Goal: Task Accomplishment & Management: Use online tool/utility

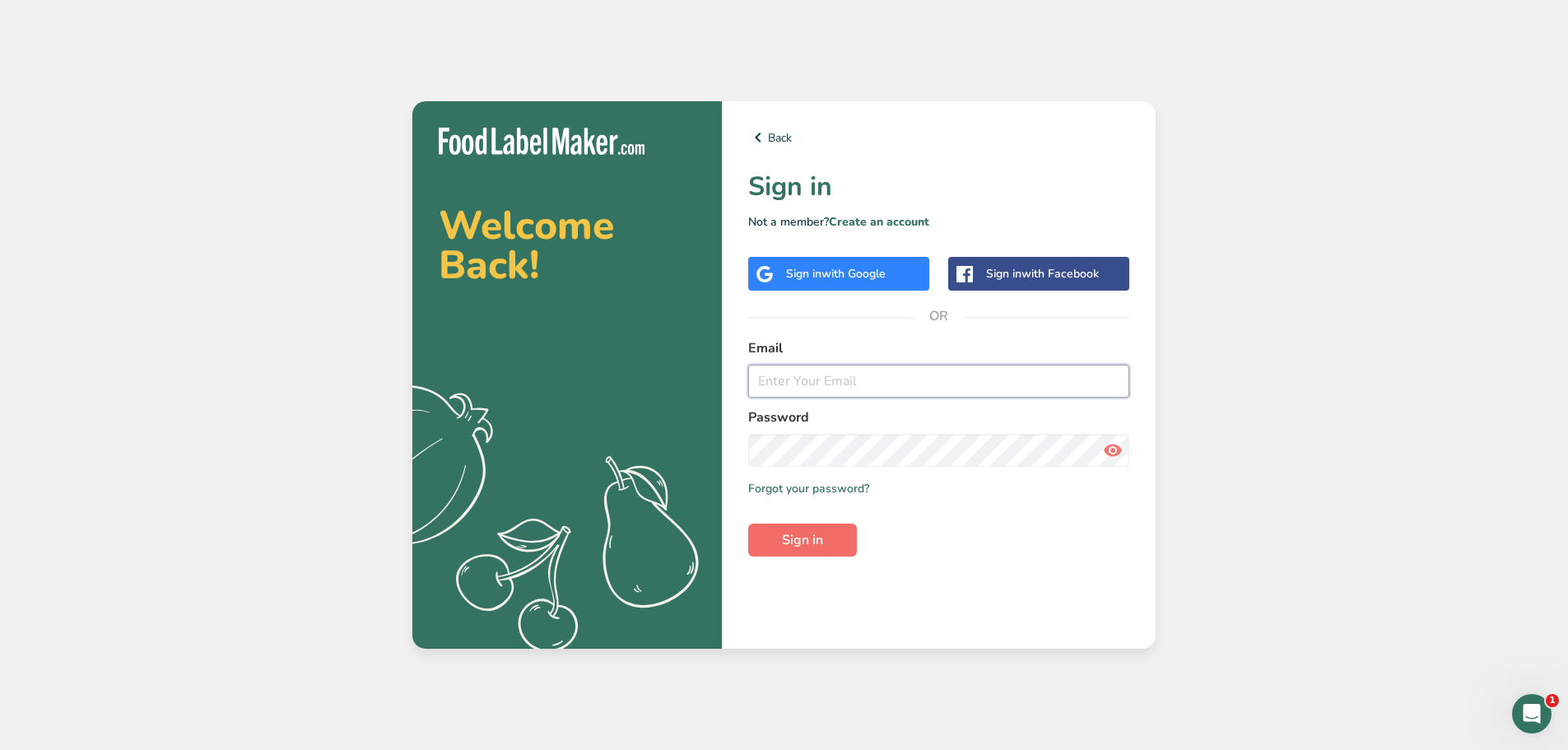
type input "[EMAIL_ADDRESS][DOMAIN_NAME]"
click at [825, 546] on button "Sign in" at bounding box center [802, 540] width 109 height 33
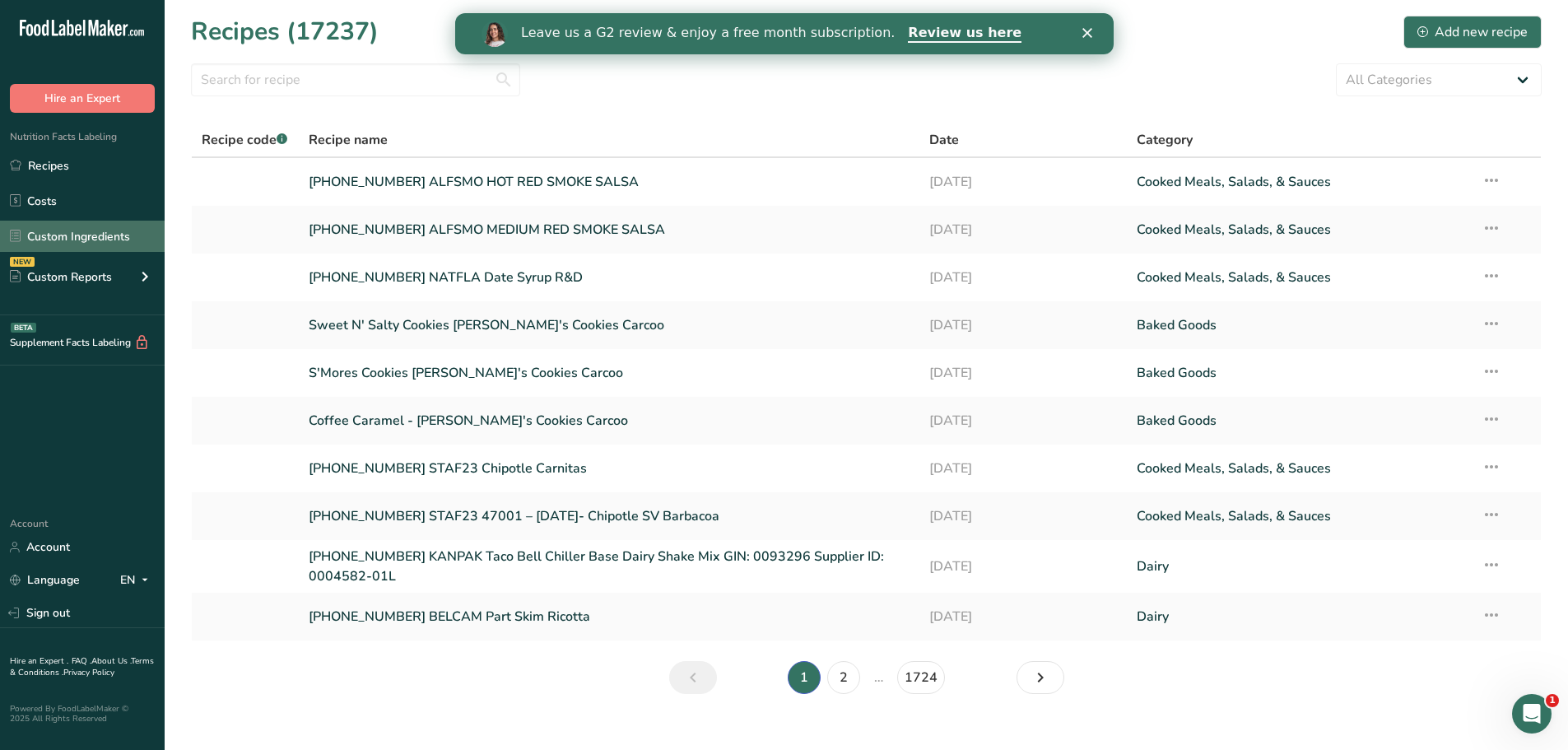
click at [92, 230] on link "Custom Ingredients" at bounding box center [82, 236] width 164 height 31
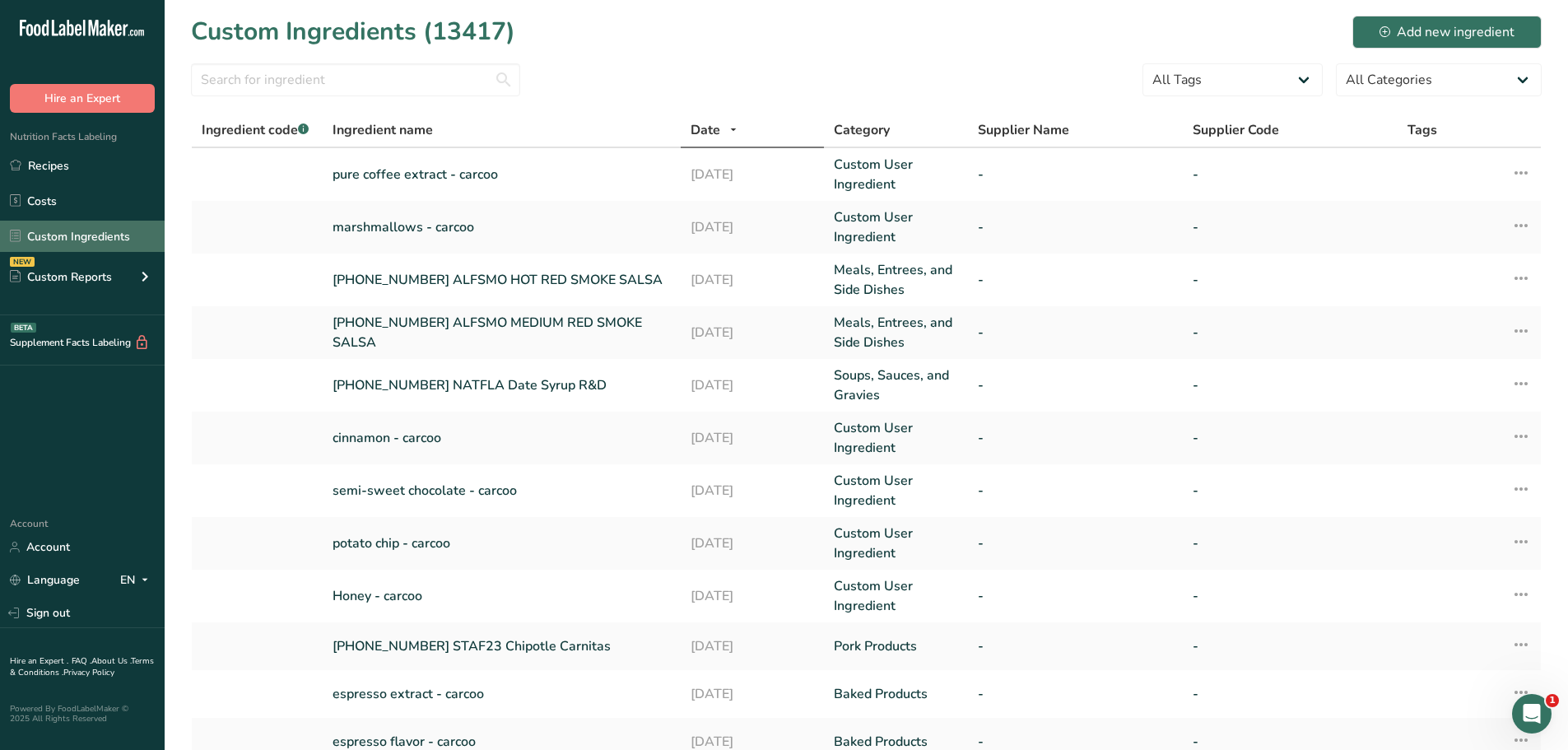
click at [98, 231] on link "Custom Ingredients" at bounding box center [82, 236] width 164 height 31
click at [1448, 43] on button "Add new ingredient" at bounding box center [1447, 32] width 189 height 33
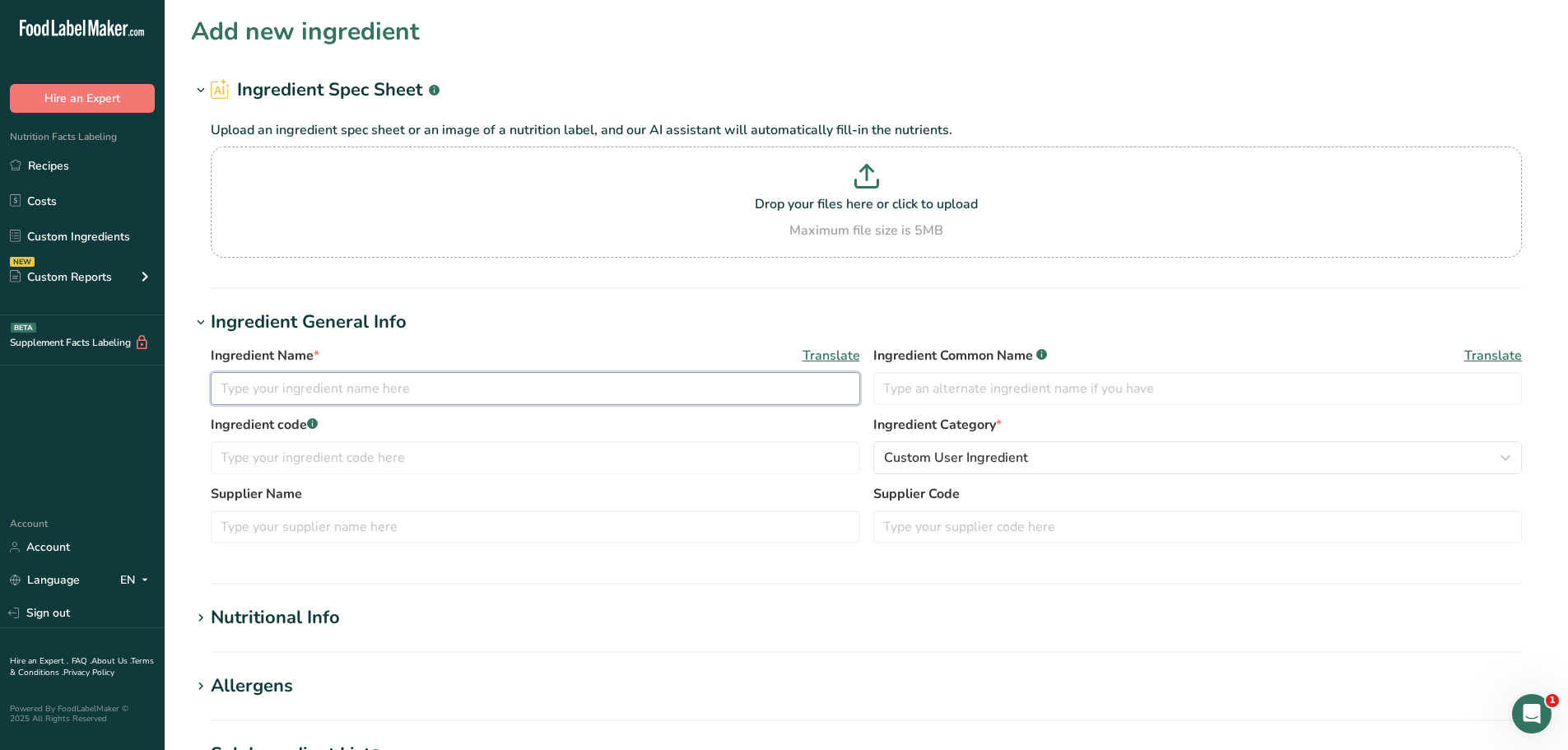
click at [365, 392] on input "text" at bounding box center [535, 389] width 650 height 33
click at [369, 397] on input "[PHONE_NUMBER]" at bounding box center [535, 389] width 650 height 33
paste input "QB-Pressed"
type input "[PHONE_NUMBER] SPECHE QB-Pressed"
click at [294, 465] on input "text" at bounding box center [535, 458] width 650 height 33
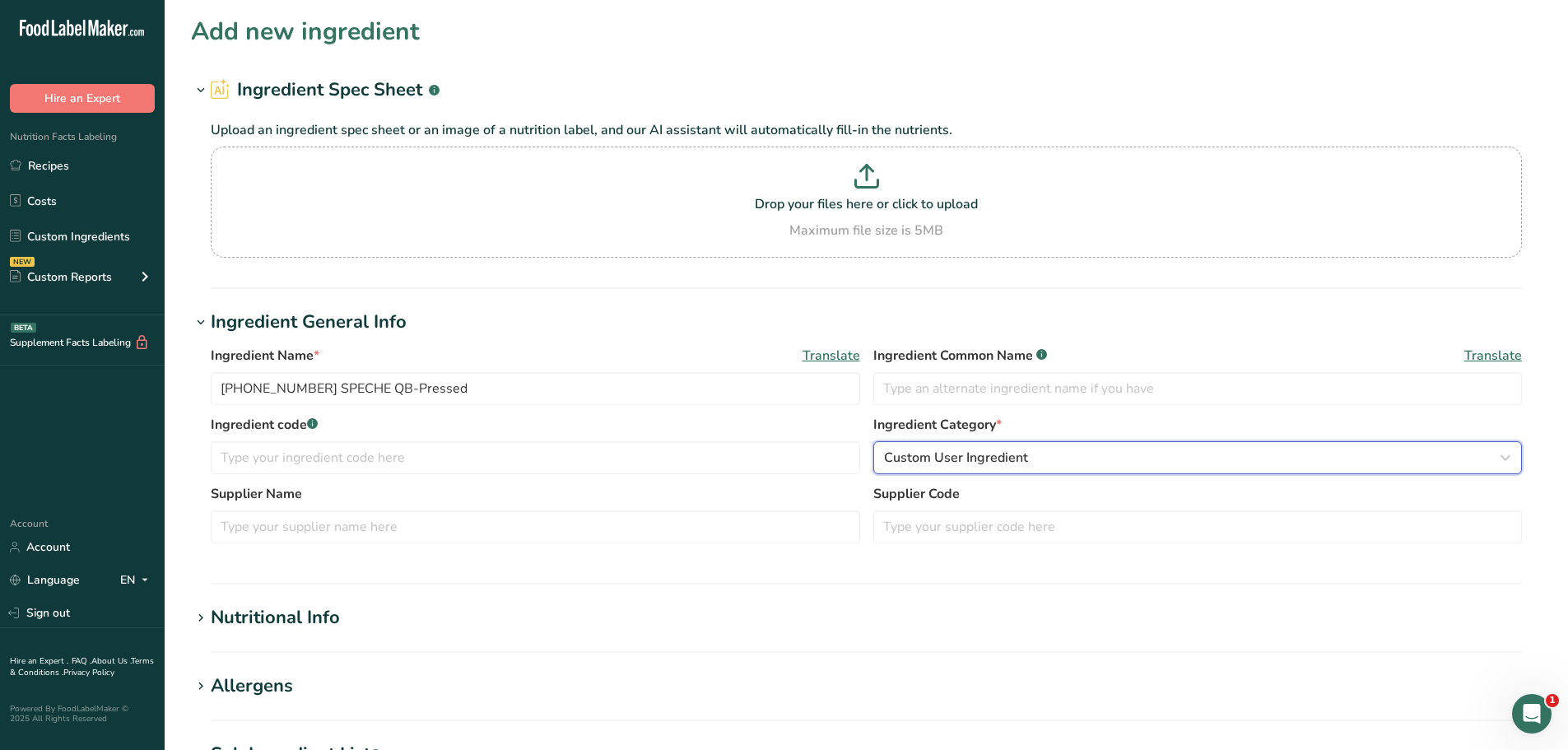
drag, startPoint x: 925, startPoint y: 465, endPoint x: 916, endPoint y: 471, distance: 10.8
click at [922, 466] on span "Custom User Ingredient" at bounding box center [956, 458] width 144 height 19
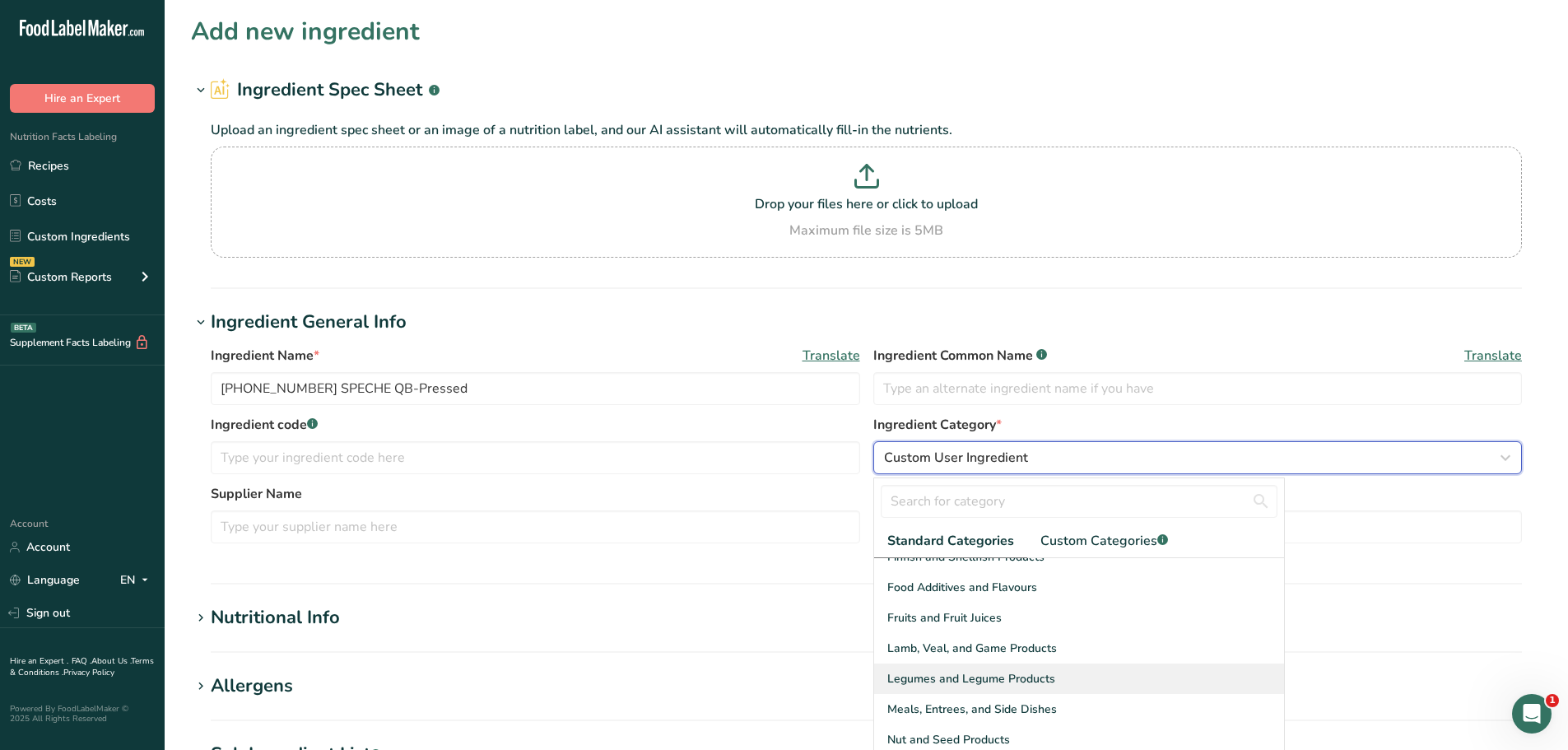
scroll to position [412, 0]
click at [924, 675] on span "Meals, Entrees, and Side Dishes" at bounding box center [972, 680] width 170 height 17
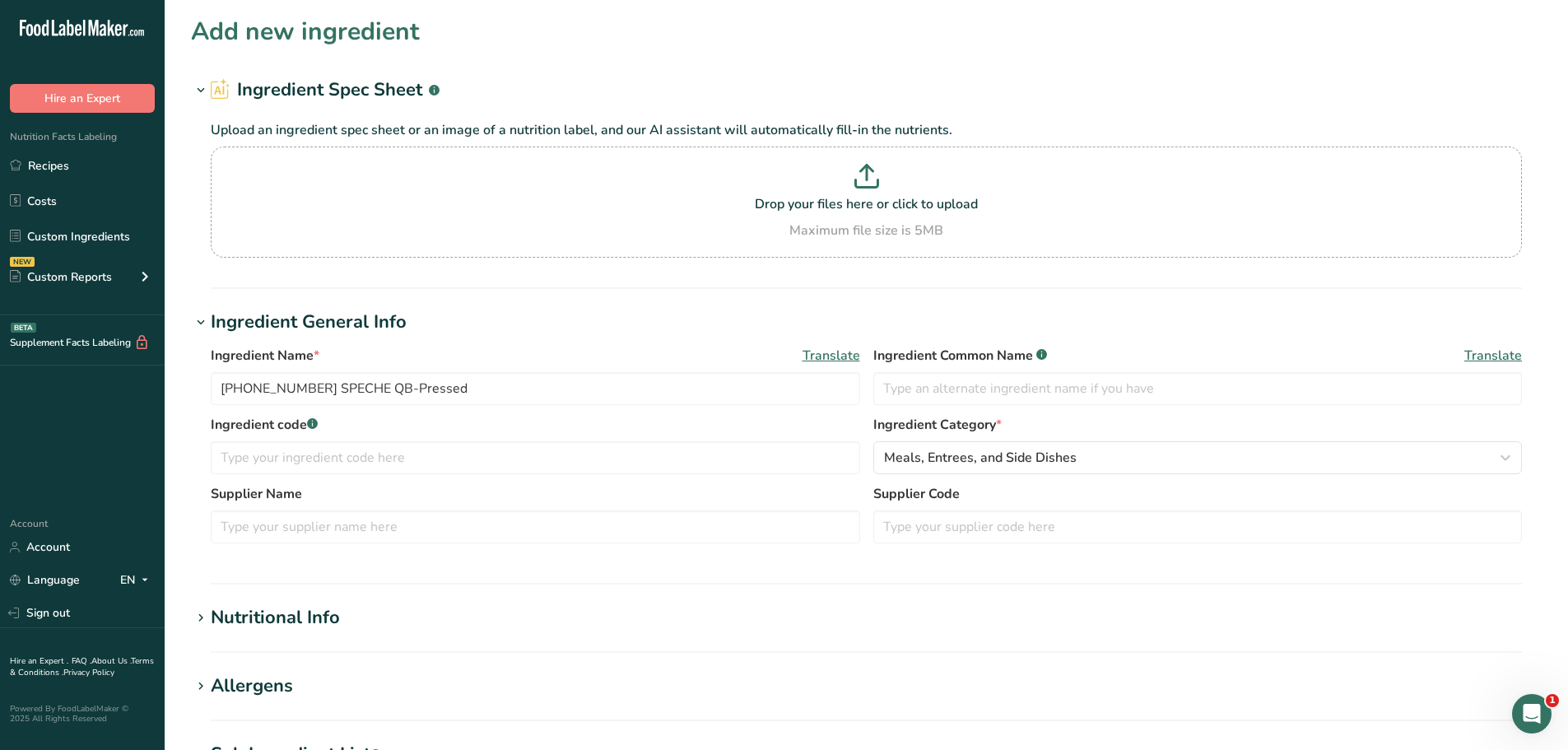
click at [274, 629] on div "Nutritional Info" at bounding box center [275, 618] width 129 height 27
click at [286, 694] on input "number" at bounding box center [819, 706] width 1217 height 33
type input "100"
click at [431, 611] on h1 "Nutritional Info" at bounding box center [867, 618] width 1351 height 27
click at [246, 607] on div "Nutritional Info" at bounding box center [275, 618] width 129 height 27
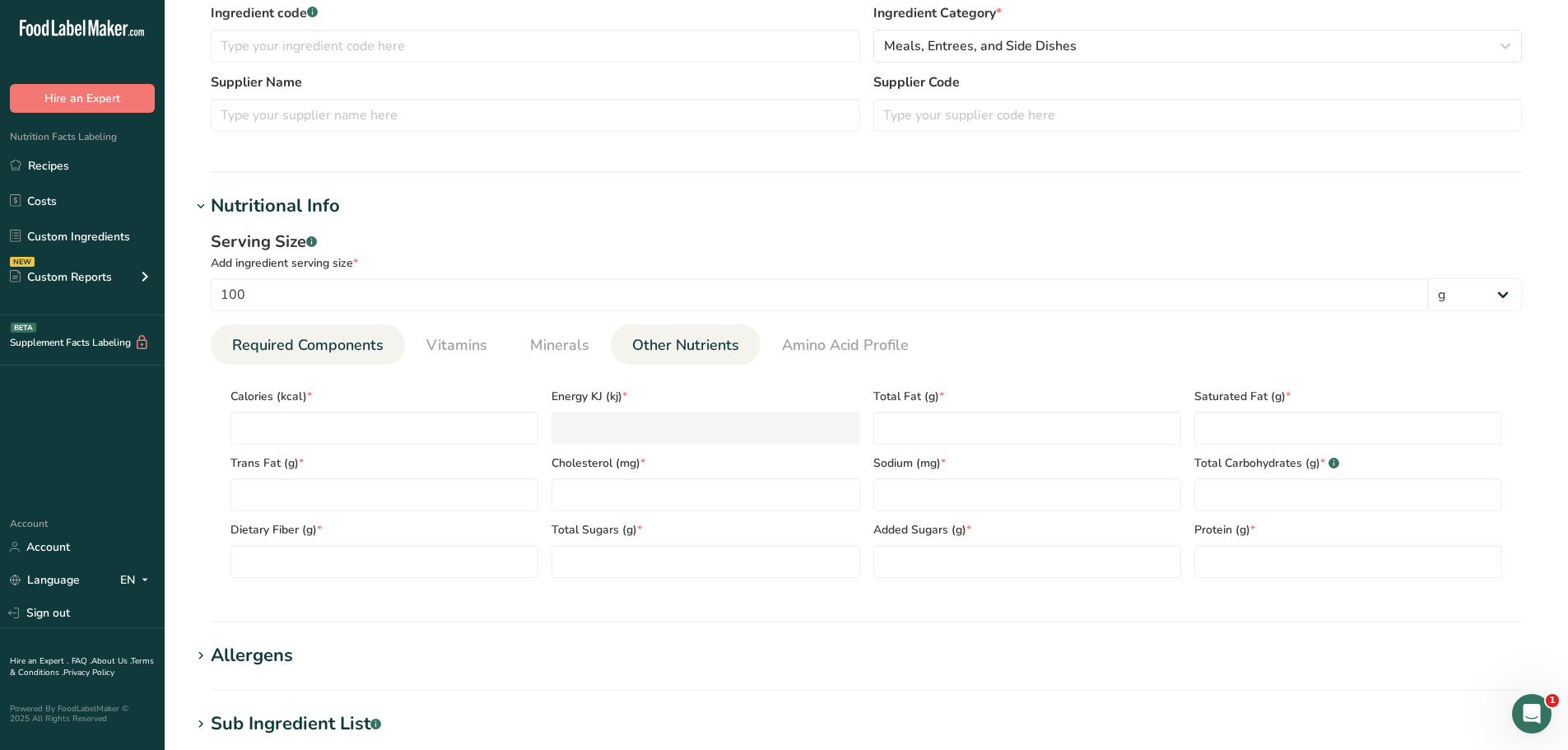
click at [695, 348] on span "Other Nutrients" at bounding box center [686, 345] width 107 height 22
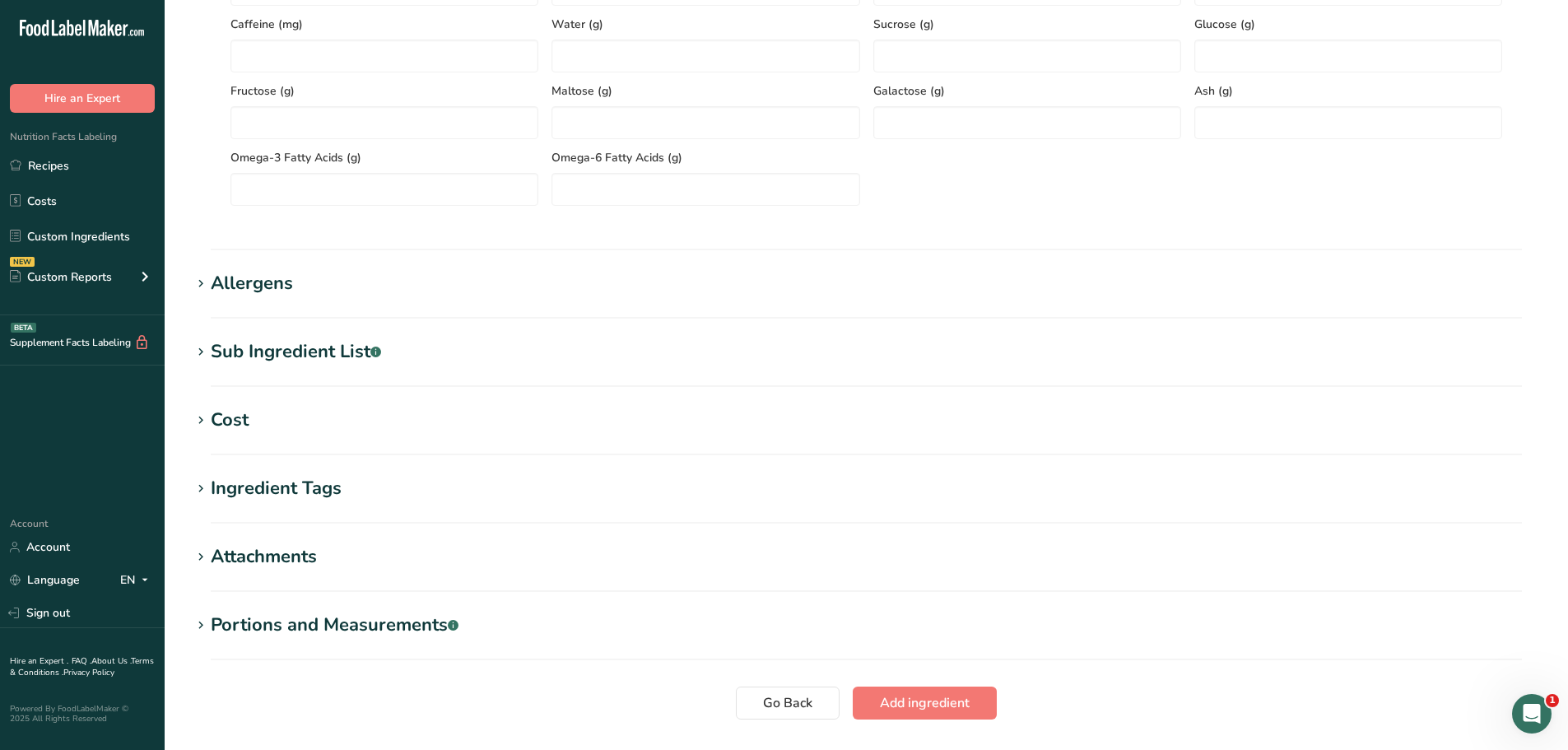
scroll to position [988, 0]
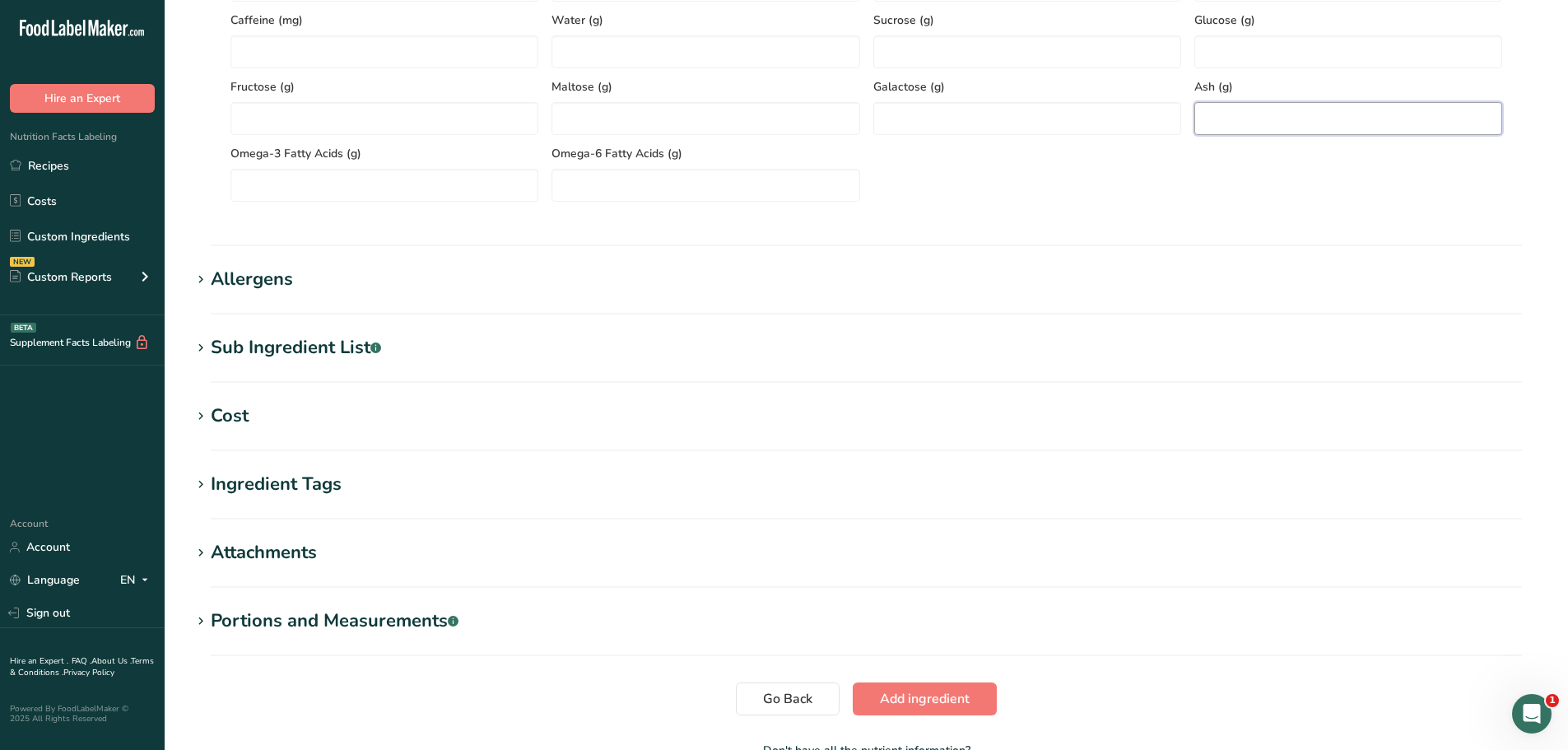
click at [1244, 126] on input "number" at bounding box center [1348, 119] width 308 height 33
paste input "4.02"
type input "4.02"
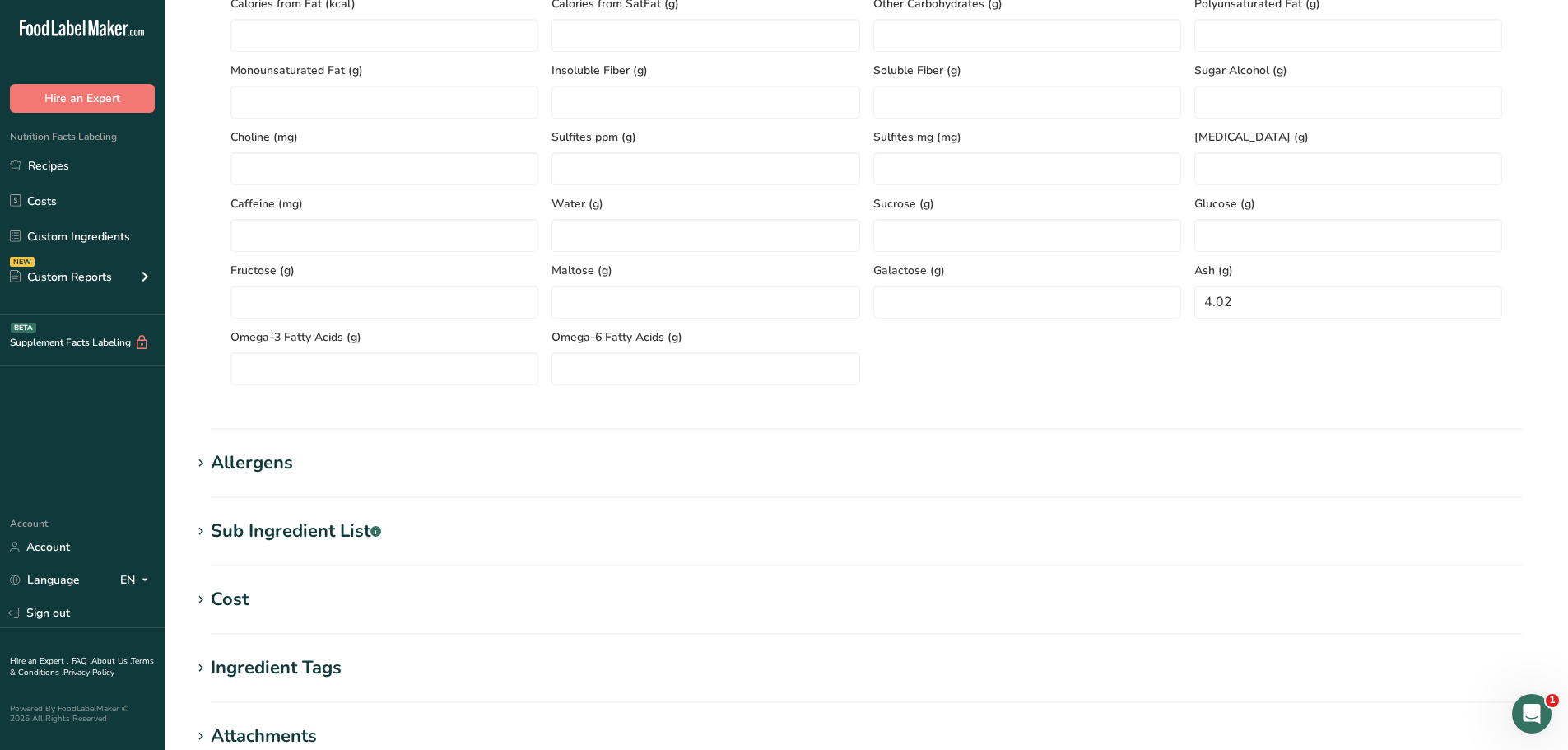
scroll to position [659, 0]
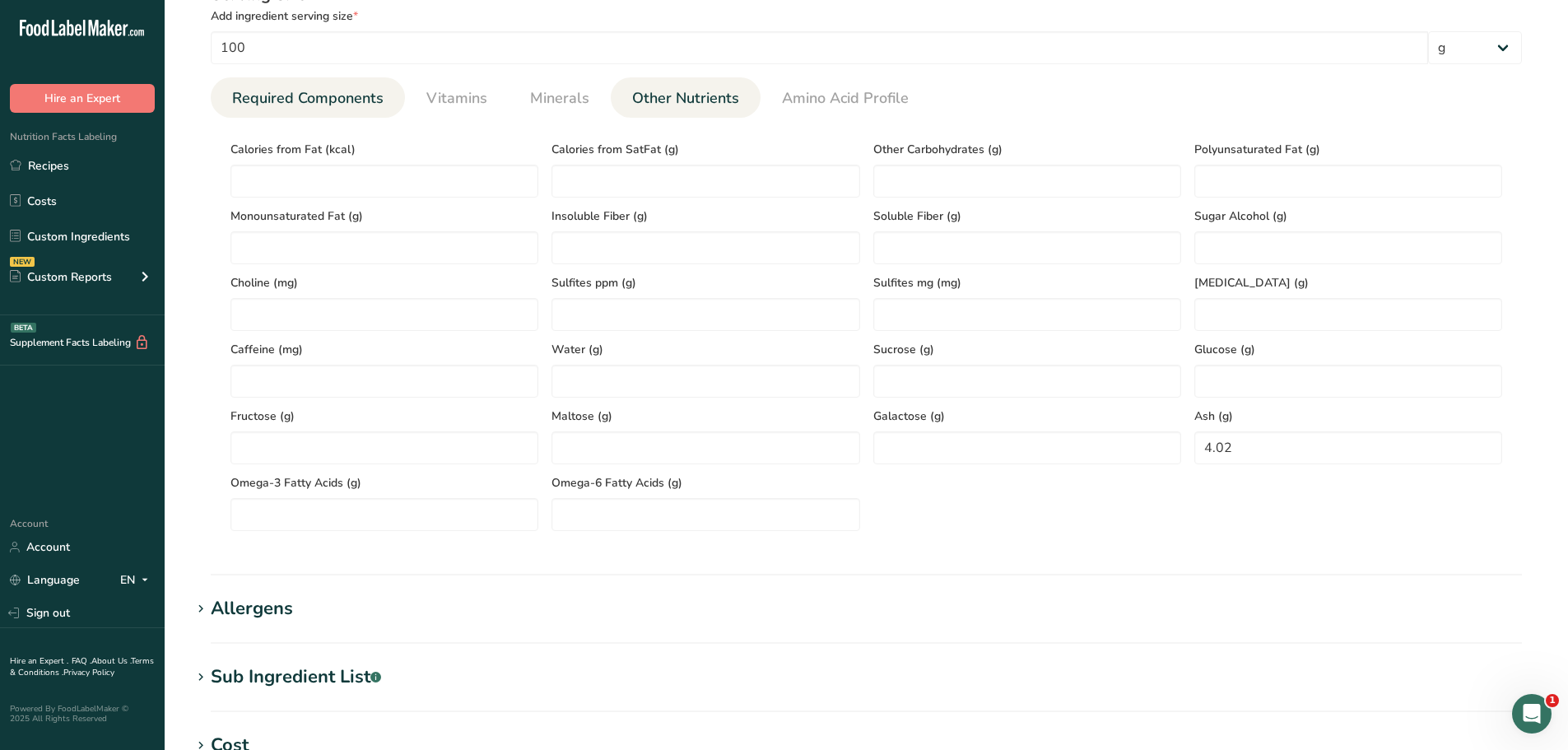
click at [295, 85] on link "Required Components" at bounding box center [307, 98] width 164 height 42
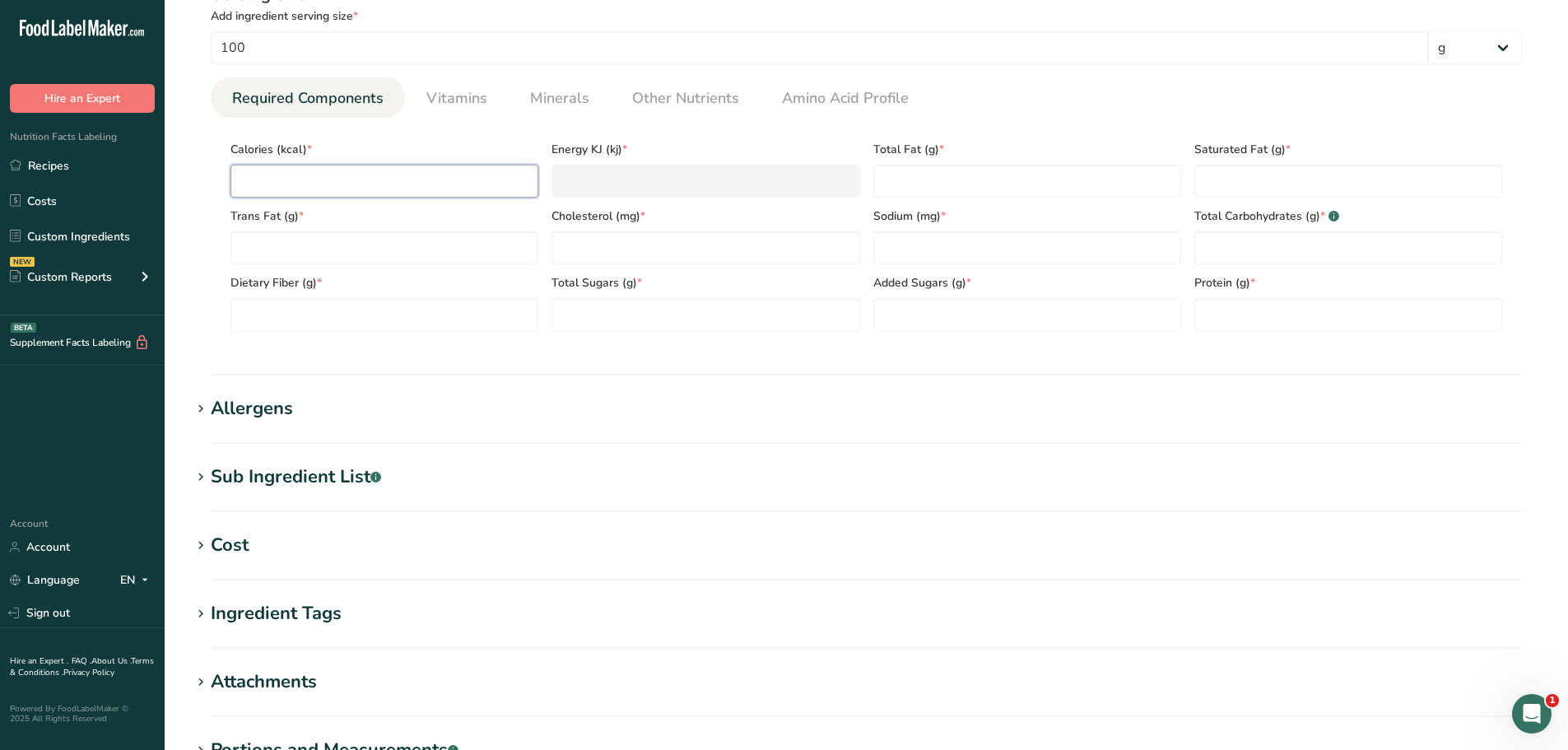
click at [300, 175] on input "number" at bounding box center [384, 181] width 308 height 33
paste input "325.8"
type input "325.8"
type KJ "1363.1"
type input "325.8"
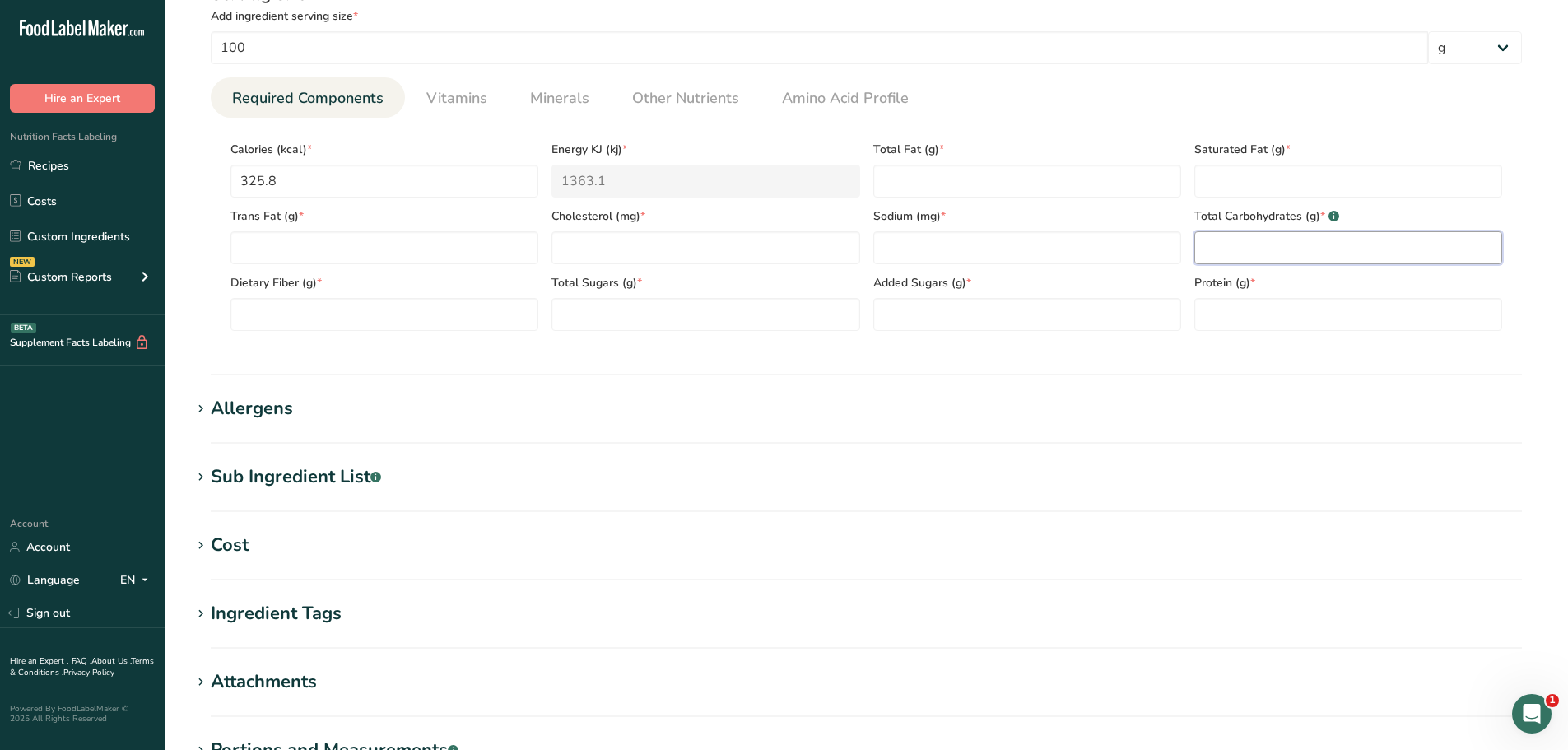
click at [1381, 260] on Carbohydrates "number" at bounding box center [1348, 248] width 308 height 33
click at [1276, 240] on Carbohydrates "number" at bounding box center [1348, 248] width 308 height 33
paste Carbohydrates "3.46"
type Carbohydrates "3.46"
click at [669, 250] on input "number" at bounding box center [705, 248] width 308 height 33
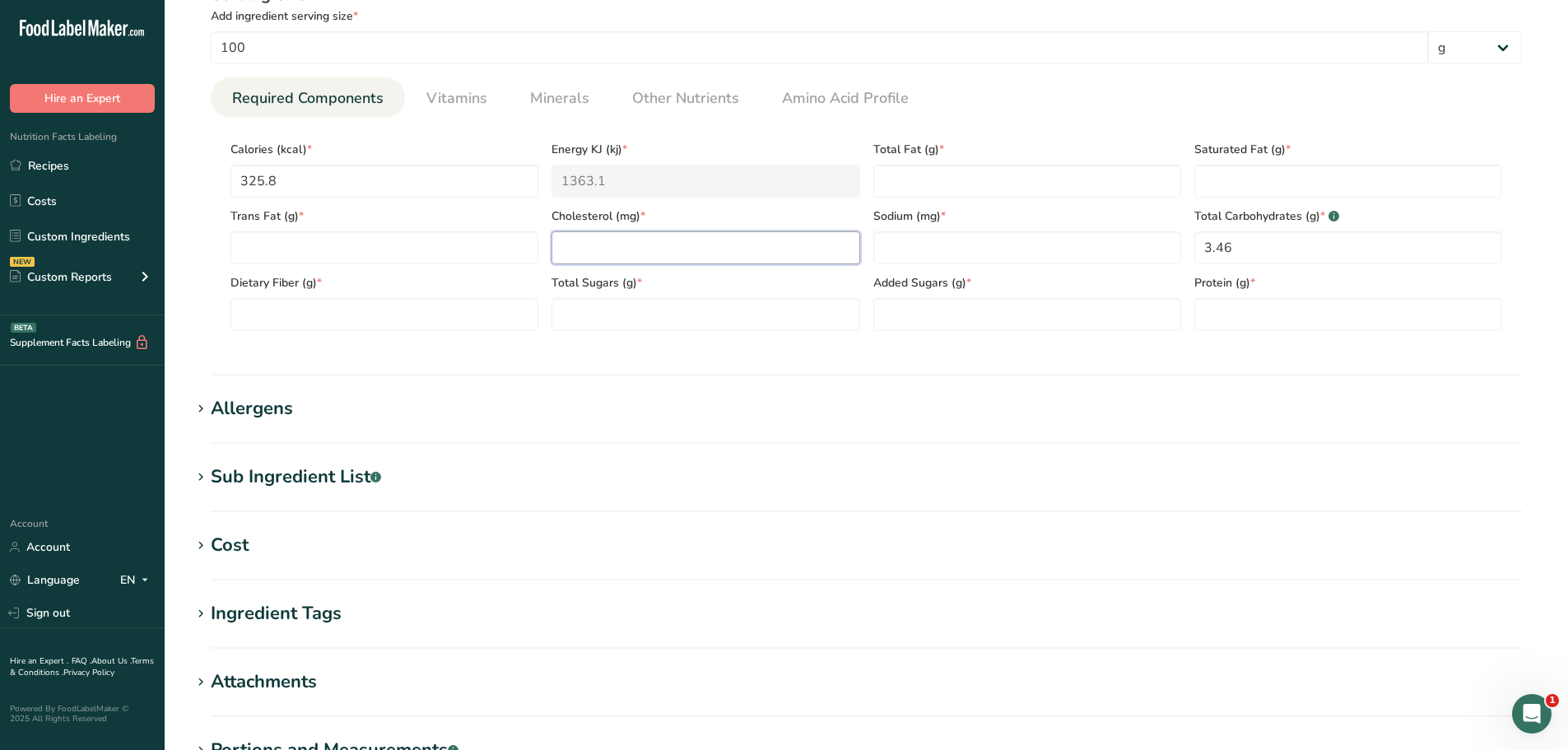
paste input "77.53"
type input "77.53"
click at [397, 324] on Fiber "number" at bounding box center [384, 315] width 308 height 33
paste Fiber "0.8"
type Fiber "0.8"
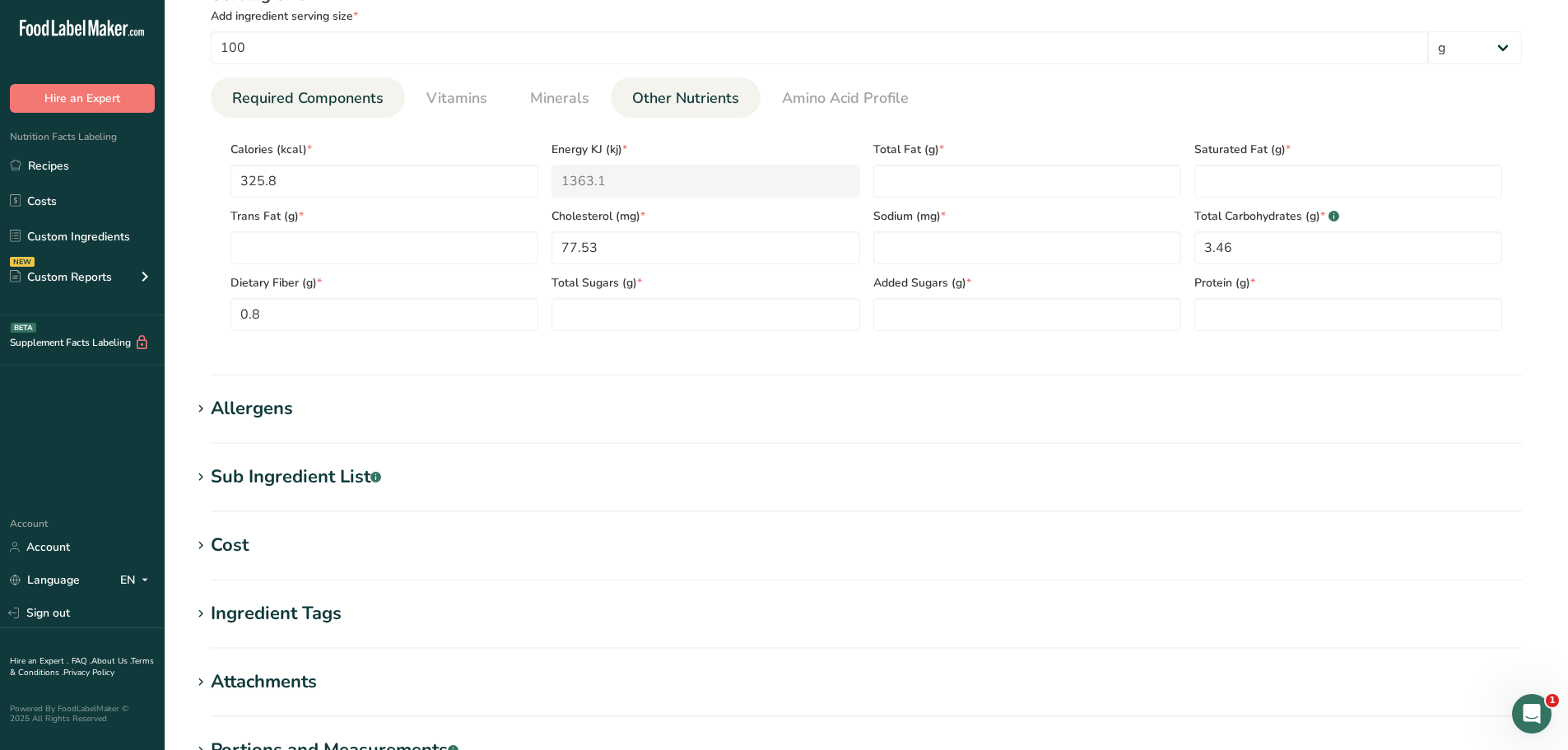
click at [715, 92] on span "Other Nutrients" at bounding box center [686, 98] width 107 height 22
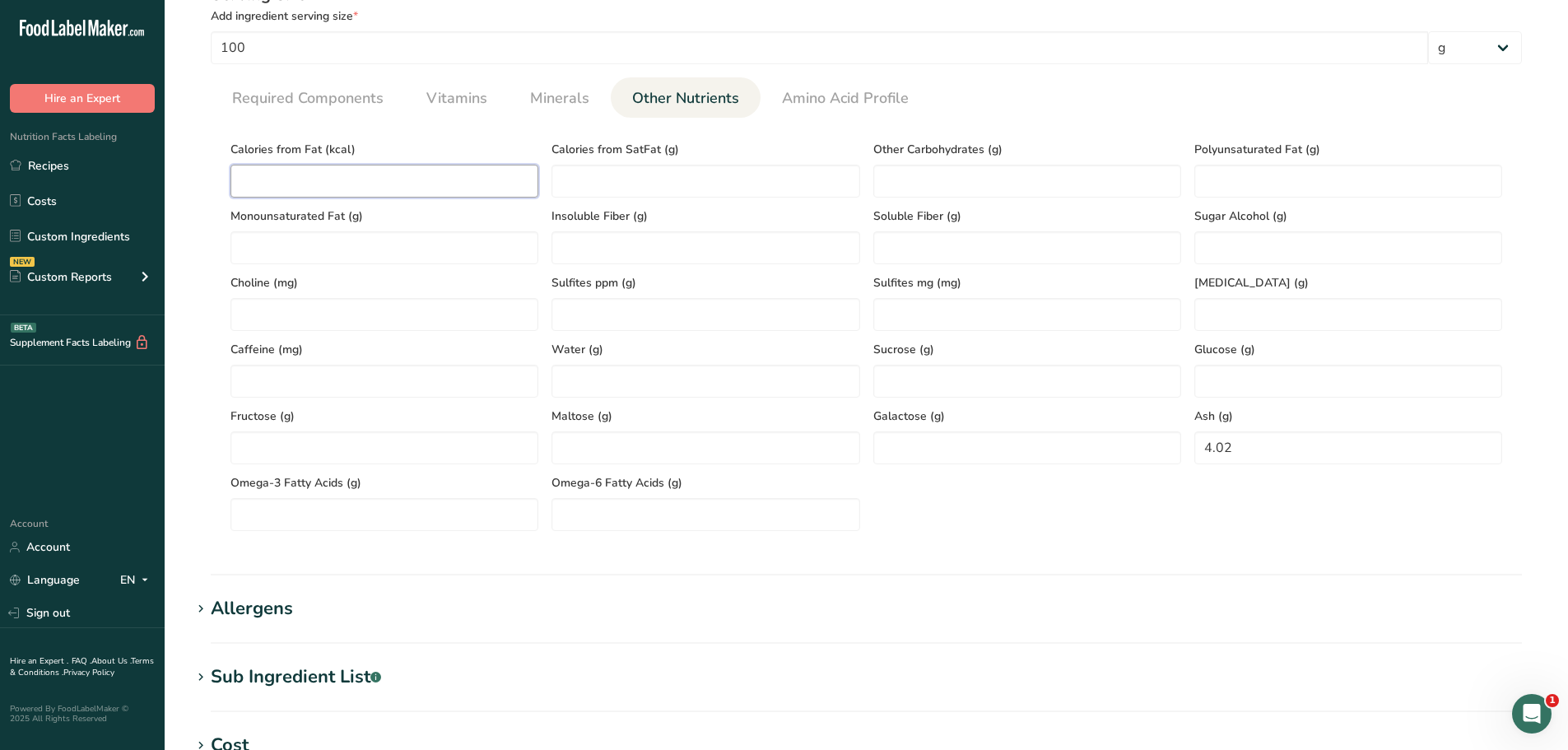
click at [321, 173] on Fat "number" at bounding box center [384, 181] width 308 height 33
paste Fat "233.46"
type Fat "233.46"
click at [354, 105] on span "Required Components" at bounding box center [308, 98] width 152 height 22
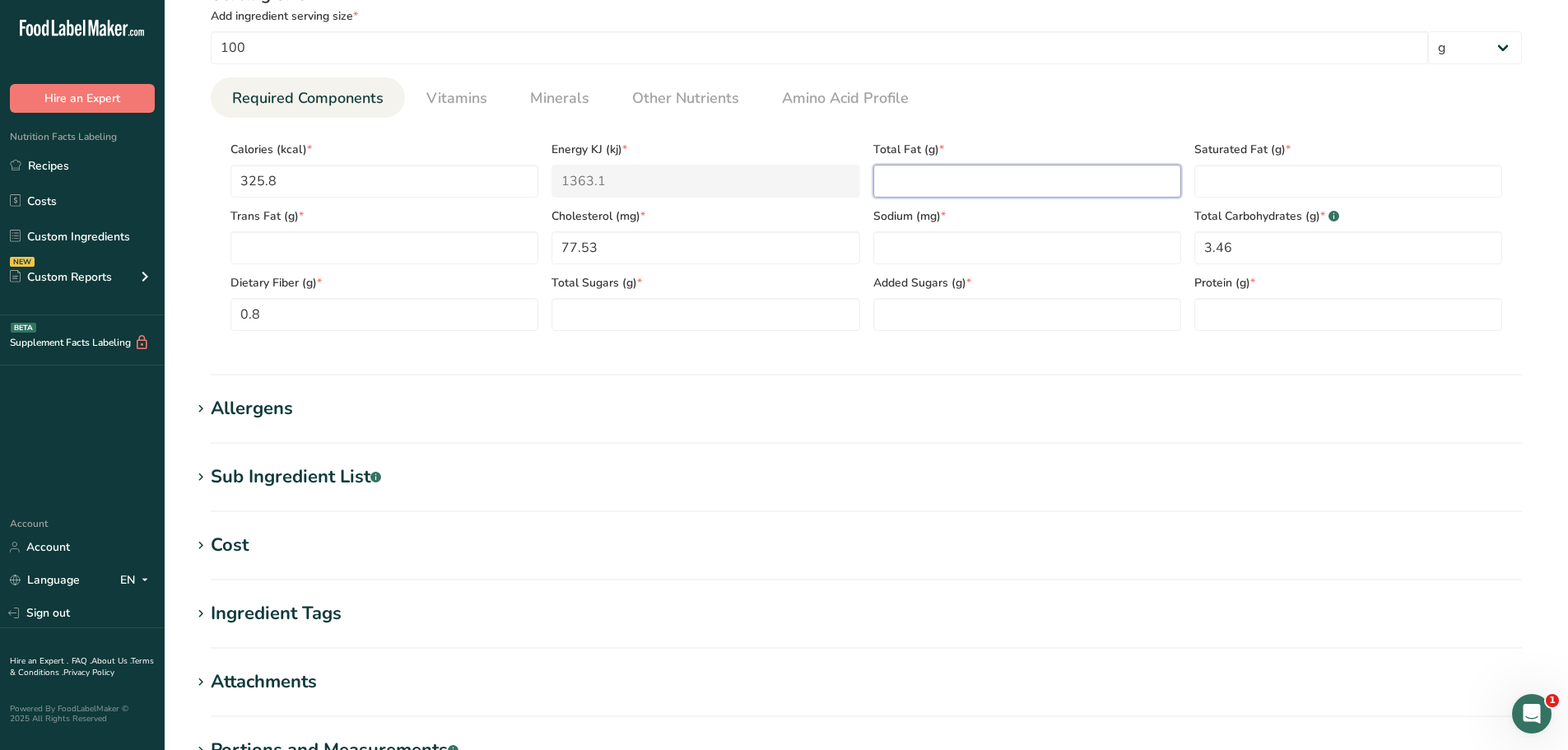
click at [911, 176] on Fat "number" at bounding box center [1027, 181] width 308 height 33
paste Fat "25.94"
type Fat "25.94"
click at [536, 110] on link "Minerals" at bounding box center [560, 98] width 73 height 42
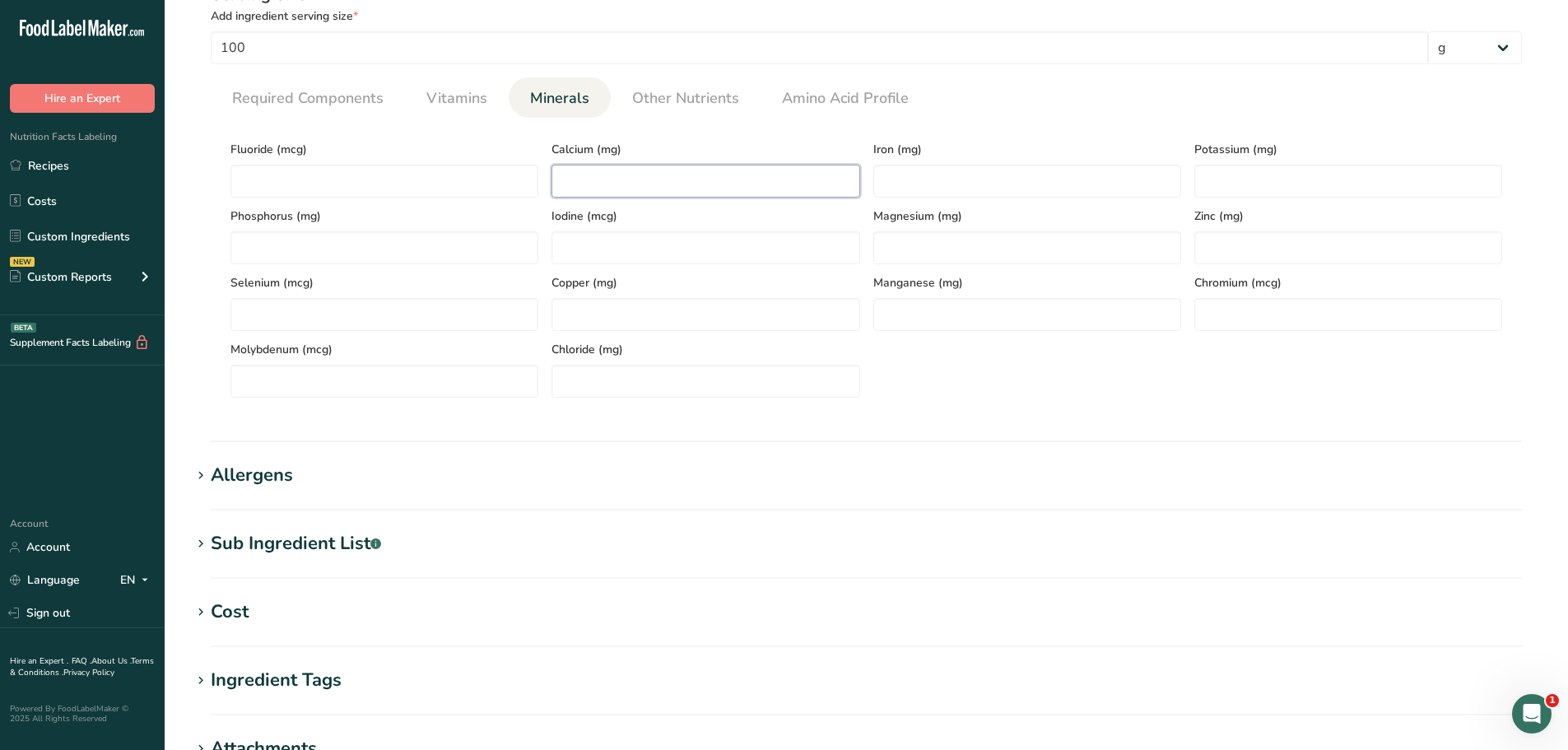
click at [573, 172] on input "number" at bounding box center [705, 181] width 308 height 33
paste input "612.46"
type input "612.46"
click at [924, 185] on input "number" at bounding box center [1027, 181] width 308 height 33
type input "0"
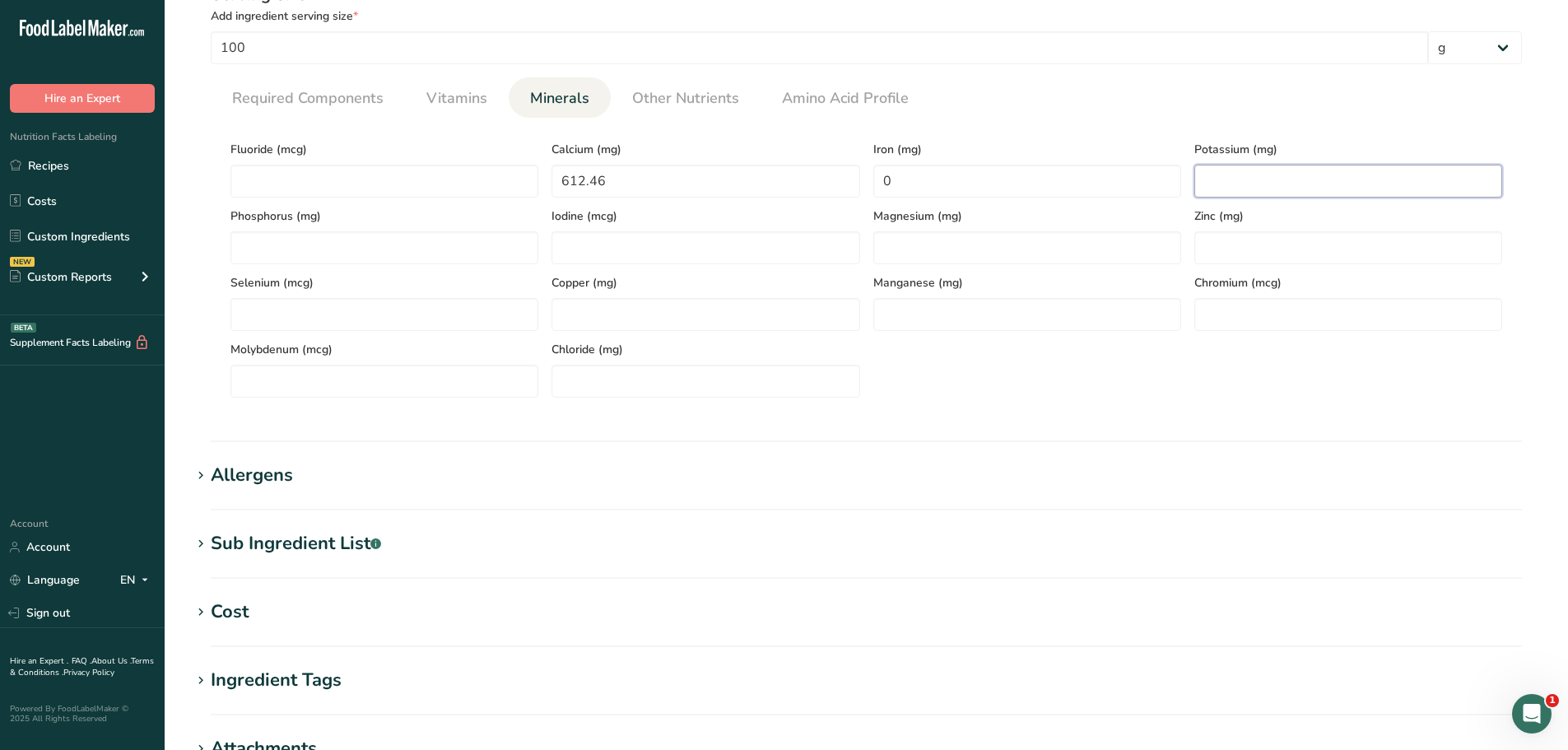
click at [1213, 178] on input "number" at bounding box center [1348, 181] width 308 height 33
paste input "108.73"
type input "108.73"
click at [299, 94] on span "Required Components" at bounding box center [308, 98] width 152 height 22
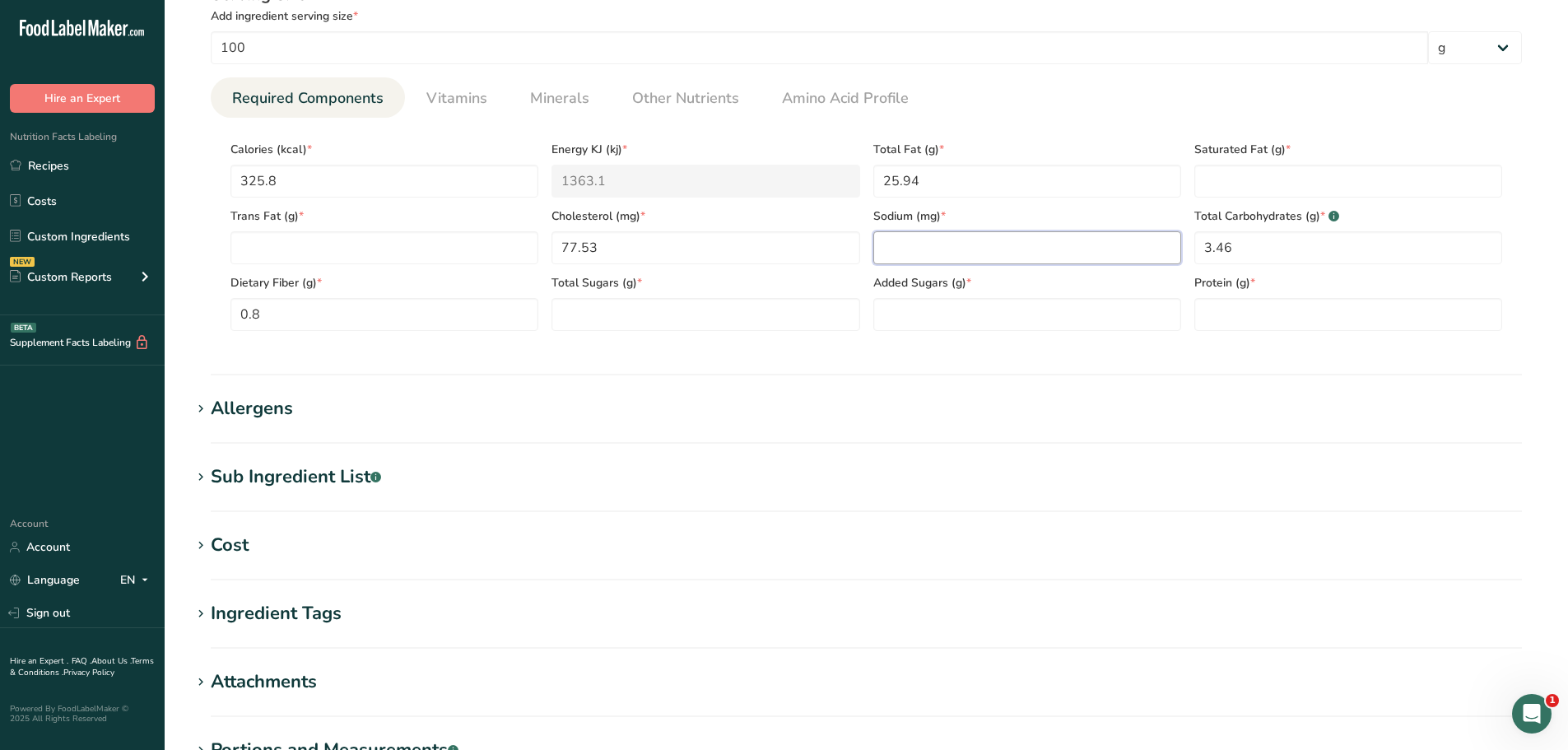
click at [915, 251] on input "number" at bounding box center [1027, 248] width 308 height 33
paste input "863.83"
type input "863.83"
click at [700, 84] on link "Other Nutrients" at bounding box center [686, 98] width 120 height 42
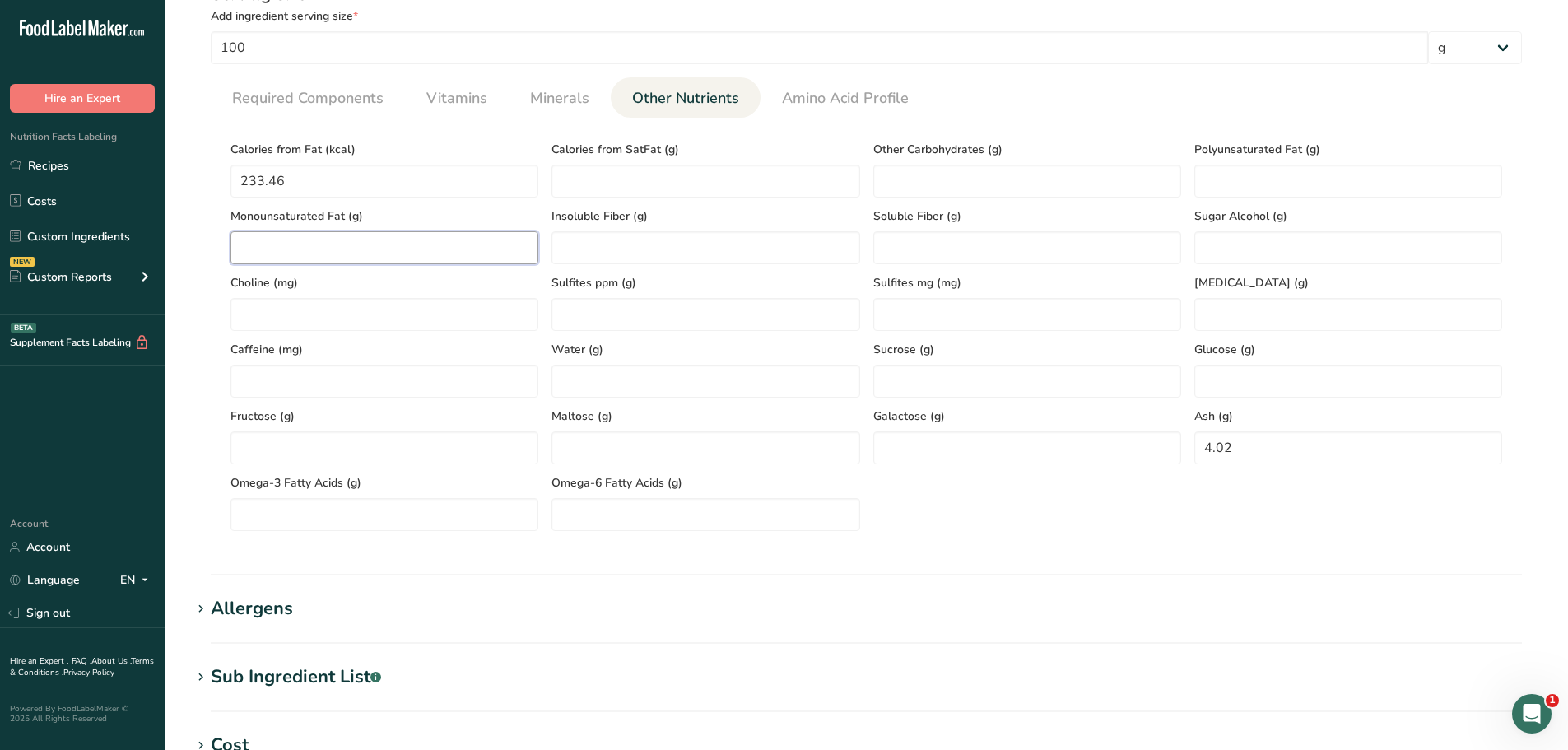
click at [308, 244] on Fat "number" at bounding box center [384, 248] width 308 height 33
paste Fat "6.36"
type Fat "6.36"
click at [1299, 182] on Fat "number" at bounding box center [1348, 181] width 308 height 33
paste Fat "0.98"
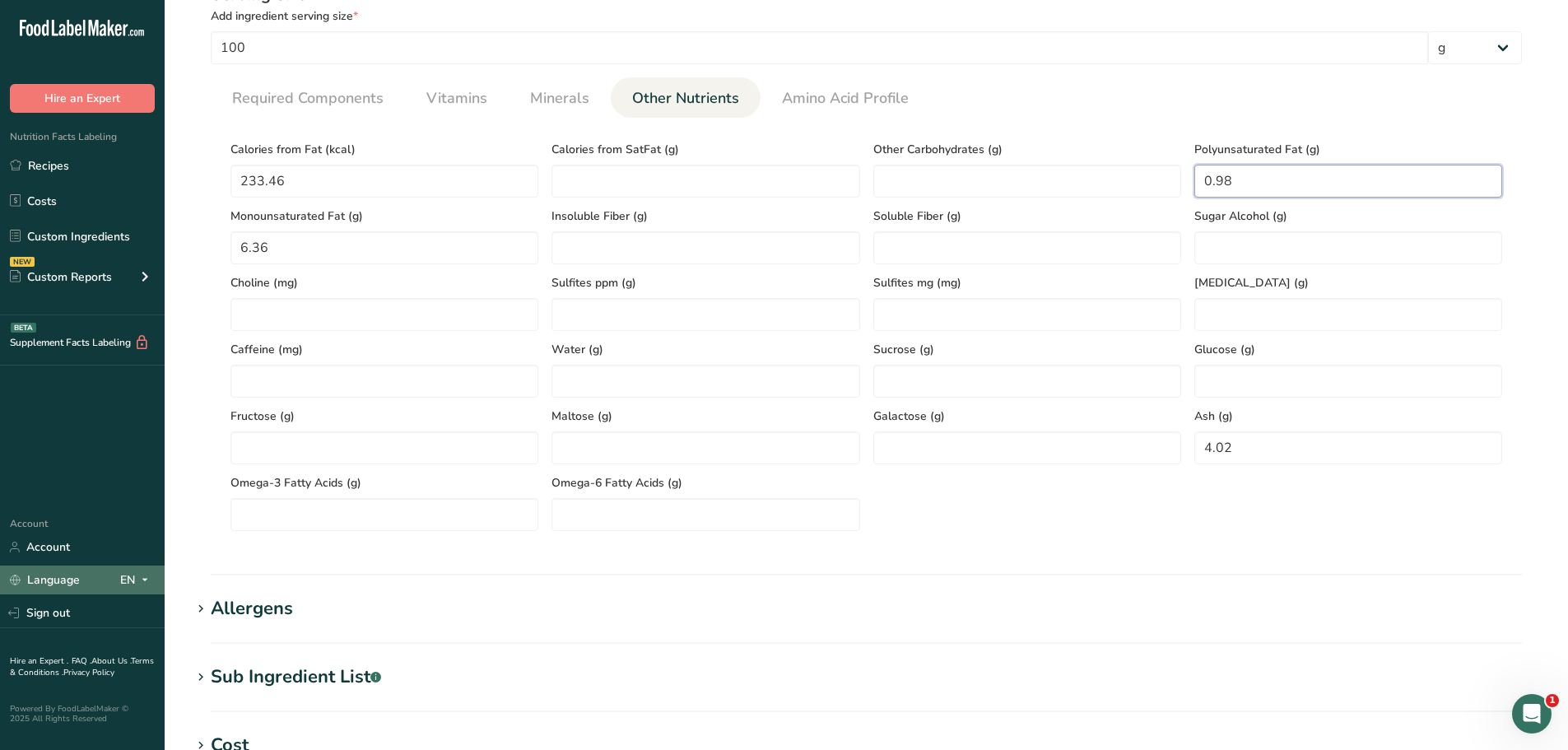
type Fat "0.98"
click at [293, 109] on span "Required Components" at bounding box center [308, 98] width 152 height 22
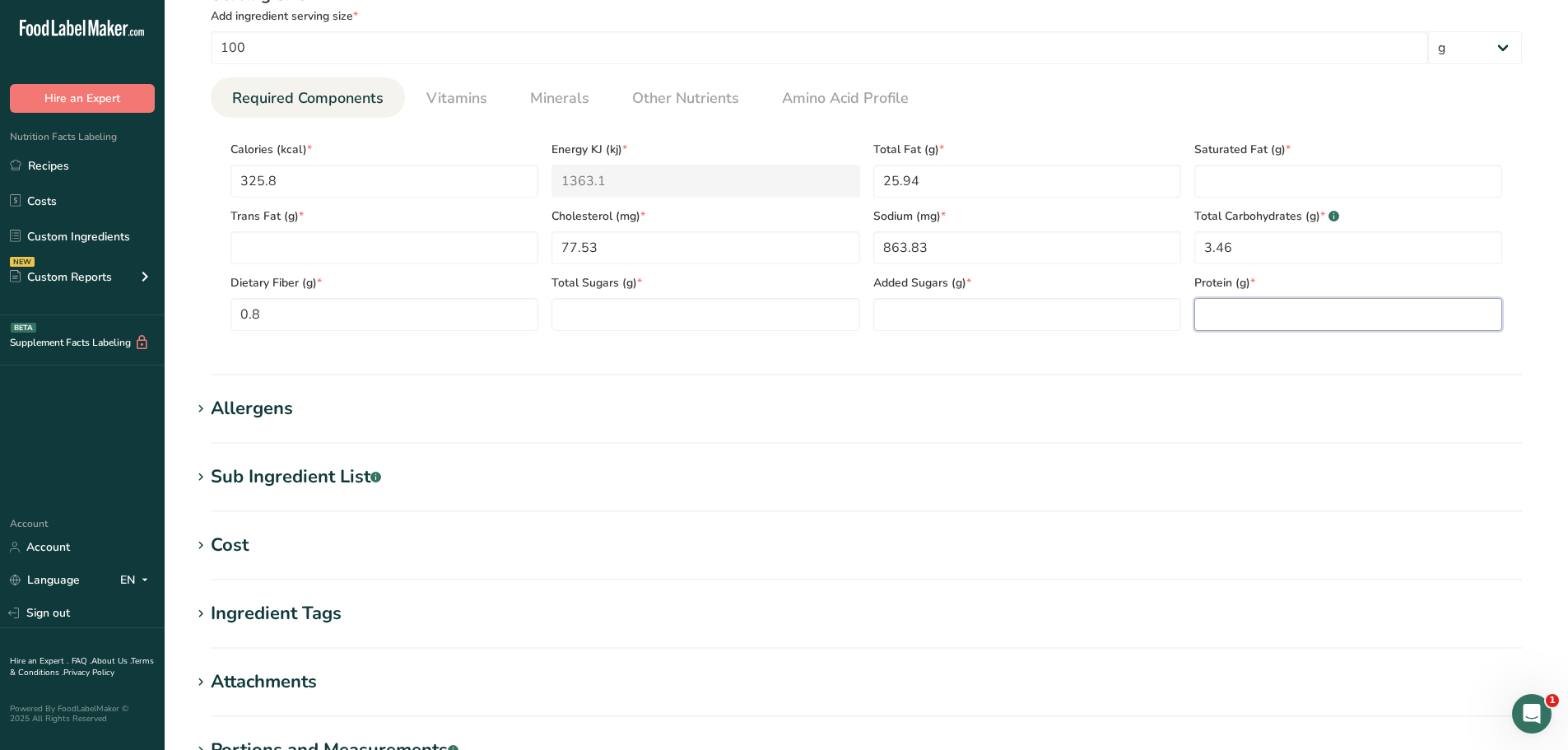
click at [1336, 321] on input "number" at bounding box center [1348, 315] width 308 height 33
paste input "19.63"
type input "19.63"
click at [1294, 178] on Fat "number" at bounding box center [1348, 181] width 308 height 33
paste Fat "18.08"
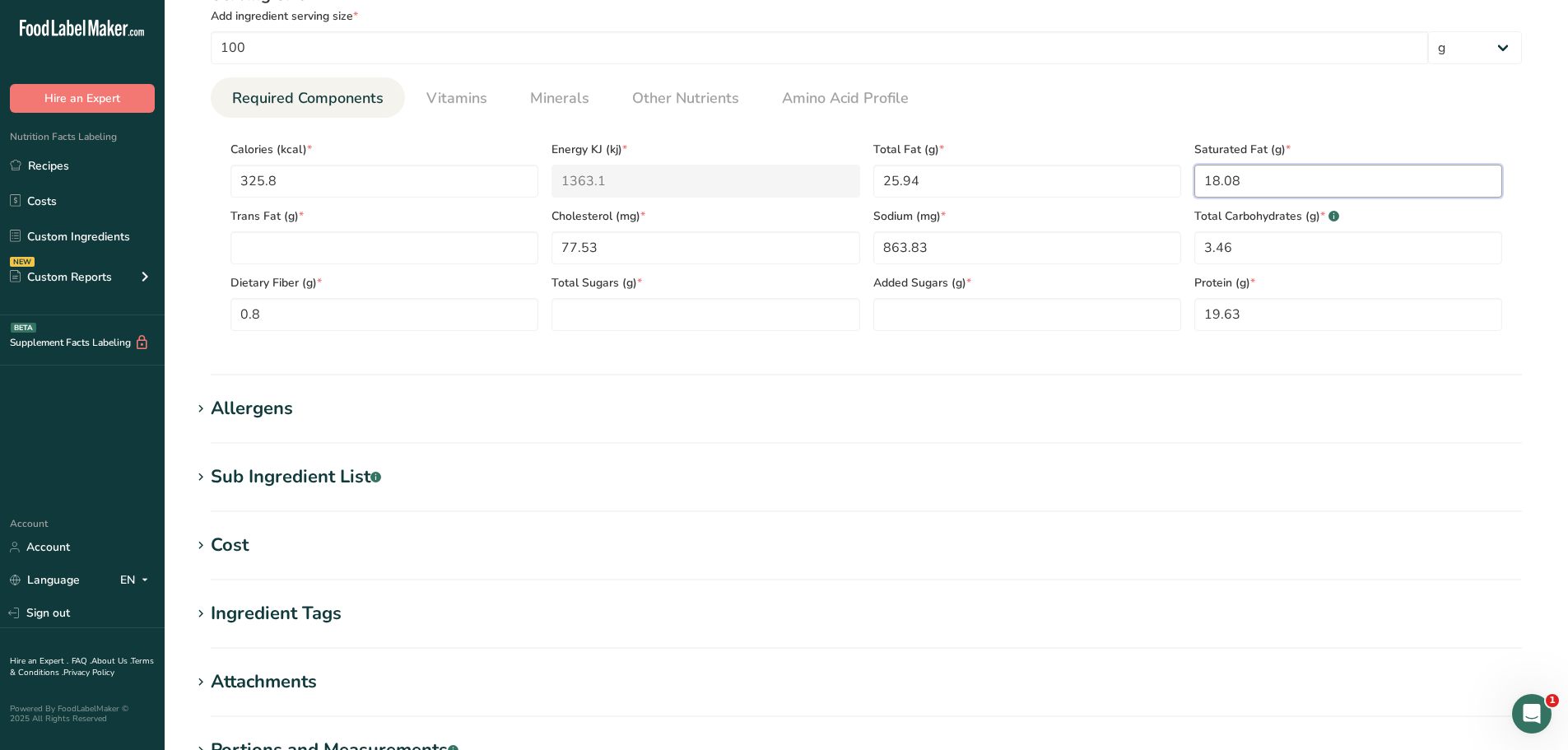
type Fat "18.08"
click at [614, 320] on Sugars "number" at bounding box center [705, 315] width 308 height 33
paste Sugars "2.06"
type Sugars "2.06"
click at [912, 308] on Sugars "number" at bounding box center [1027, 315] width 308 height 33
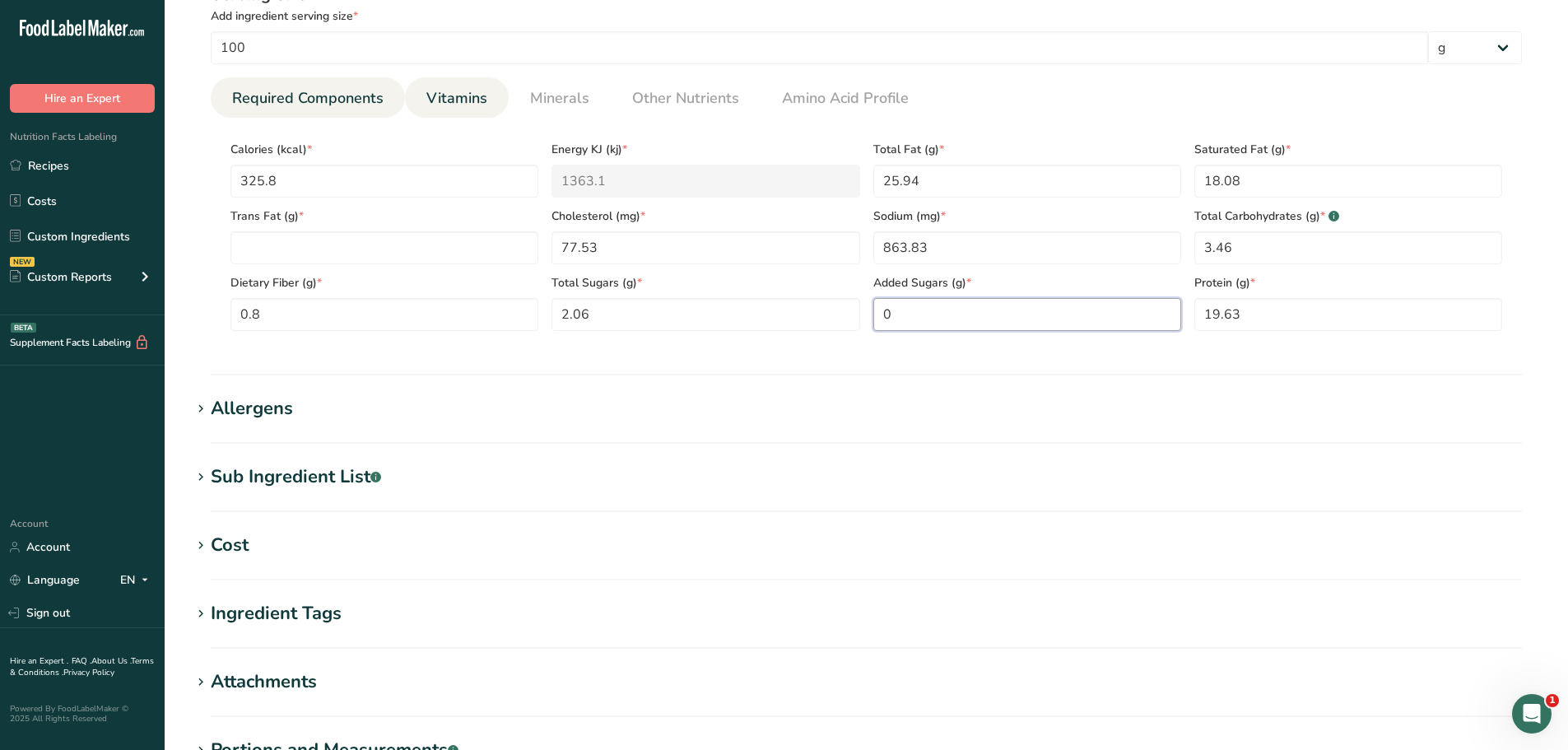
type Sugars "0"
click at [474, 103] on span "Vitamins" at bounding box center [457, 98] width 61 height 22
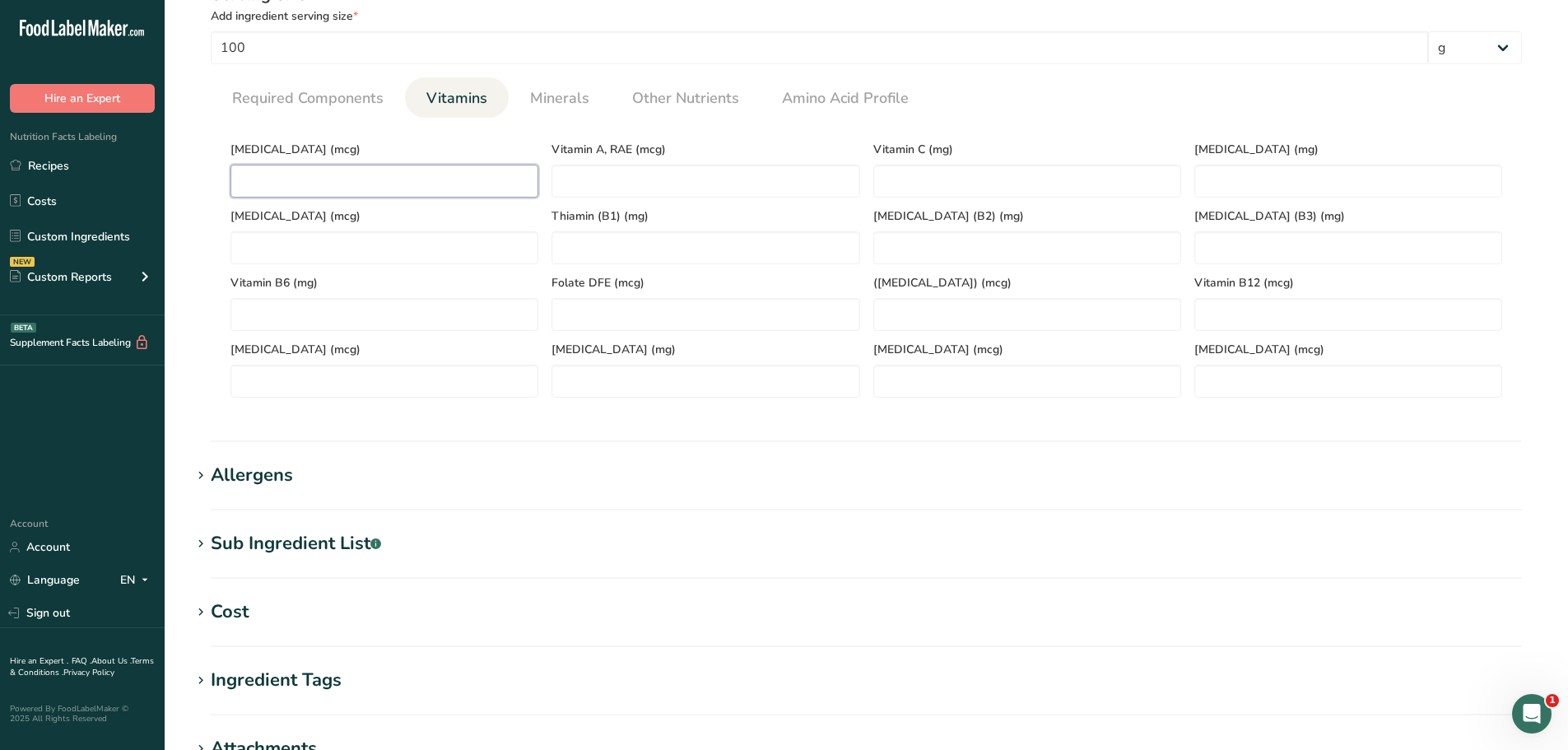
click at [322, 188] on D "number" at bounding box center [384, 181] width 308 height 33
type D "0"
click at [332, 98] on span "Required Components" at bounding box center [308, 98] width 152 height 22
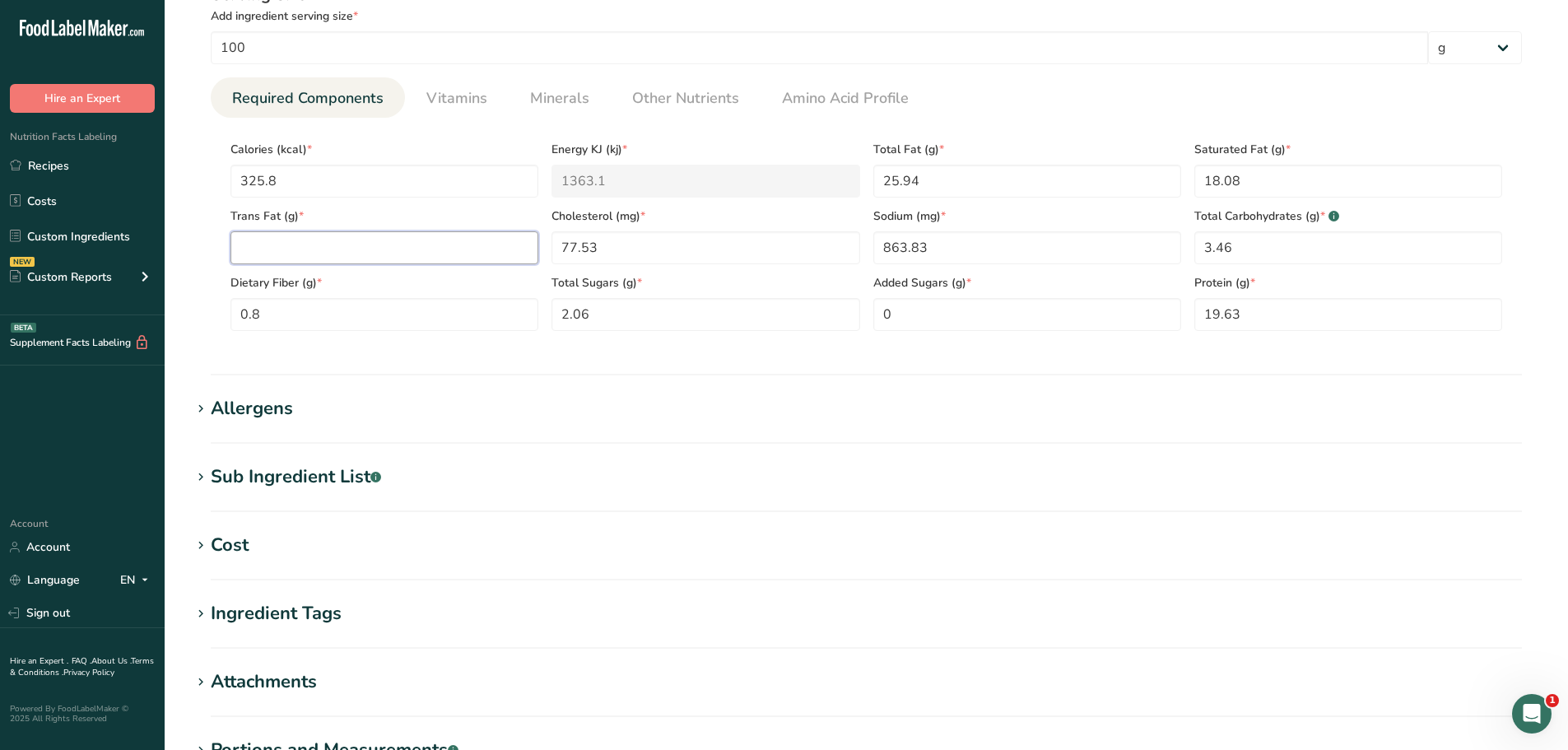
click at [272, 248] on Fat "number" at bounding box center [384, 248] width 308 height 33
paste Fat "0.52"
type Fat "0.52"
click at [475, 366] on section "Nutritional Info Serving Size .a-a{fill:#347362;}.b-a{fill:#fff;} Add ingredien…" at bounding box center [867, 160] width 1351 height 429
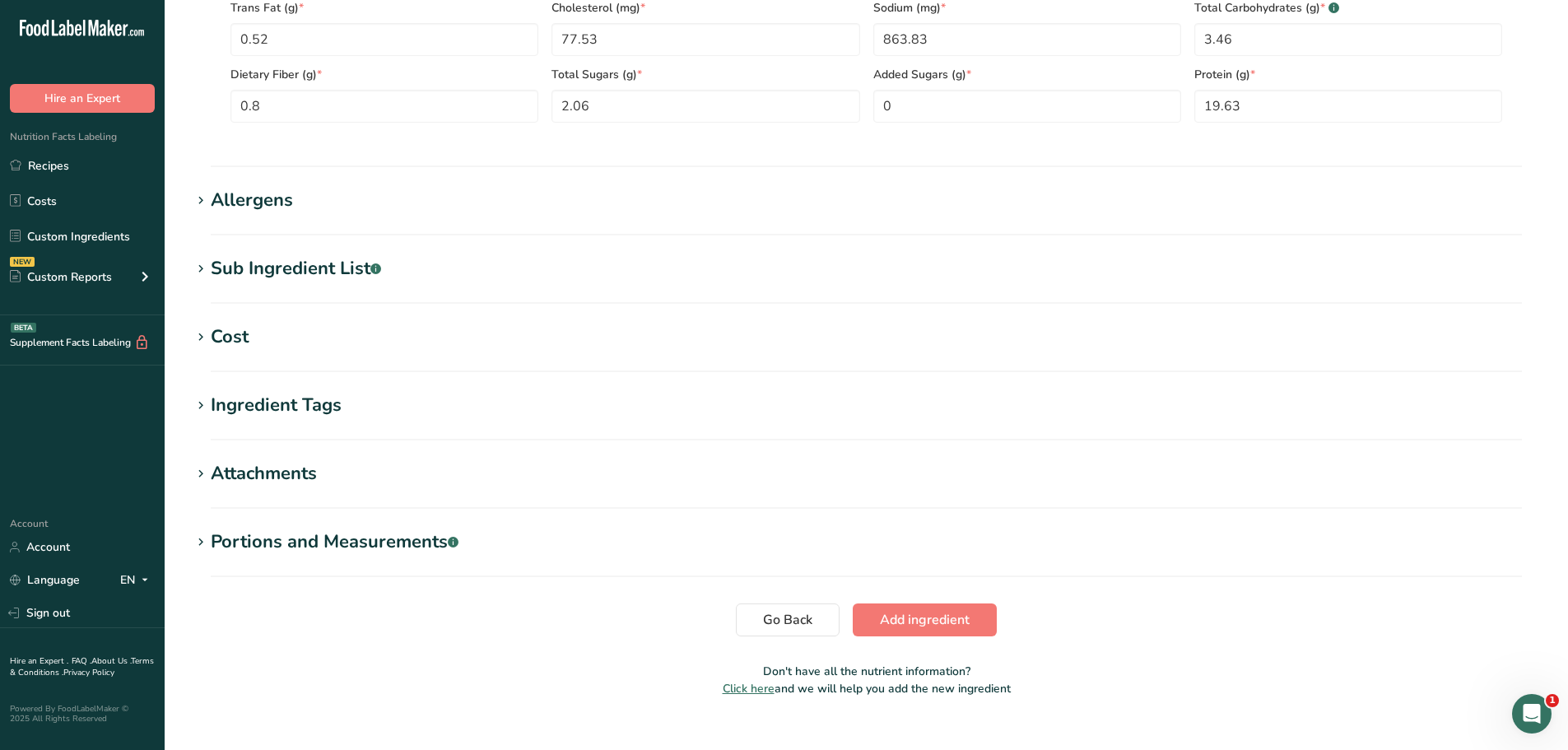
scroll to position [893, 0]
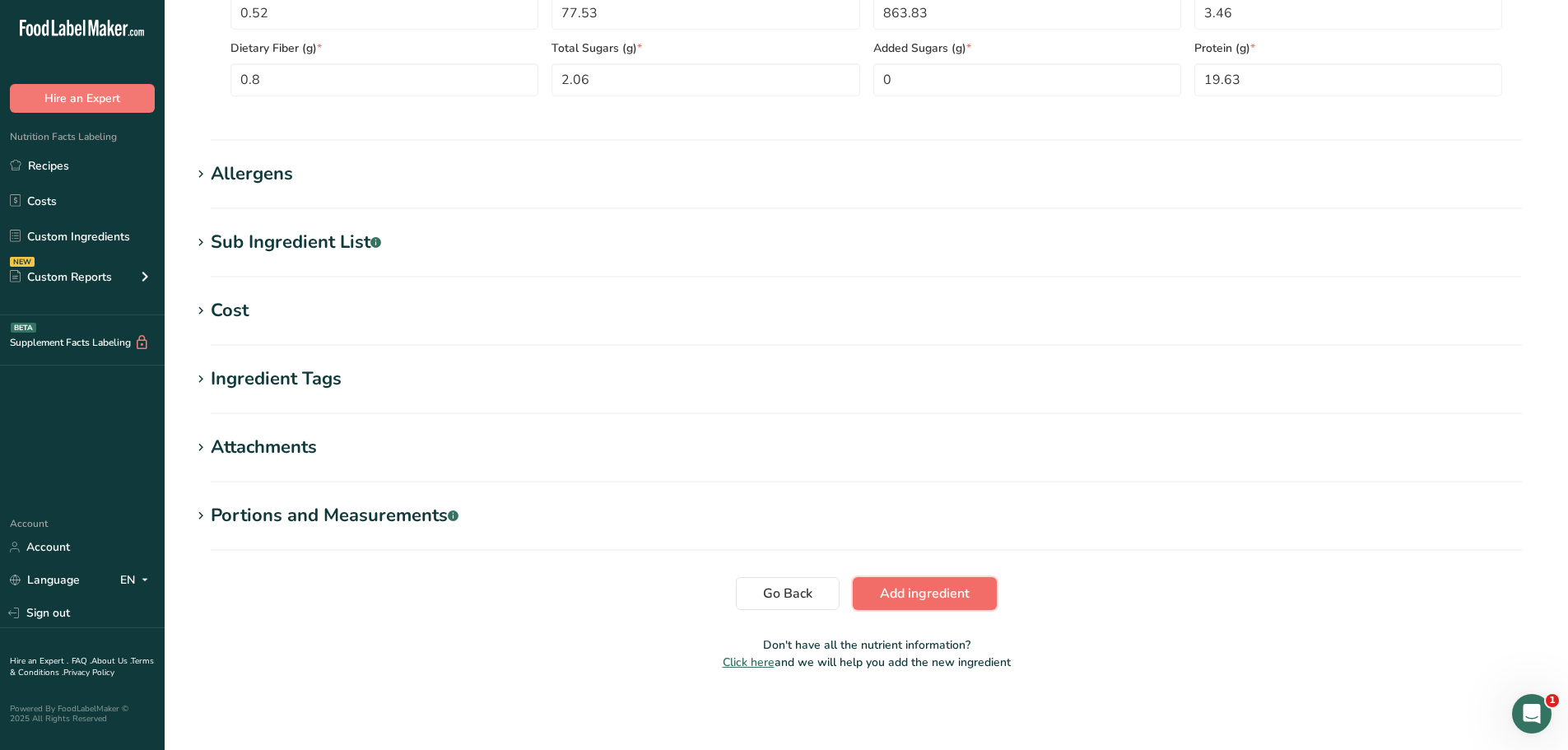
click at [936, 603] on button "Add ingredient" at bounding box center [925, 594] width 144 height 33
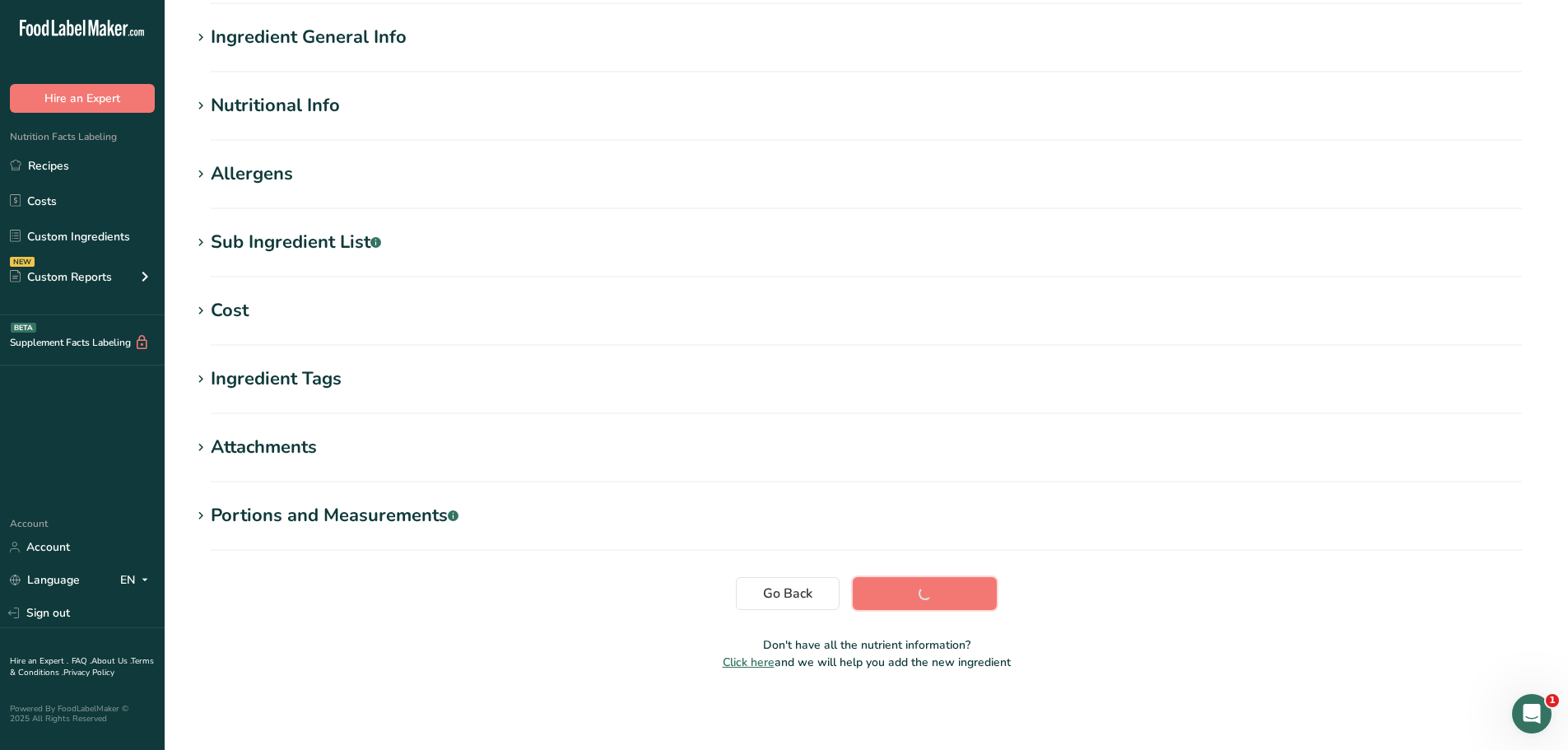
scroll to position [121, 0]
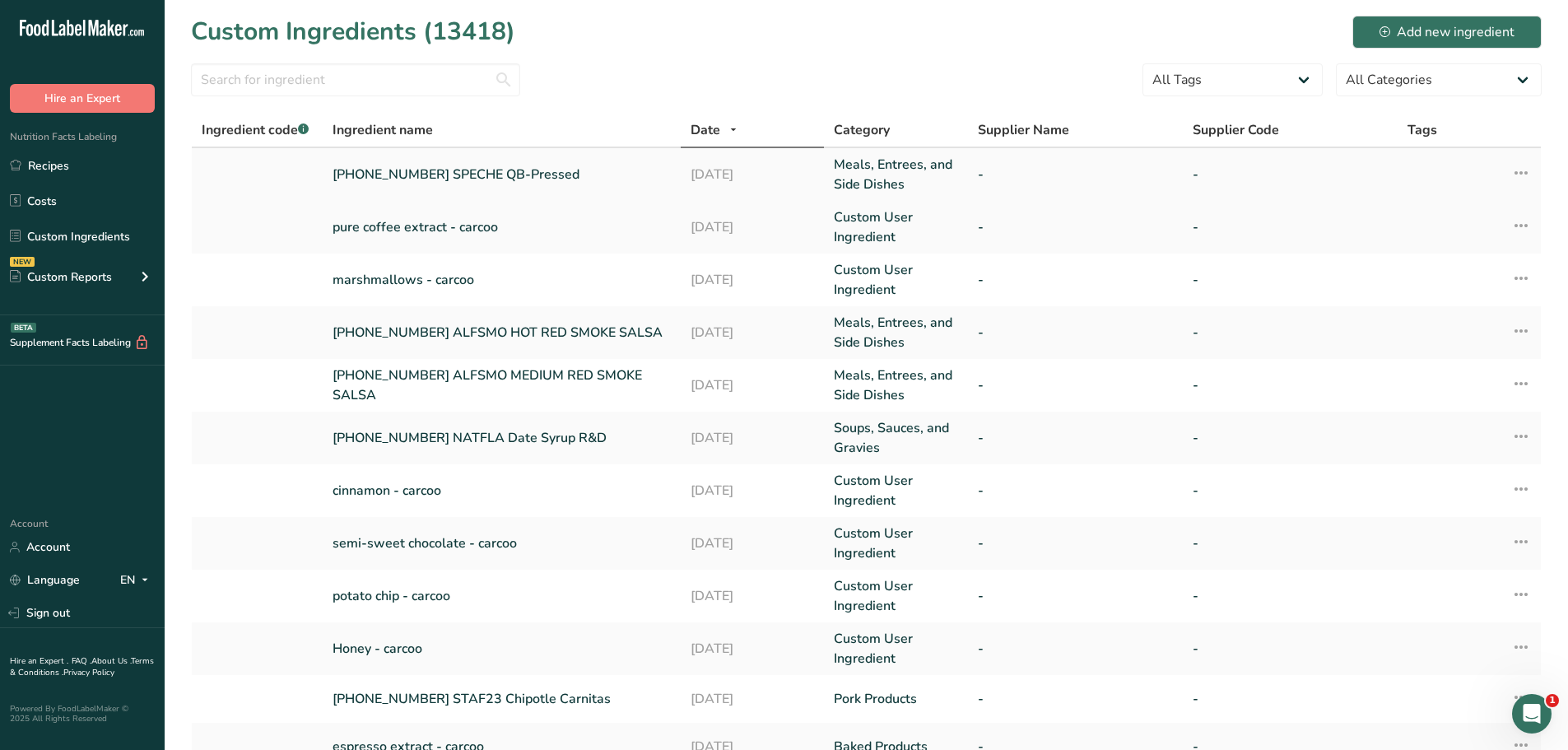
click at [354, 170] on link "[PHONE_NUMBER] SPECHE QB-Pressed" at bounding box center [501, 174] width 338 height 19
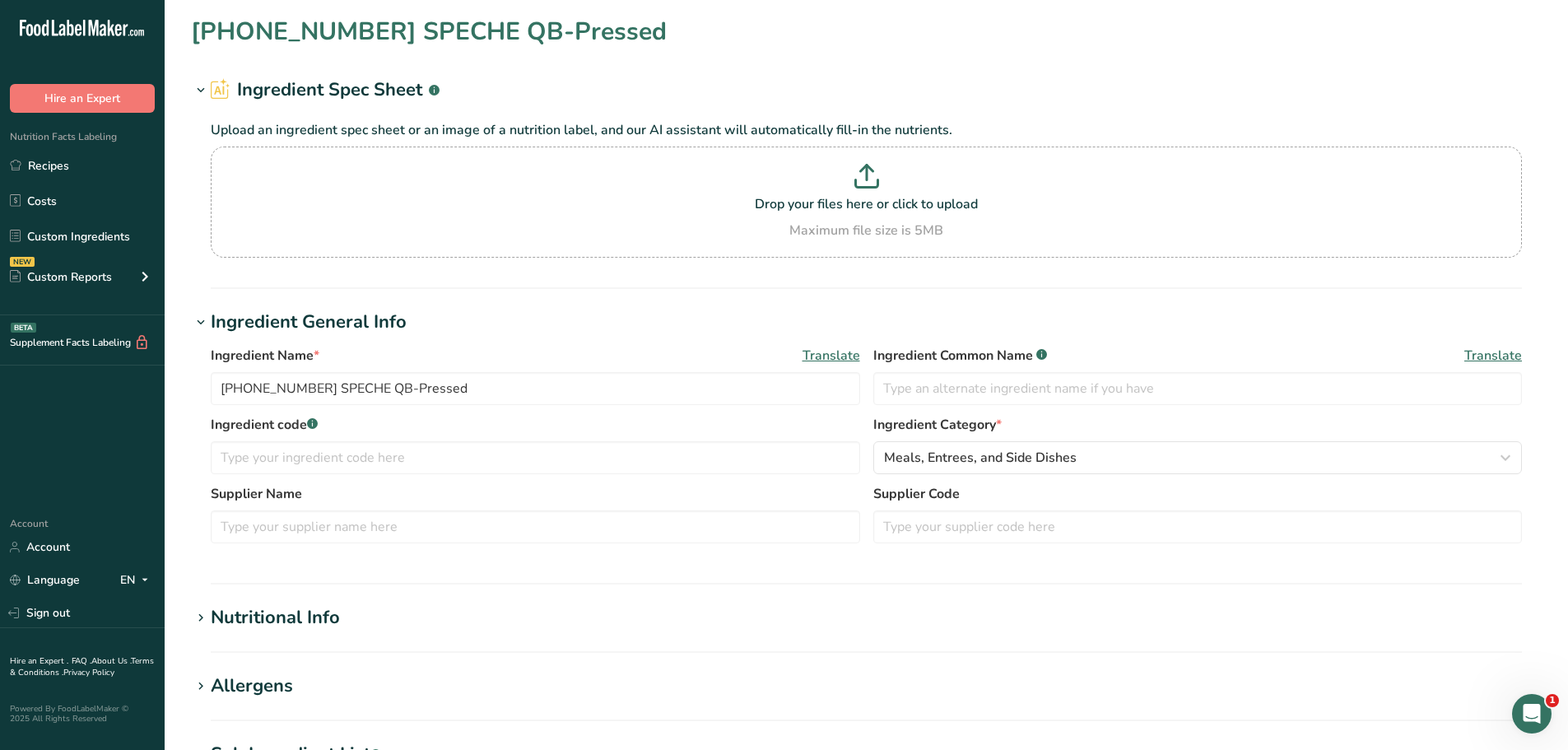
type input "[PHONE_NUMBER] SPECHE QB-Pressed"
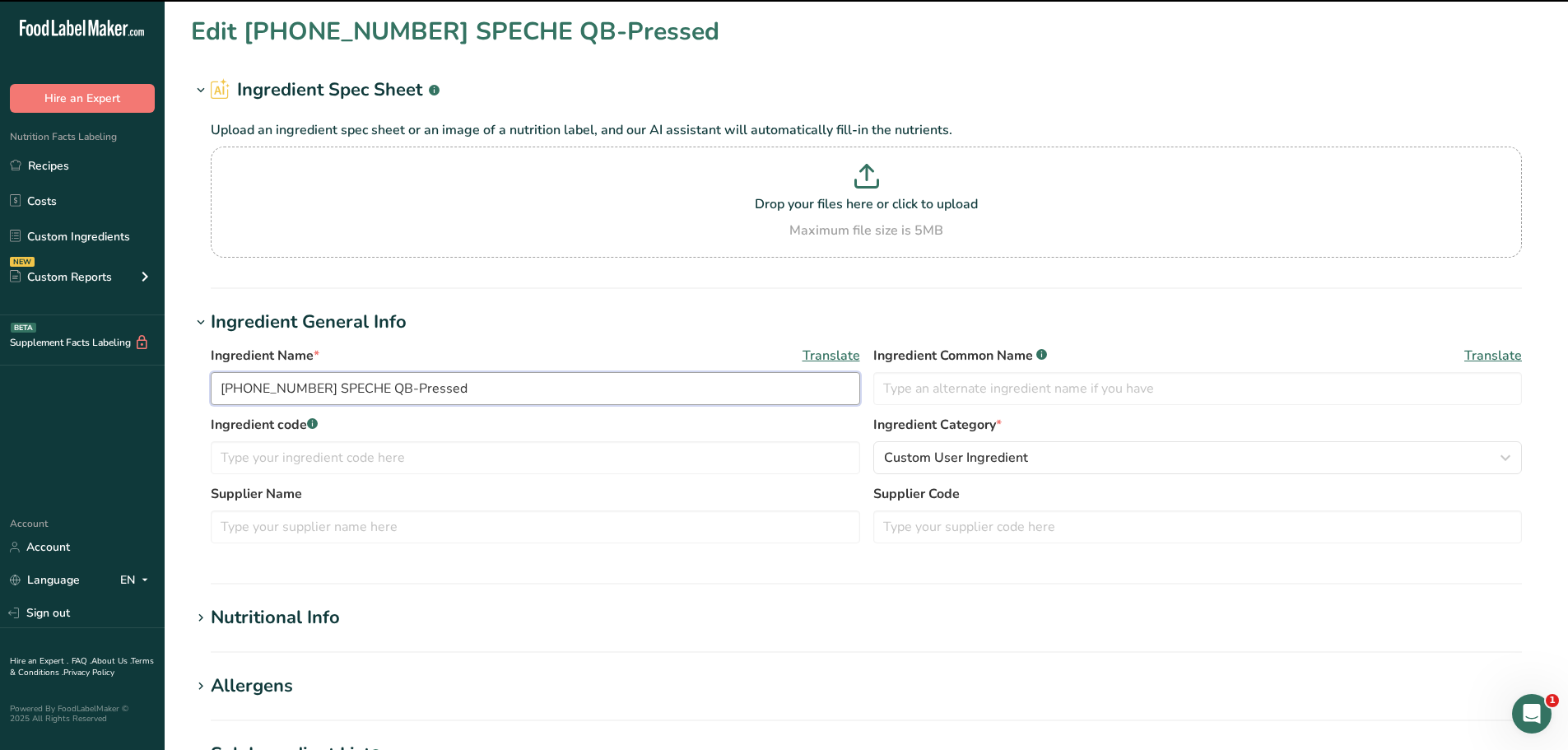
drag, startPoint x: 466, startPoint y: 386, endPoint x: 155, endPoint y: 380, distance: 311.1
click at [155, 380] on div ".a-20{fill:#fff;} Hire an Expert Nutrition Facts Labeling Recipes Costs Custom …" at bounding box center [784, 631] width 1568 height 1262
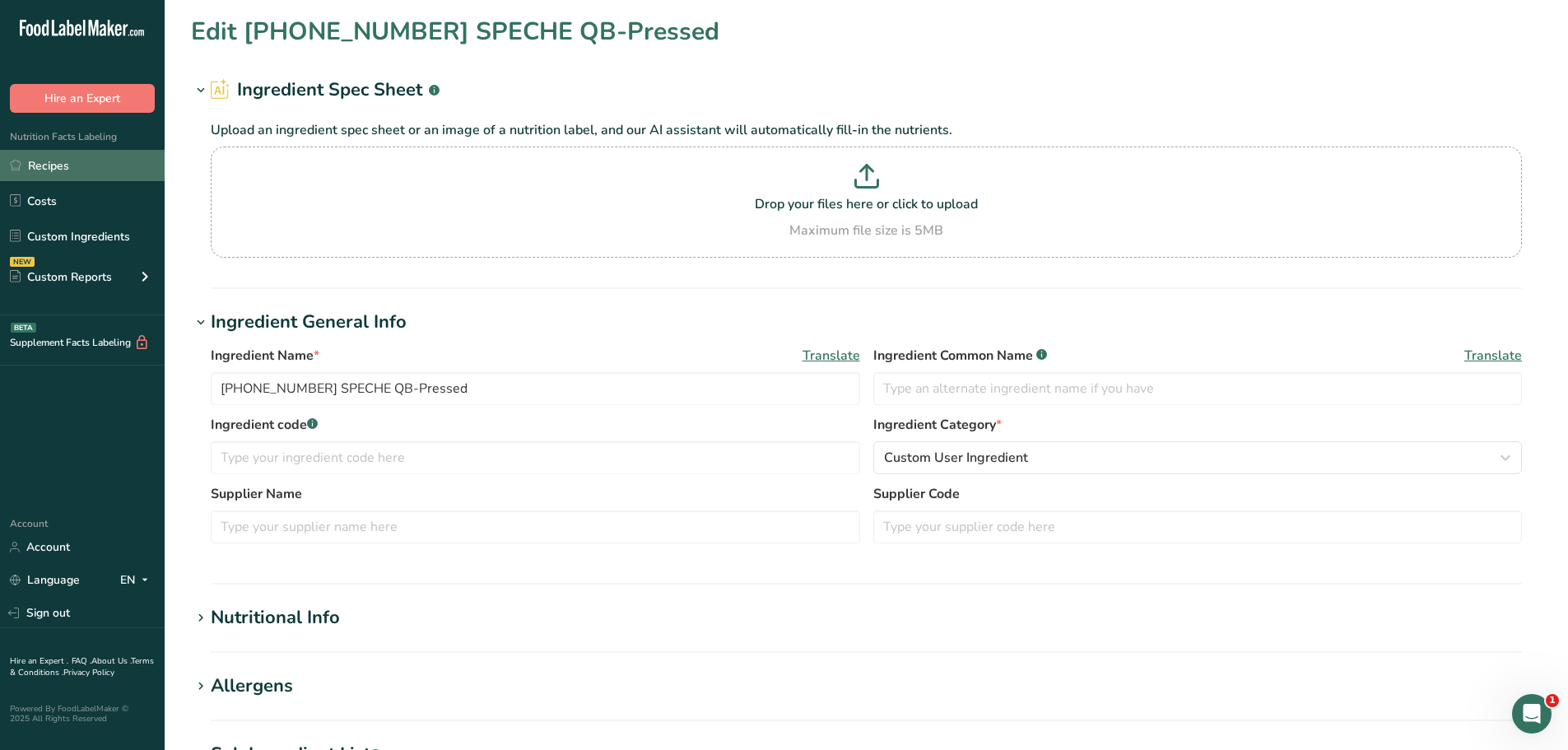
click at [89, 170] on link "Recipes" at bounding box center [82, 165] width 164 height 31
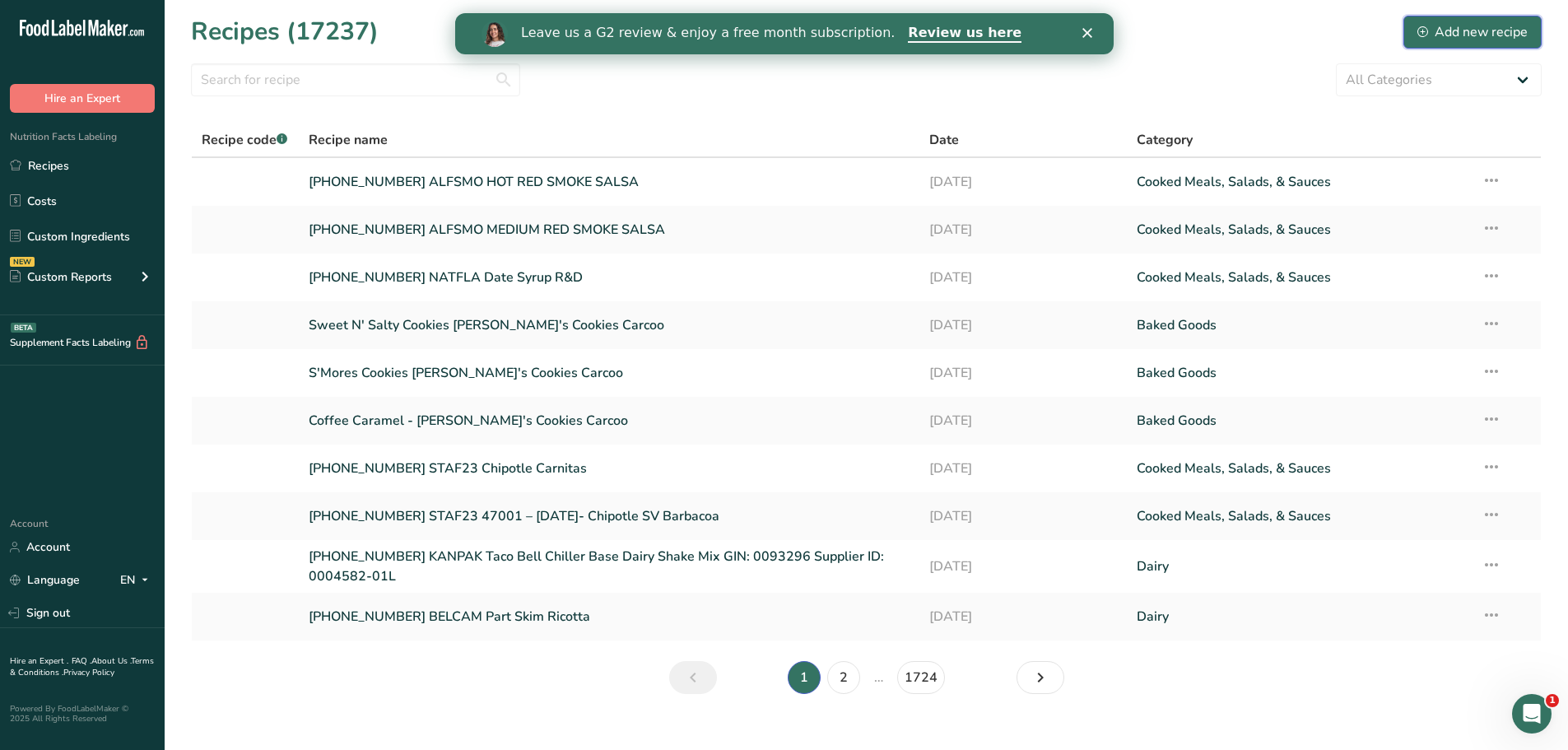
click at [1483, 25] on div "Add new recipe" at bounding box center [1473, 32] width 111 height 19
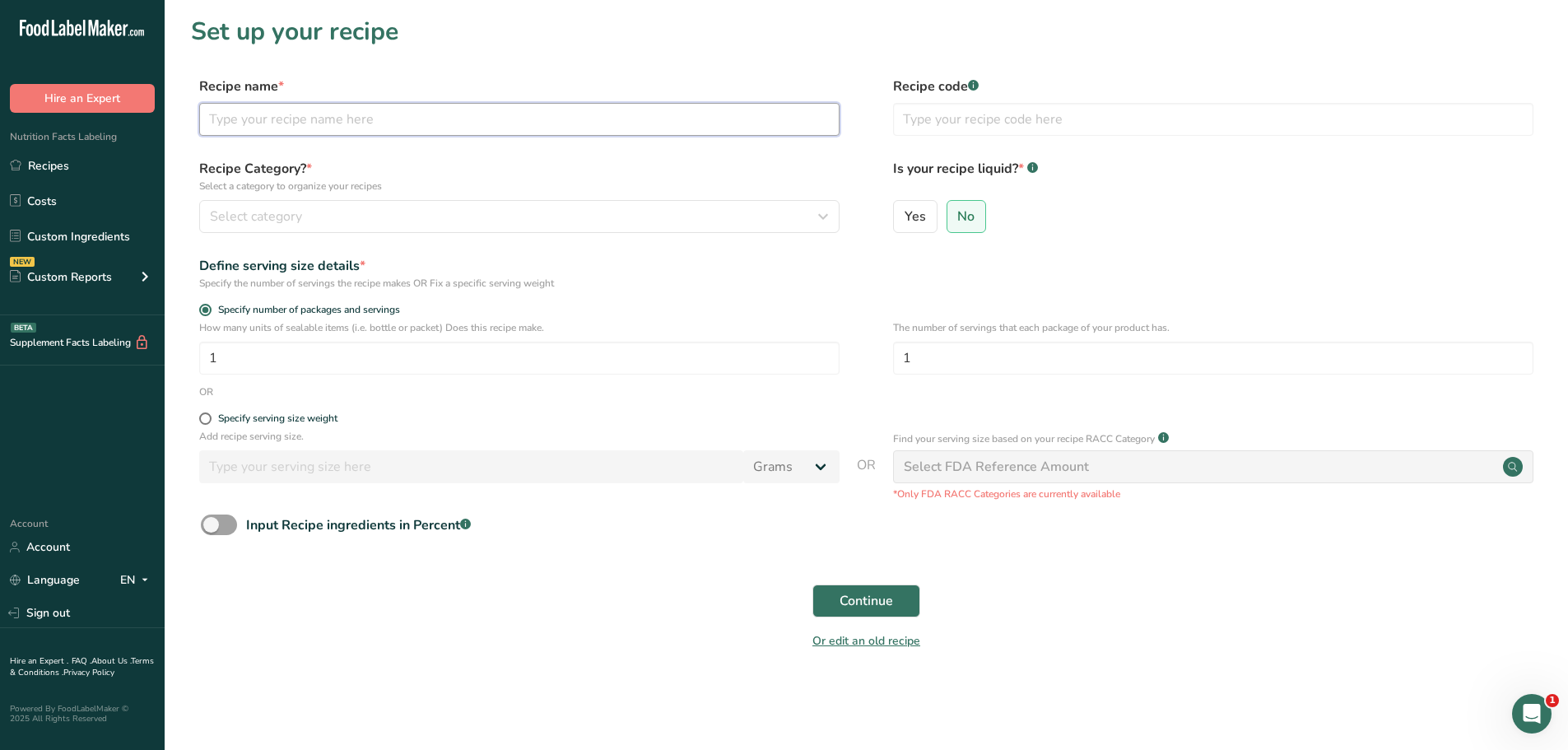
click at [294, 129] on input "text" at bounding box center [519, 119] width 640 height 33
paste input "[PHONE_NUMBER] SPECHE QB-Pressed"
type input "[PHONE_NUMBER] SPECHE QB-Pressed"
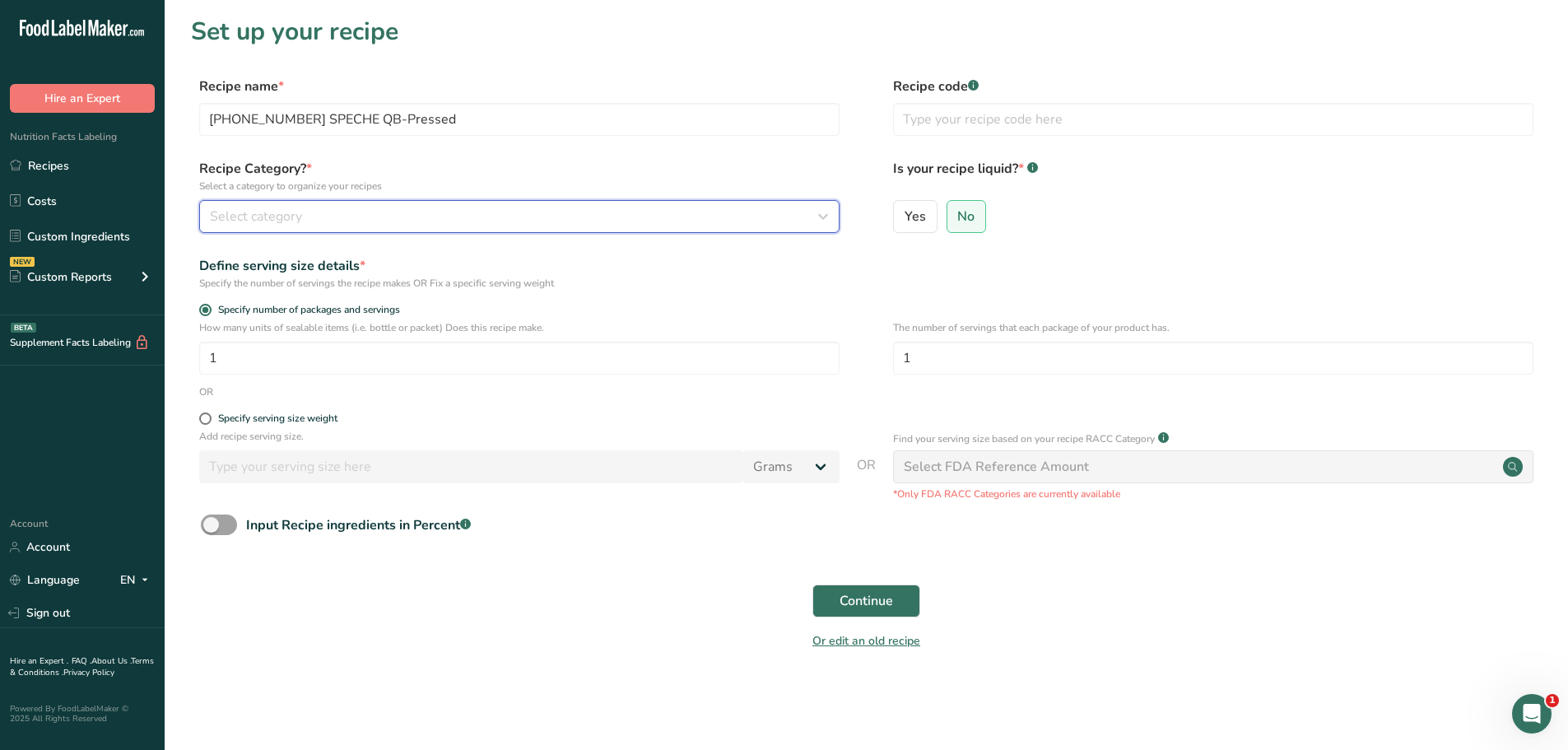
click at [616, 221] on div "Select category" at bounding box center [514, 217] width 609 height 19
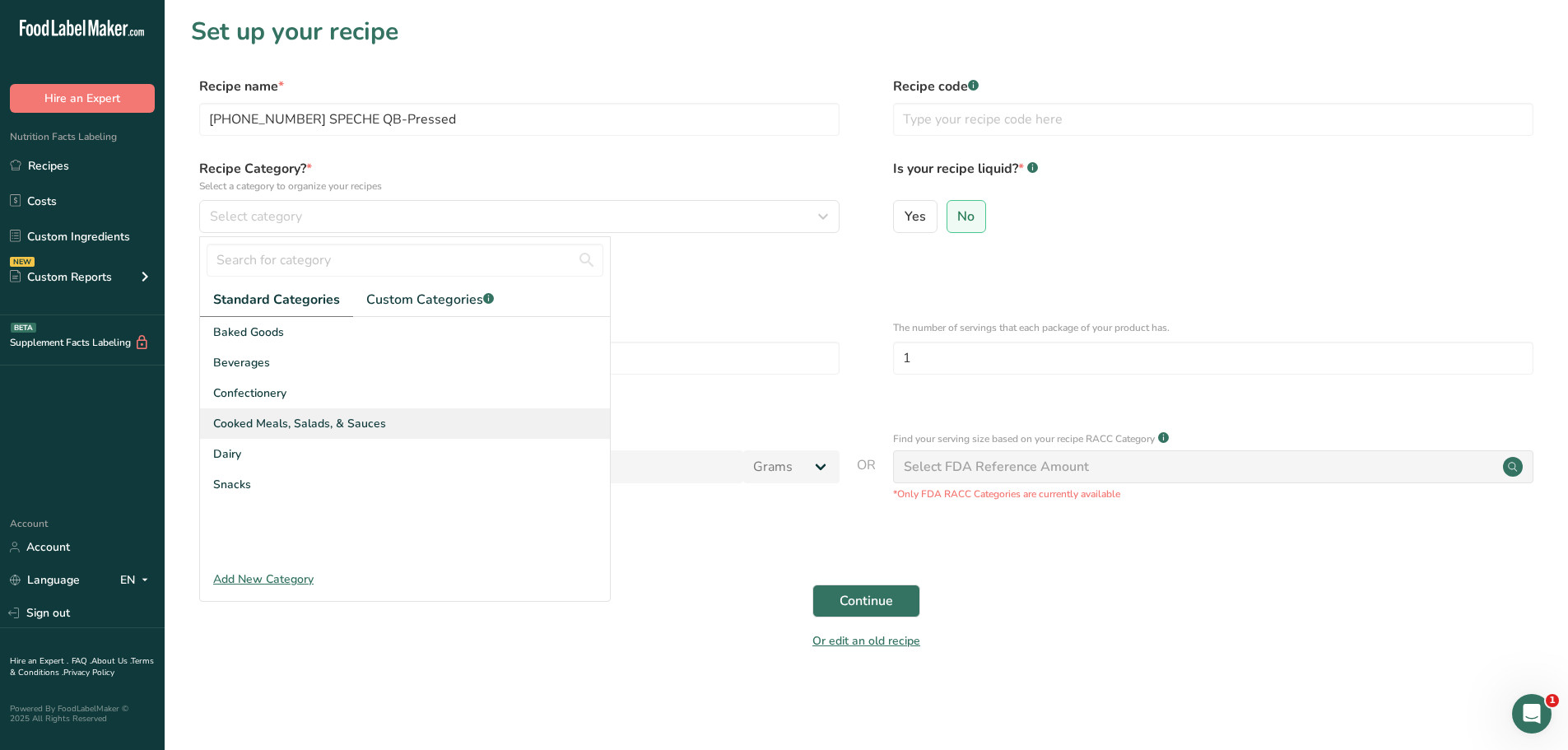
click at [431, 428] on div "Cooked Meals, Salads, & Sauces" at bounding box center [405, 423] width 410 height 30
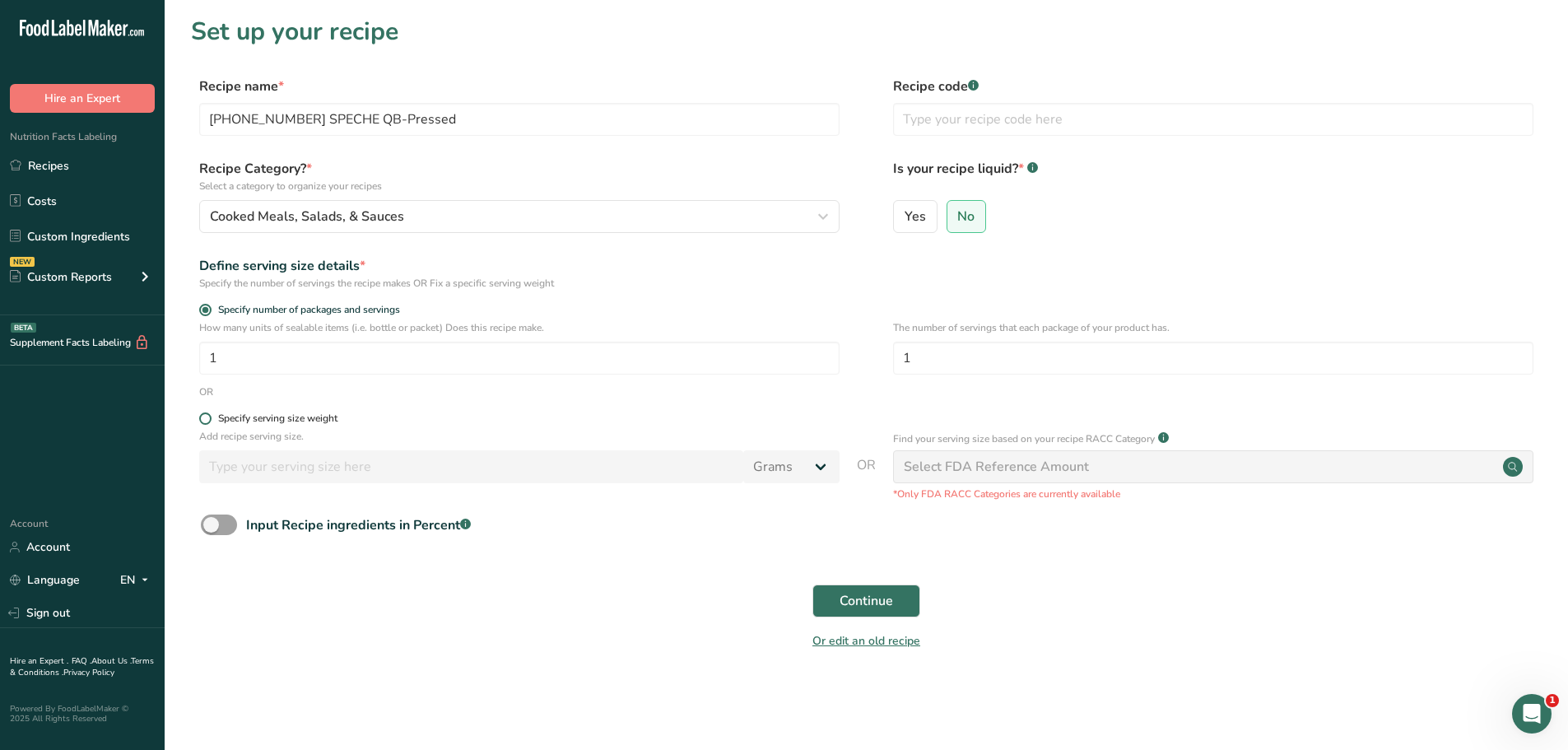
click at [208, 418] on span at bounding box center [205, 419] width 13 height 13
click at [208, 418] on input "Specify serving size weight" at bounding box center [204, 418] width 11 height 11
radio input "true"
radio input "false"
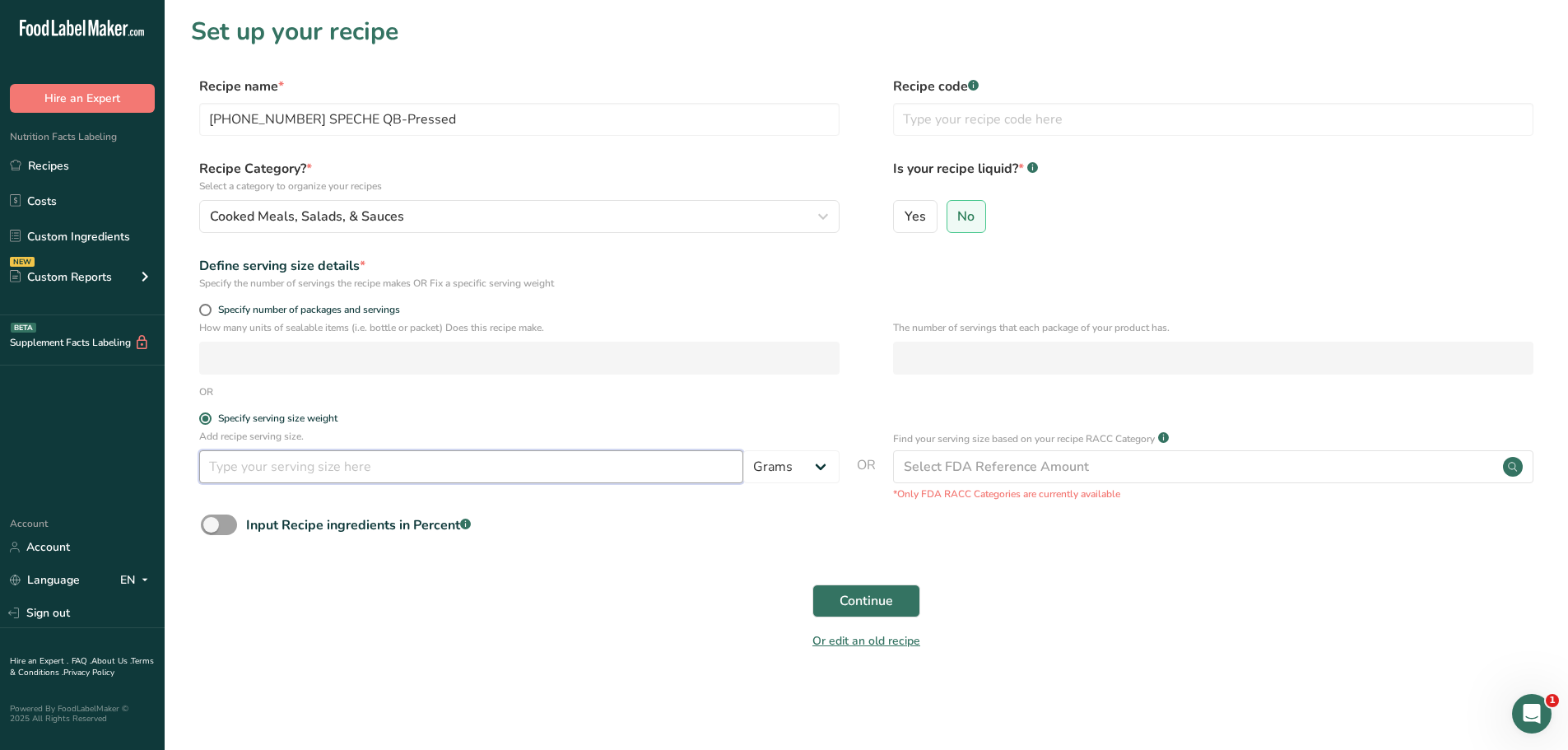
click at [296, 478] on input "number" at bounding box center [471, 467] width 544 height 33
type input "100"
click at [899, 605] on button "Continue" at bounding box center [866, 601] width 108 height 33
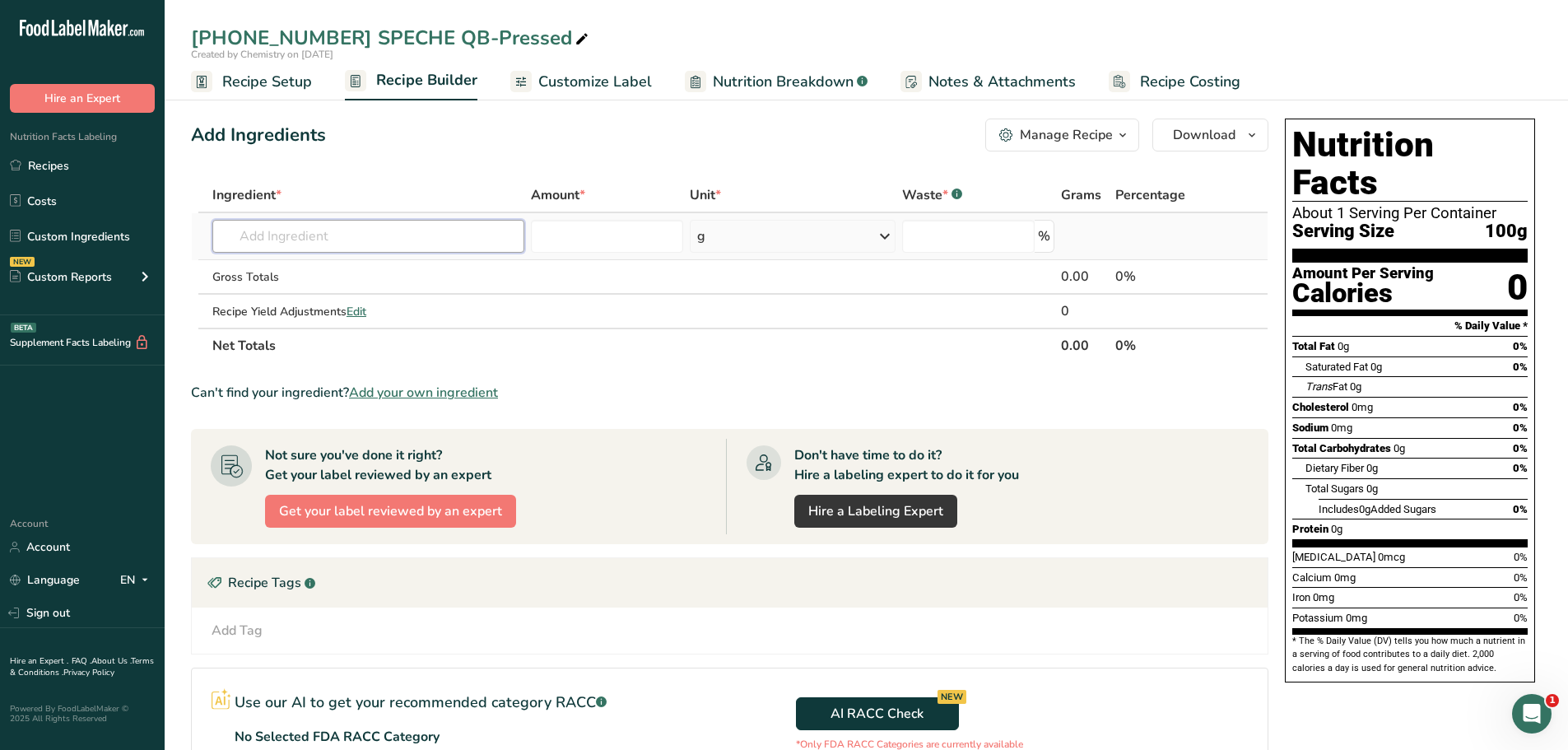
click at [301, 235] on input "text" at bounding box center [368, 236] width 312 height 33
paste input "[PHONE_NUMBER] SPECHE QB-Pressed"
type input "[PHONE_NUMBER] SPECHE QB-Pressed"
click at [407, 267] on p "[PHONE_NUMBER] SPECHE QB-Pressed" at bounding box center [341, 270] width 232 height 17
type input "[PHONE_NUMBER] SPECHE QB-Pressed"
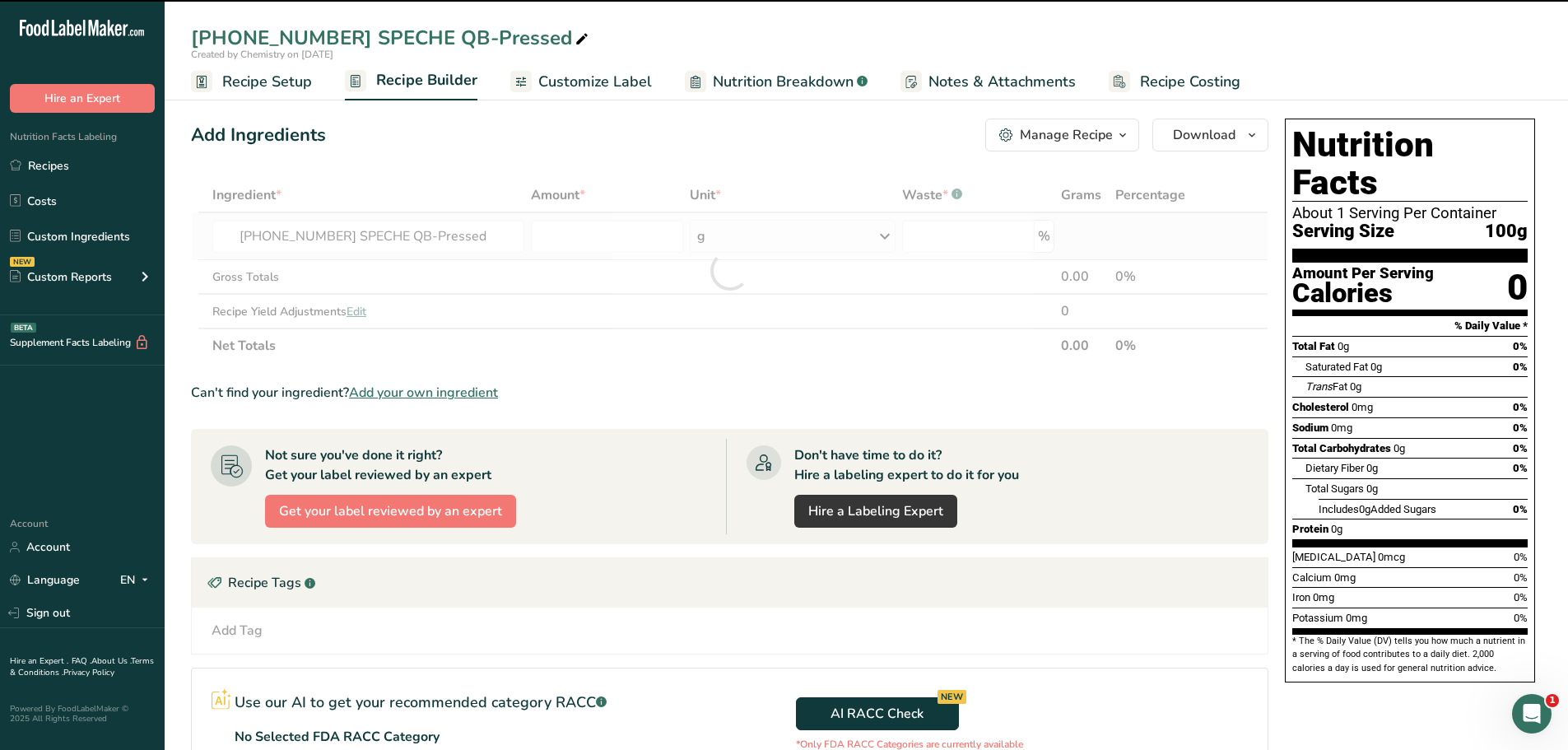
type input "0"
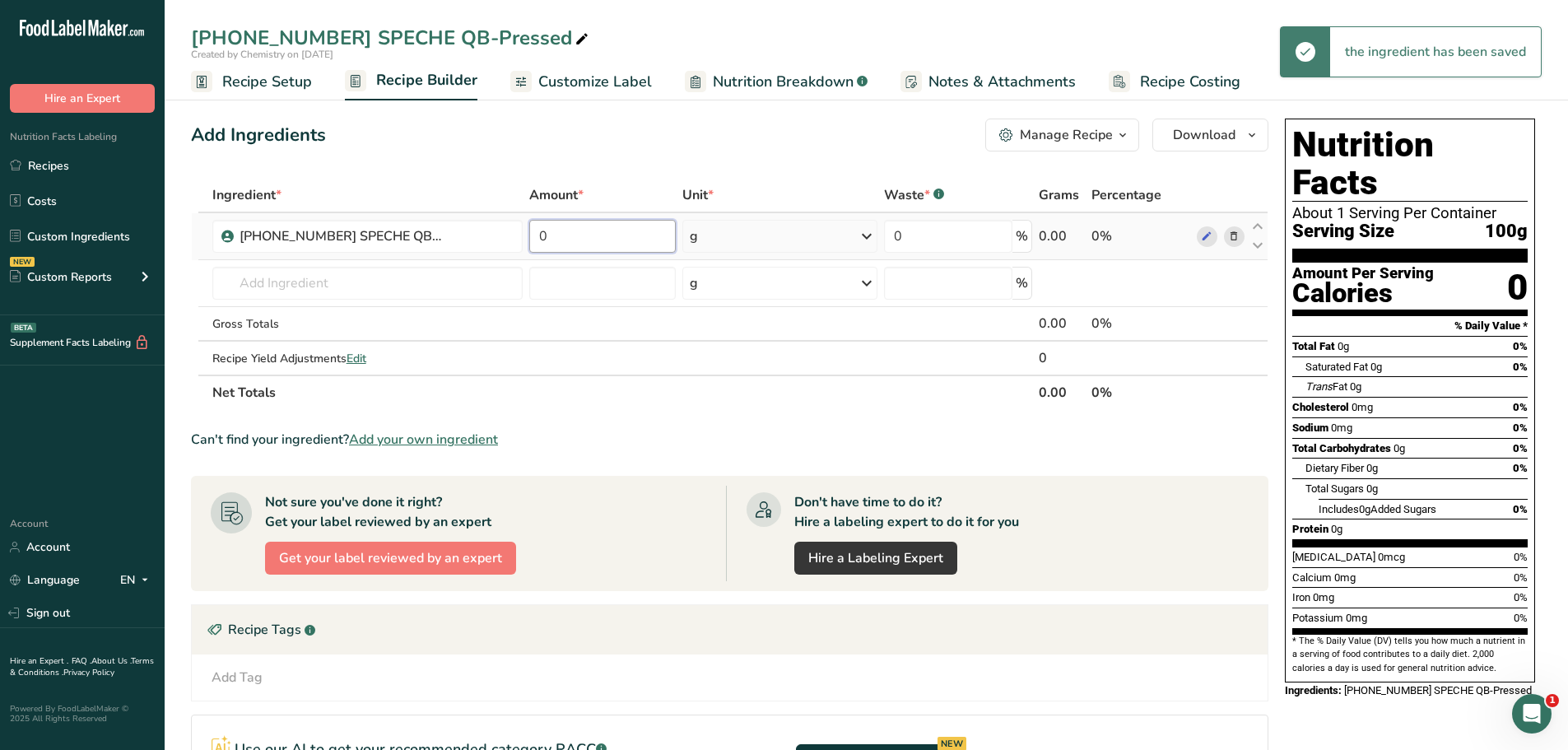
click at [615, 242] on input "0" at bounding box center [603, 236] width 148 height 33
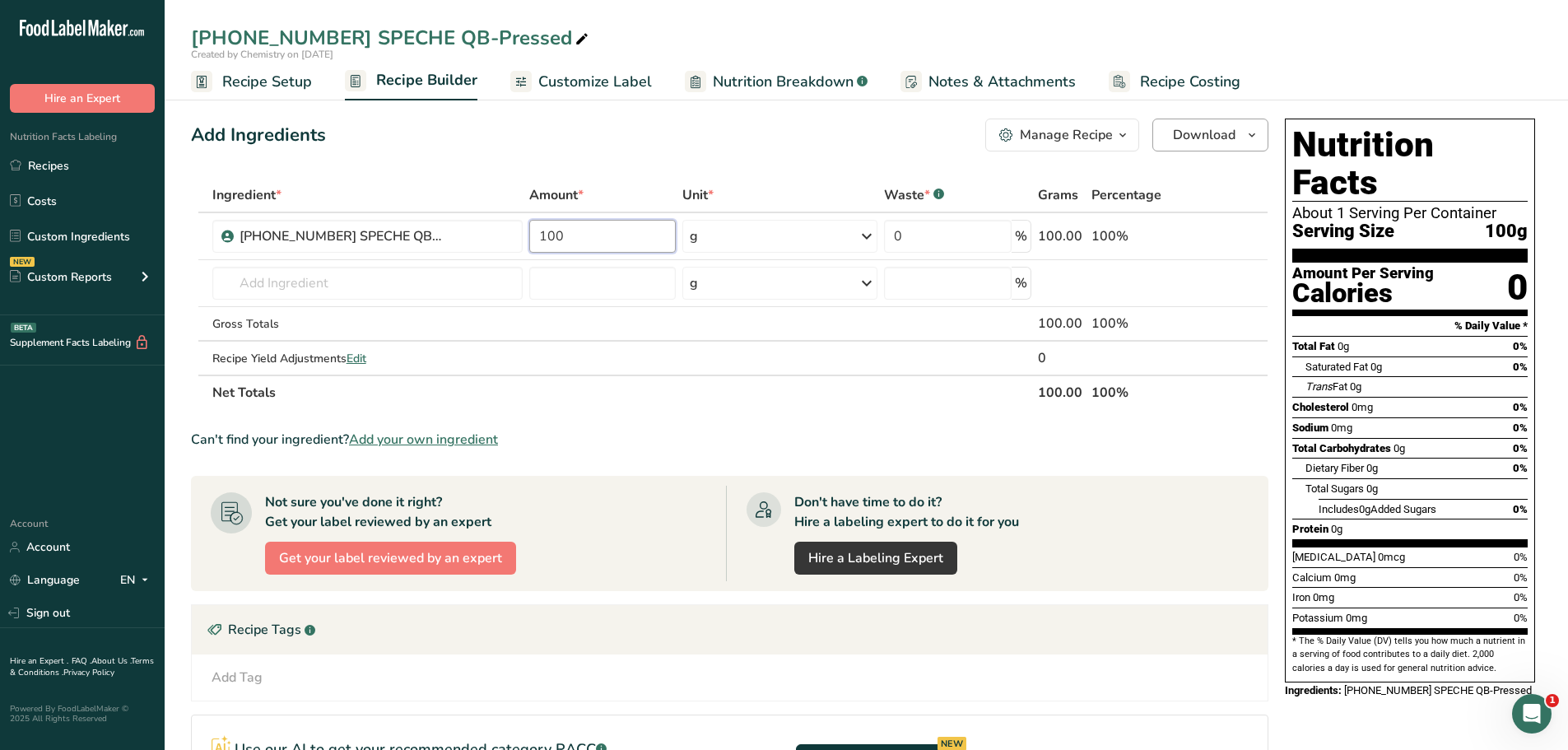
type input "100"
click at [1251, 138] on icon "button" at bounding box center [1252, 135] width 14 height 20
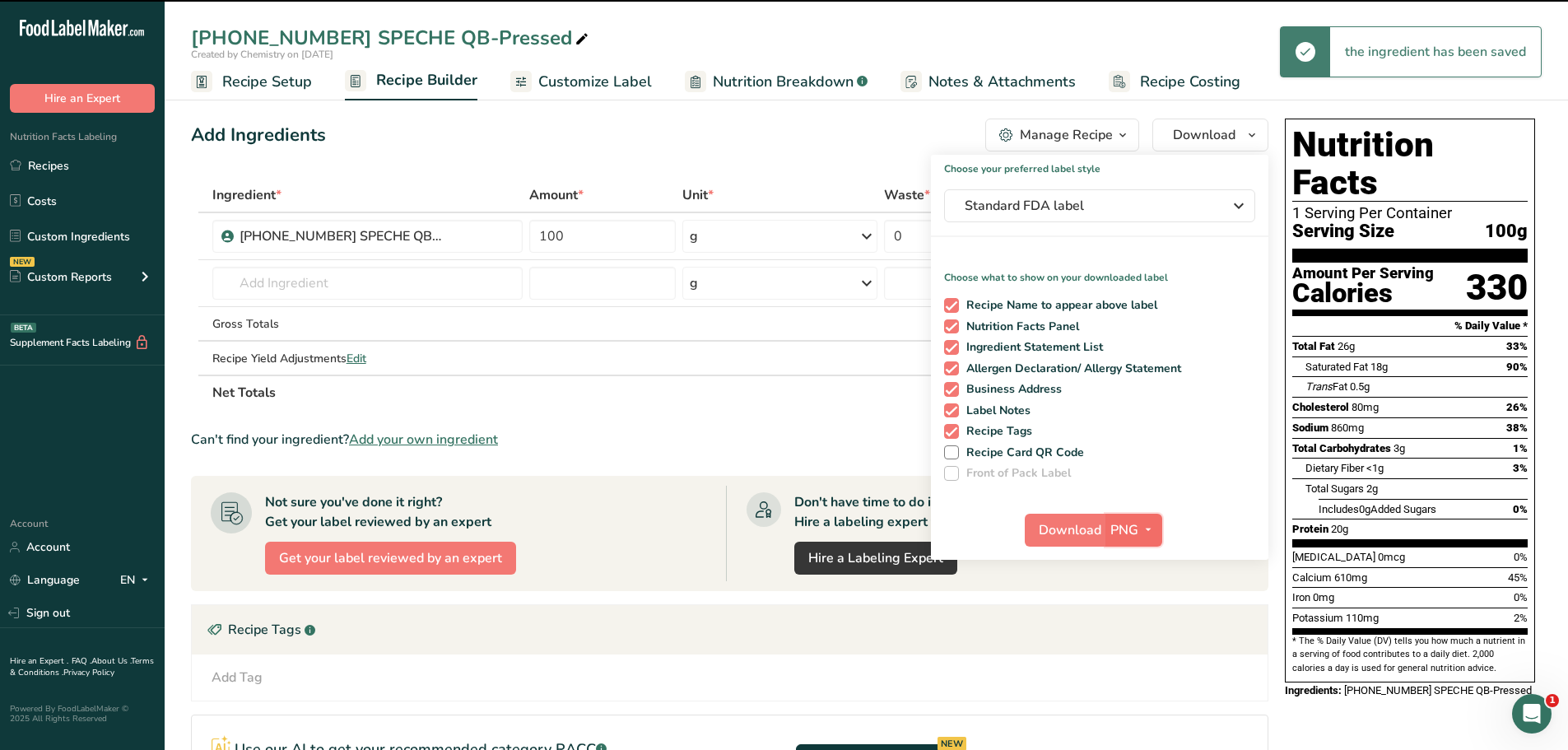
click at [1147, 527] on icon "button" at bounding box center [1148, 529] width 14 height 20
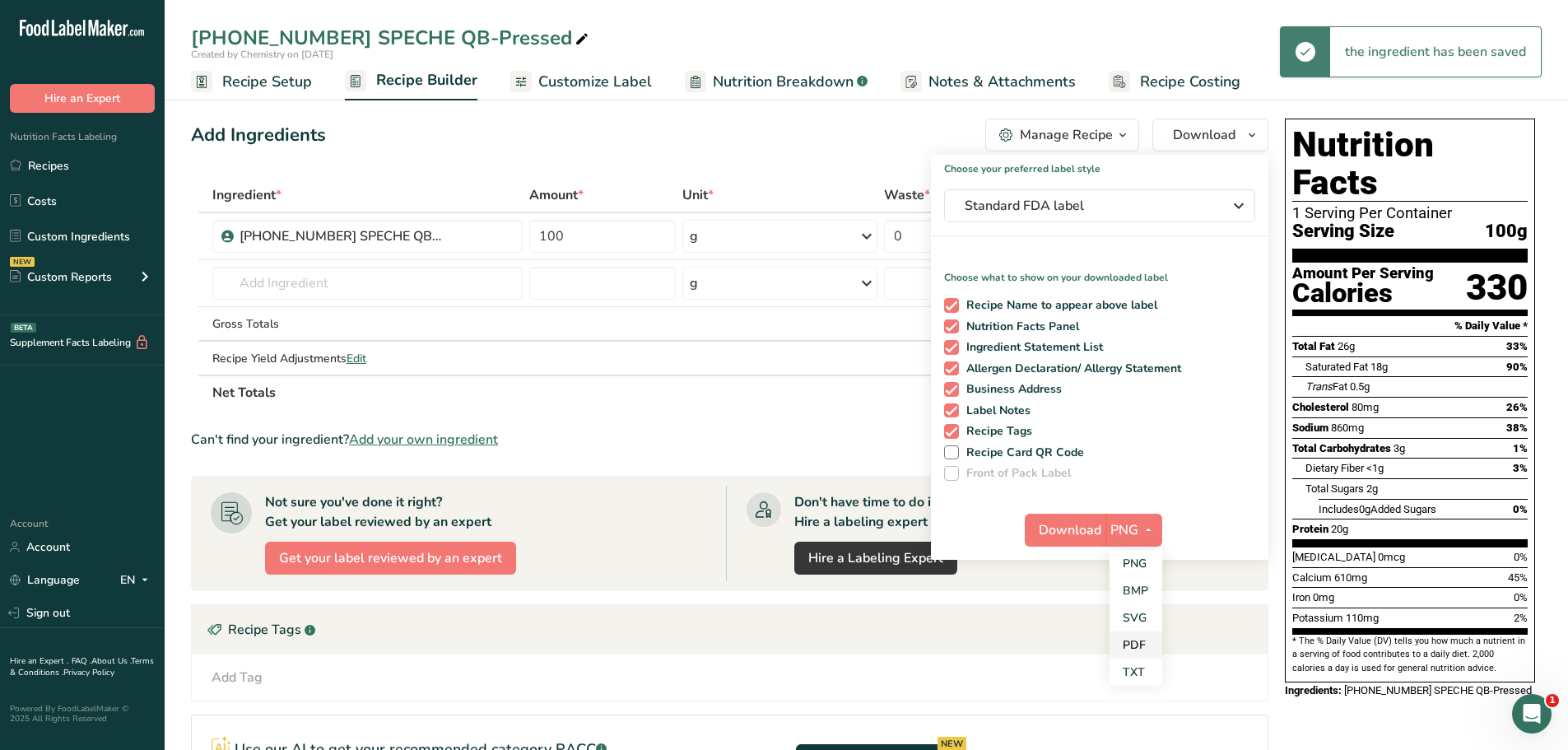
click at [1131, 647] on link "PDF" at bounding box center [1136, 645] width 52 height 27
click at [1092, 522] on span "Download" at bounding box center [1071, 530] width 62 height 19
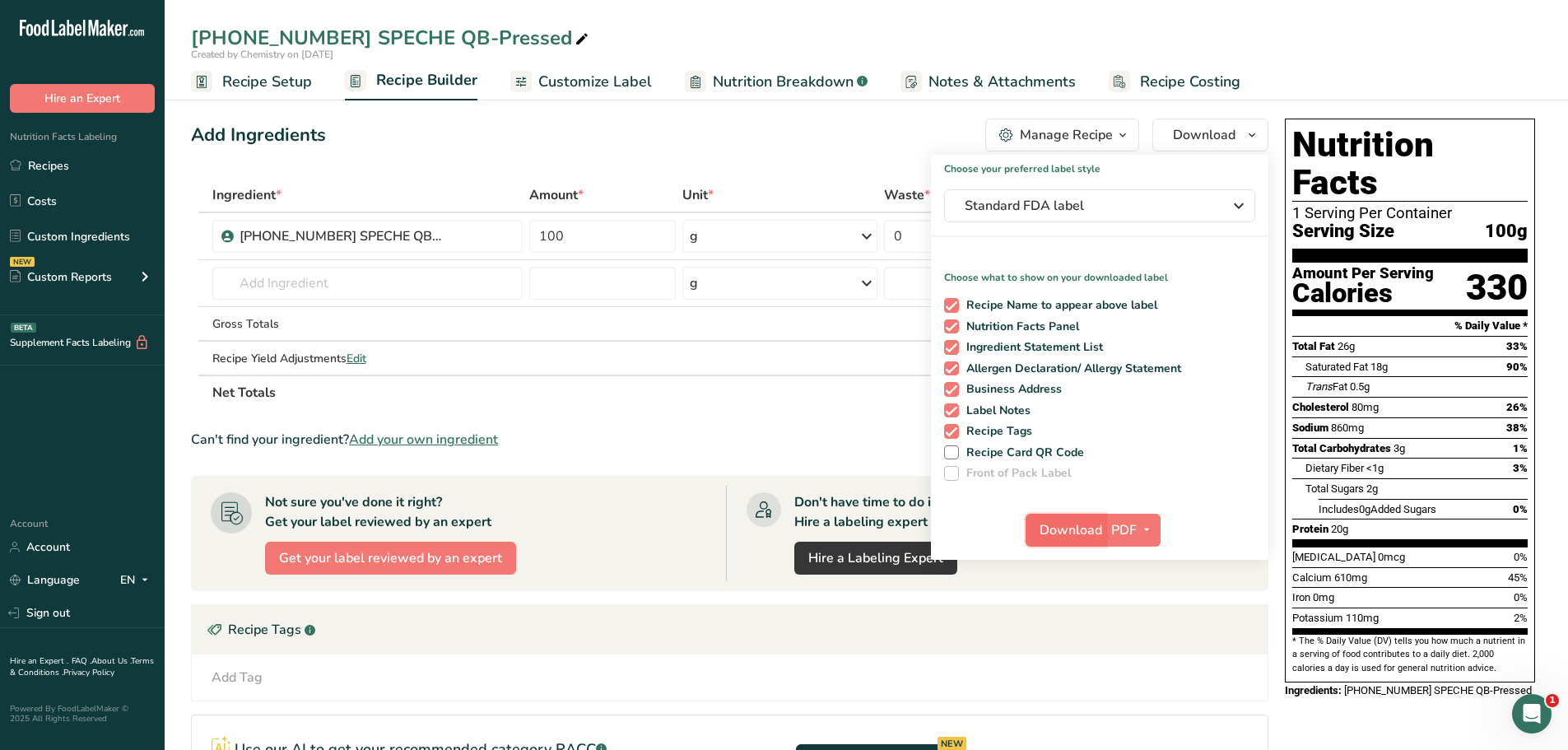
click at [1070, 531] on span "Download" at bounding box center [1071, 530] width 62 height 19
click at [261, 85] on span "Recipe Setup" at bounding box center [267, 82] width 89 height 22
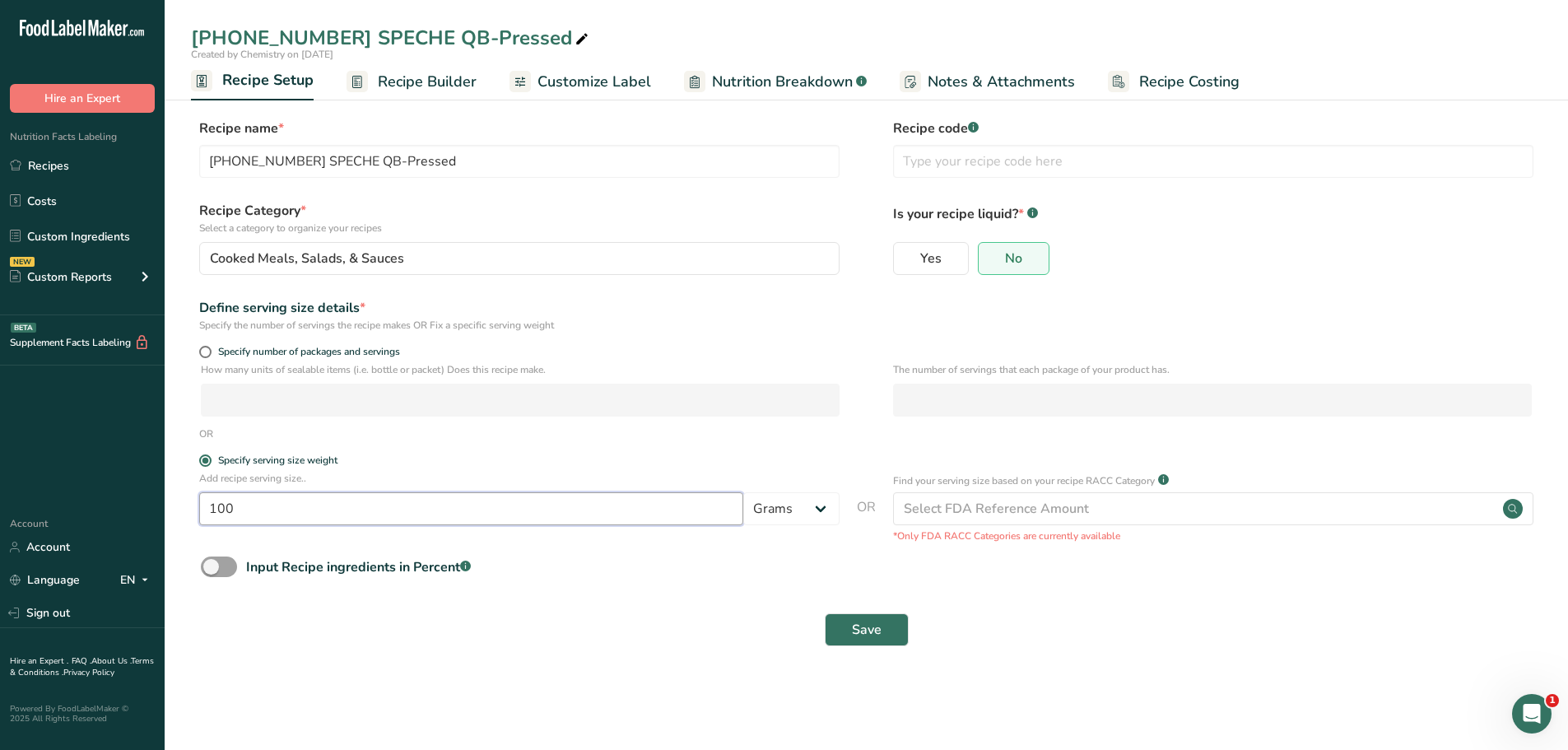
drag, startPoint x: 256, startPoint y: 510, endPoint x: 44, endPoint y: 469, distance: 215.9
click at [53, 485] on div ".a-20{fill:#fff;} Hire an Expert Nutrition Facts Labeling Recipes Costs Custom …" at bounding box center [784, 375] width 1568 height 750
type input "1"
click at [818, 515] on select "Grams kg mg mcg lb oz l mL fl oz tbsp tsp cup qt gallon" at bounding box center [791, 509] width 96 height 33
select select "5"
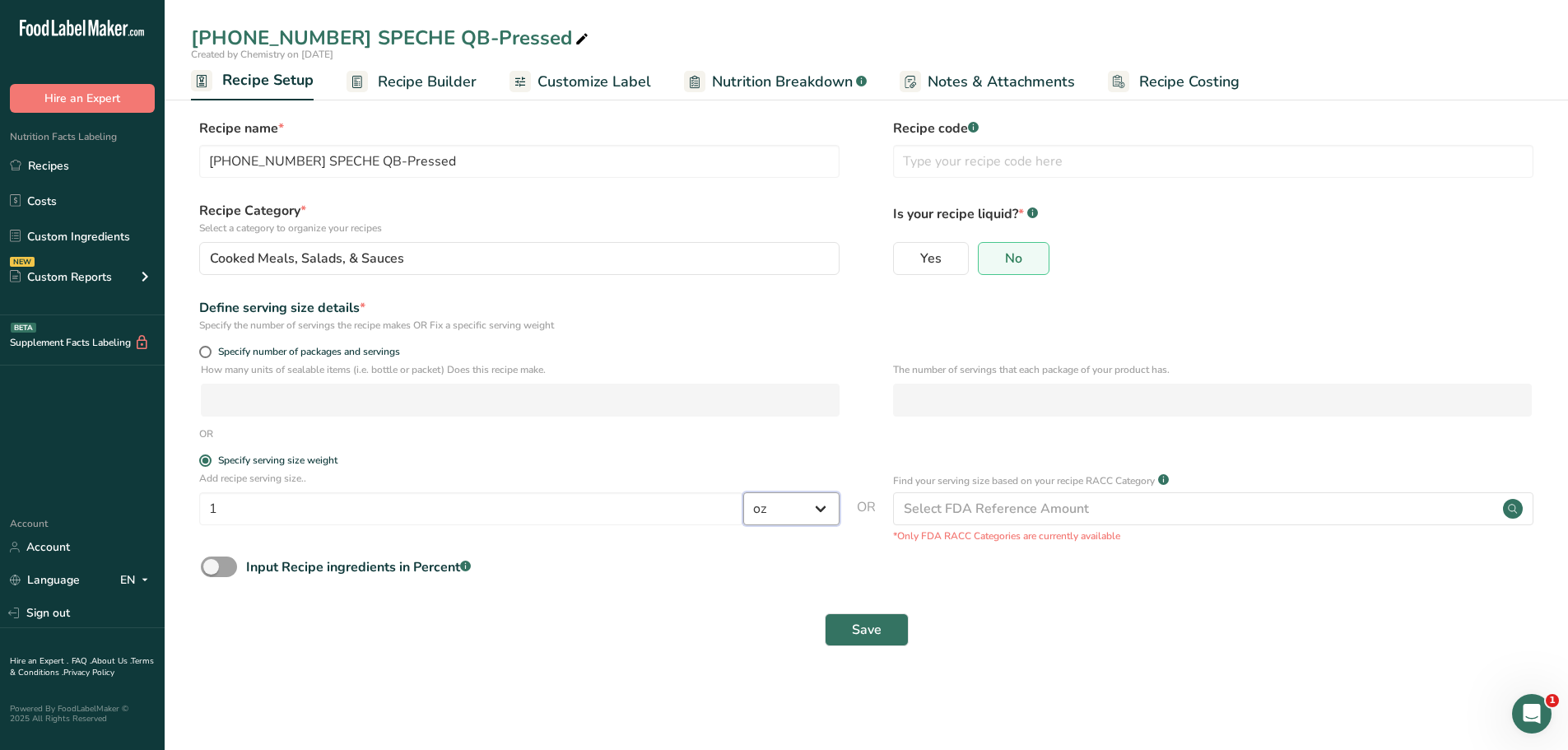
click at [743, 493] on select "Grams kg mg mcg lb oz l mL fl oz tbsp tsp cup qt gallon" at bounding box center [791, 509] width 96 height 33
click at [882, 637] on button "Save" at bounding box center [867, 630] width 84 height 33
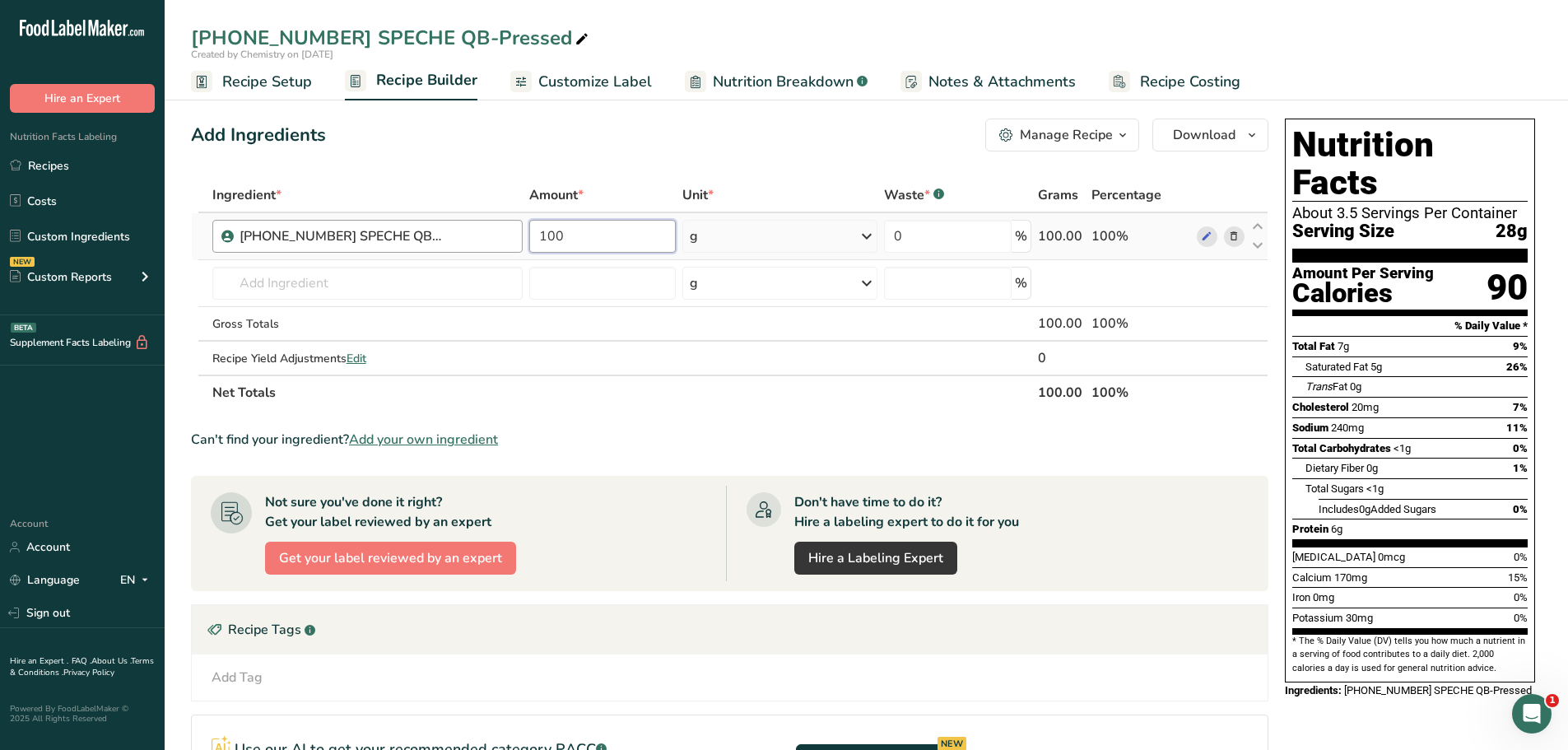
drag, startPoint x: 586, startPoint y: 233, endPoint x: 415, endPoint y: 222, distance: 171.4
click at [425, 226] on tr "[PHONE_NUMBER] SPECHE QB-Pressed 100 g Weight Units g kg mg See more Volume Uni…" at bounding box center [730, 236] width 1076 height 47
type input "1"
click at [869, 240] on div "Ingredient * Amount * Unit * Waste * .a-a{fill:#347362;}.b-a{fill:#fff;} Grams …" at bounding box center [730, 293] width 1077 height 232
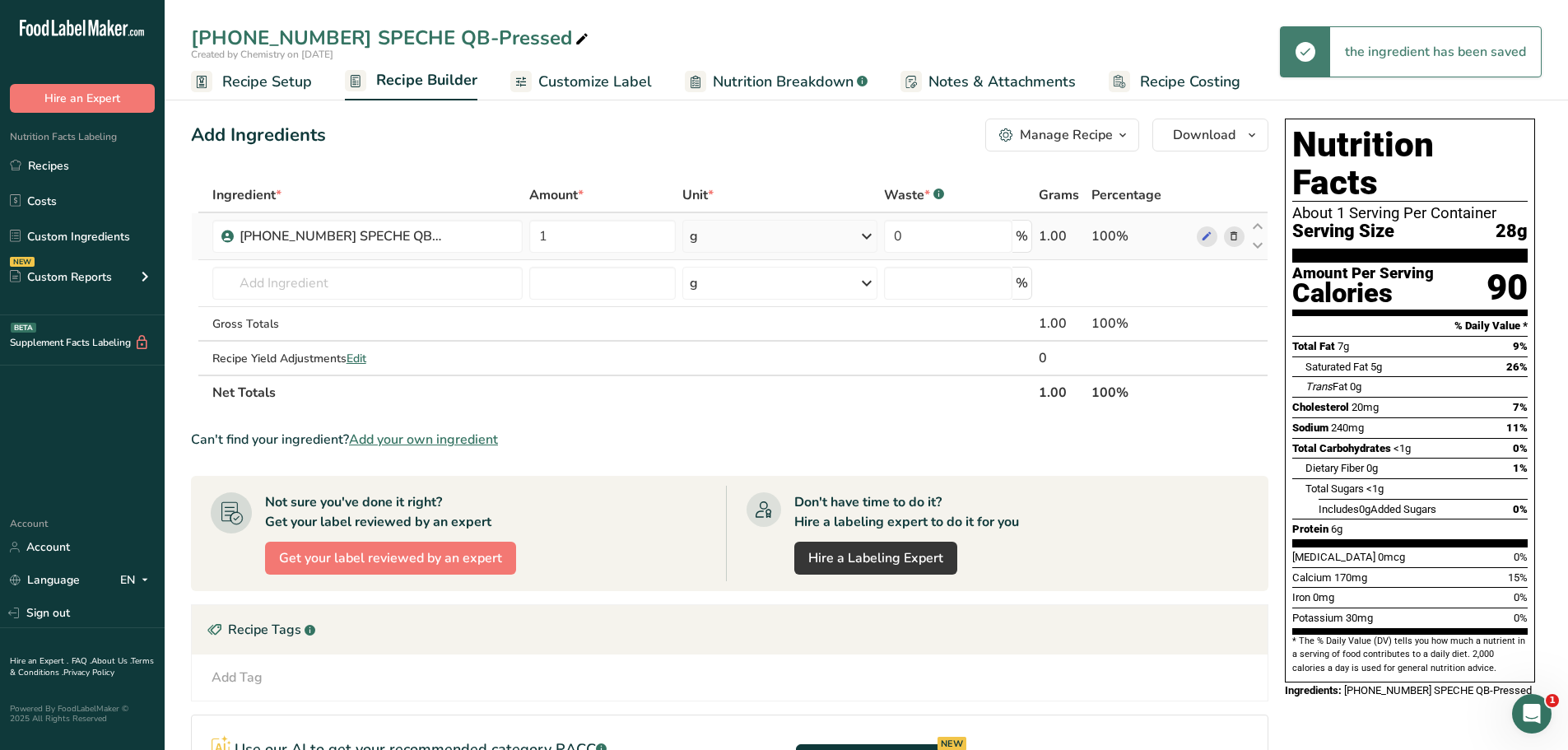
click at [869, 243] on icon at bounding box center [867, 236] width 19 height 30
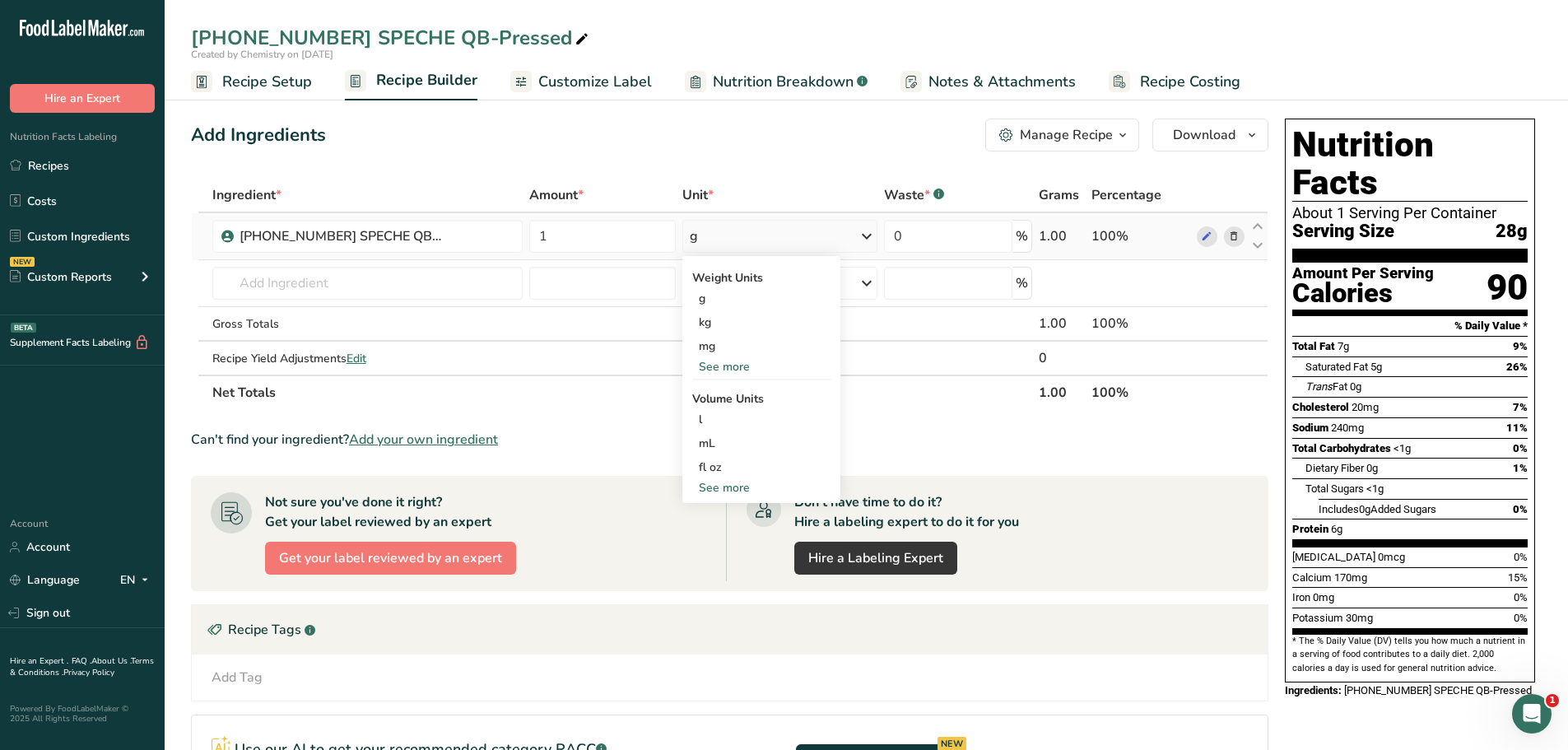
click at [710, 369] on div "See more" at bounding box center [762, 367] width 138 height 17
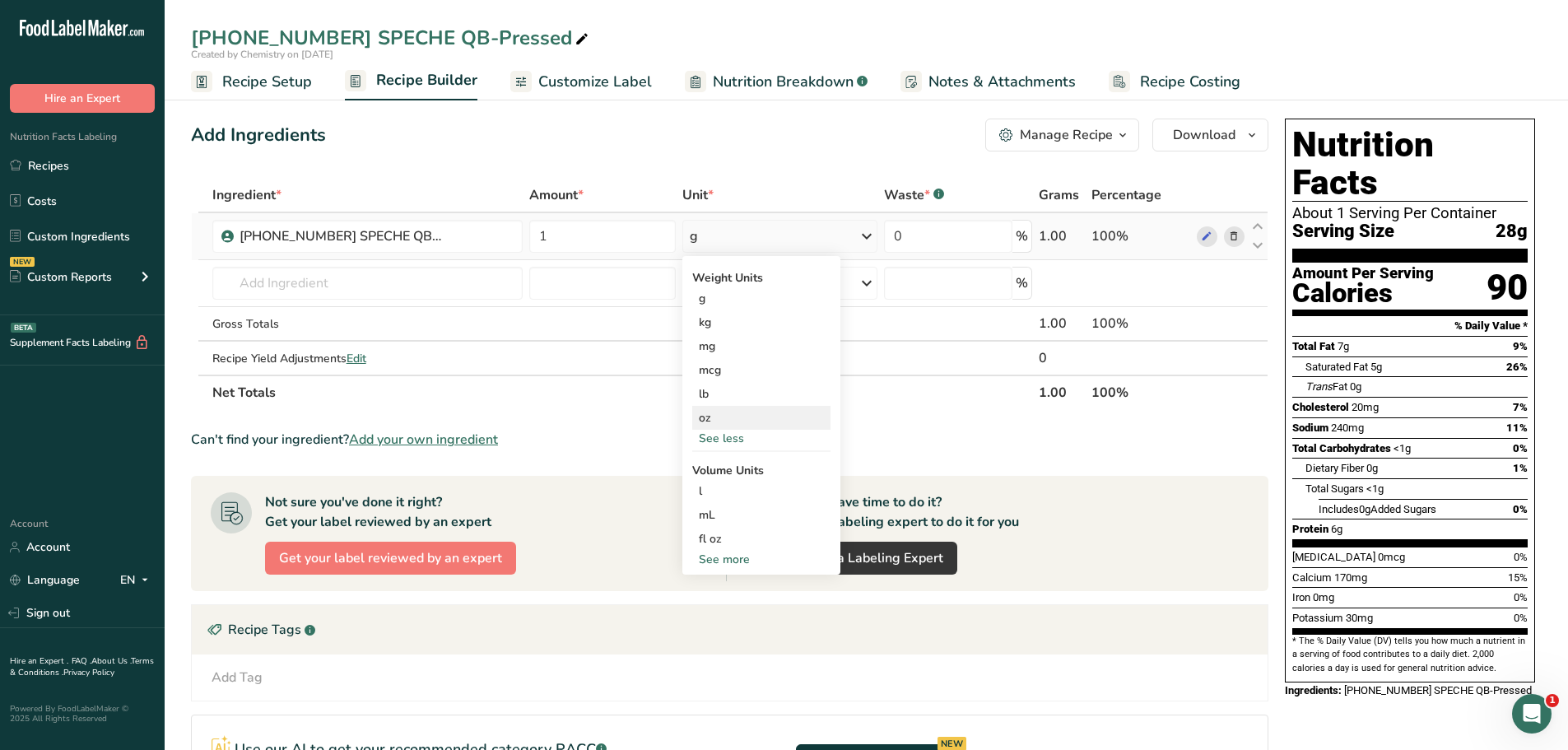
click at [701, 422] on div "oz" at bounding box center [762, 418] width 138 height 24
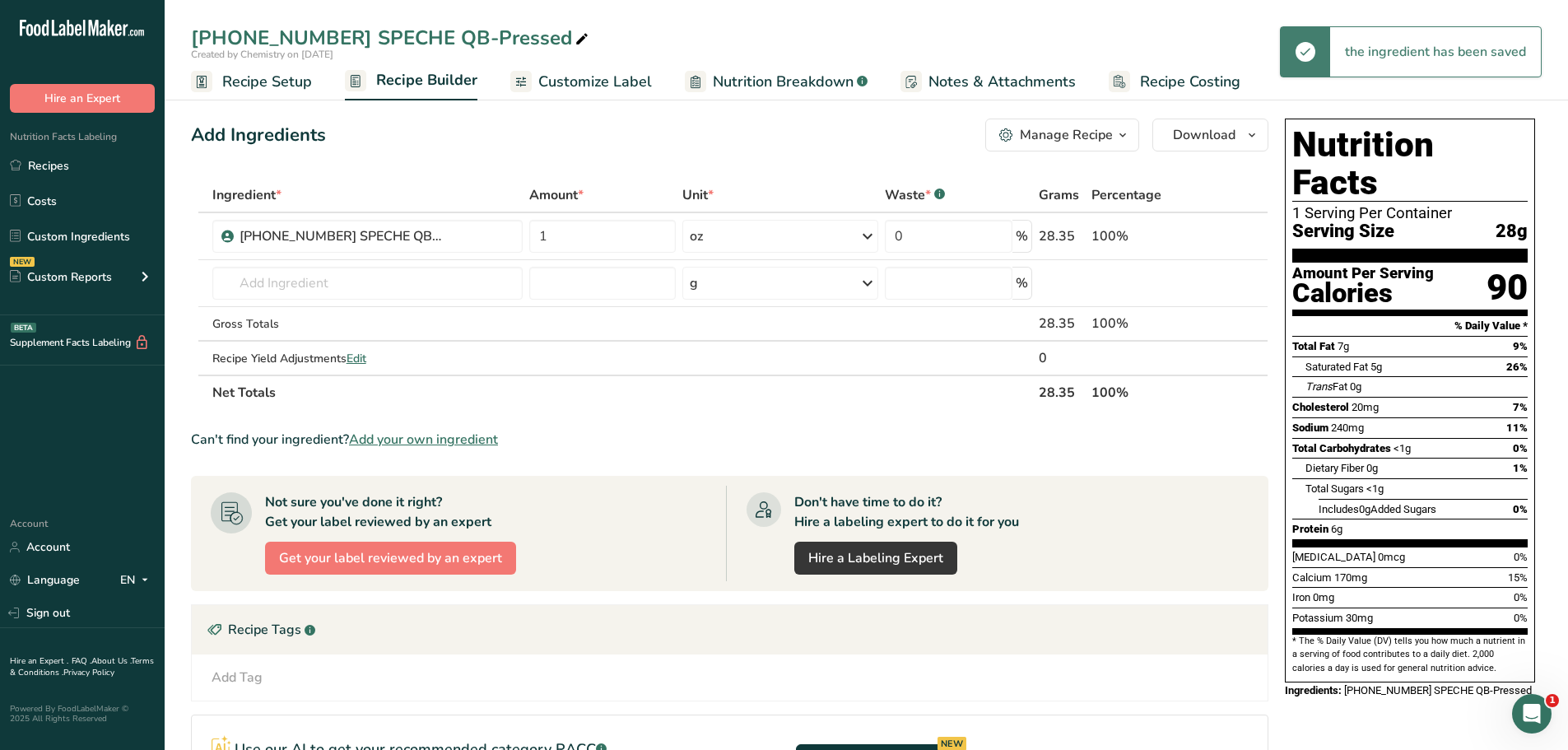
click at [593, 73] on span "Customize Label" at bounding box center [595, 82] width 114 height 22
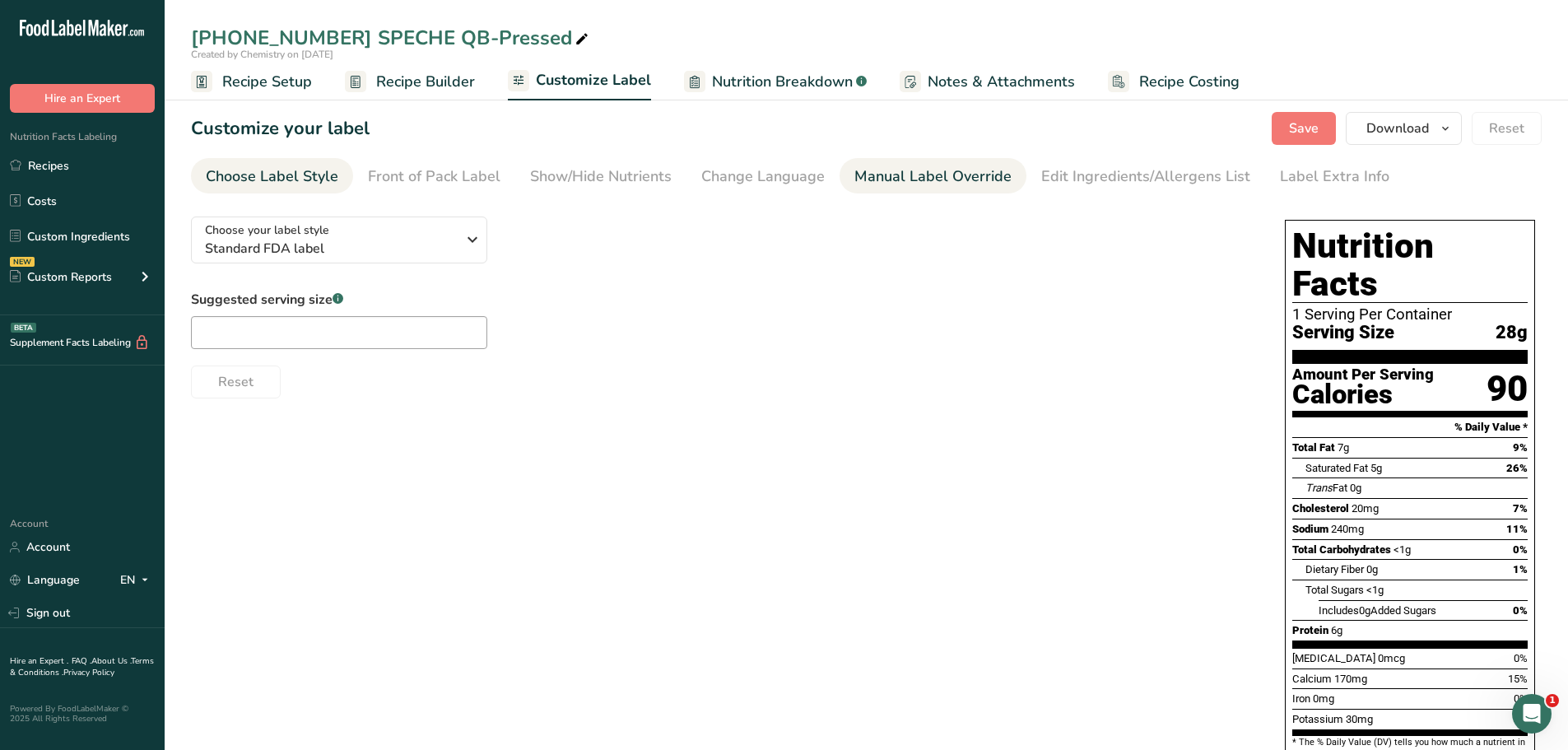
click at [901, 179] on div "Manual Label Override" at bounding box center [934, 176] width 157 height 22
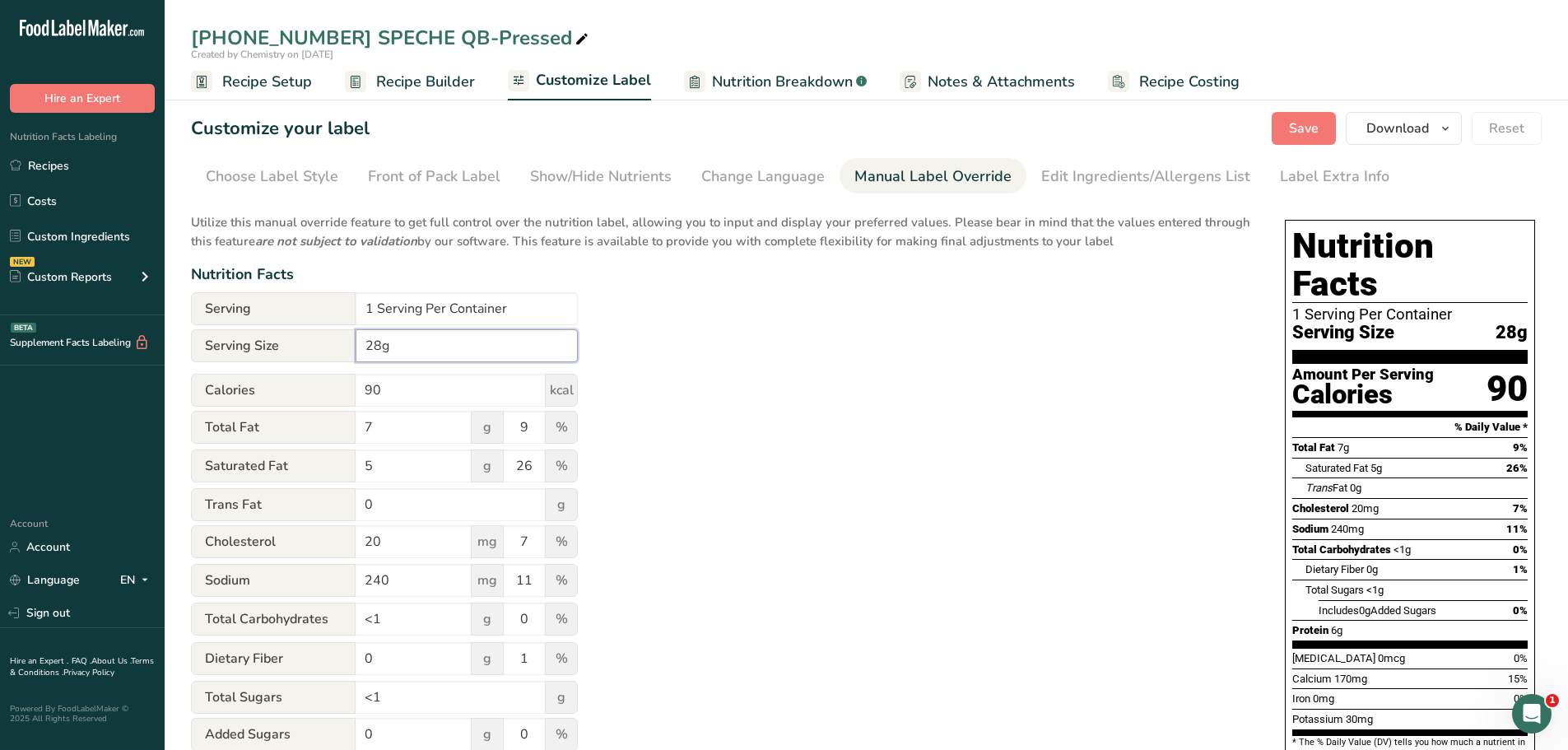
drag, startPoint x: 403, startPoint y: 353, endPoint x: 168, endPoint y: 312, distance: 238.5
click at [206, 316] on form "Serving 1 Serving Per Container Serving Size 28g Calories 90 kcal Total Fat 7 g…" at bounding box center [385, 641] width 387 height 699
type input "1 oz"
drag, startPoint x: 423, startPoint y: 305, endPoint x: 249, endPoint y: 260, distance: 179.7
click at [256, 278] on div "Utilize this manual override feature to get full control over the nutrition lab…" at bounding box center [722, 597] width 1061 height 788
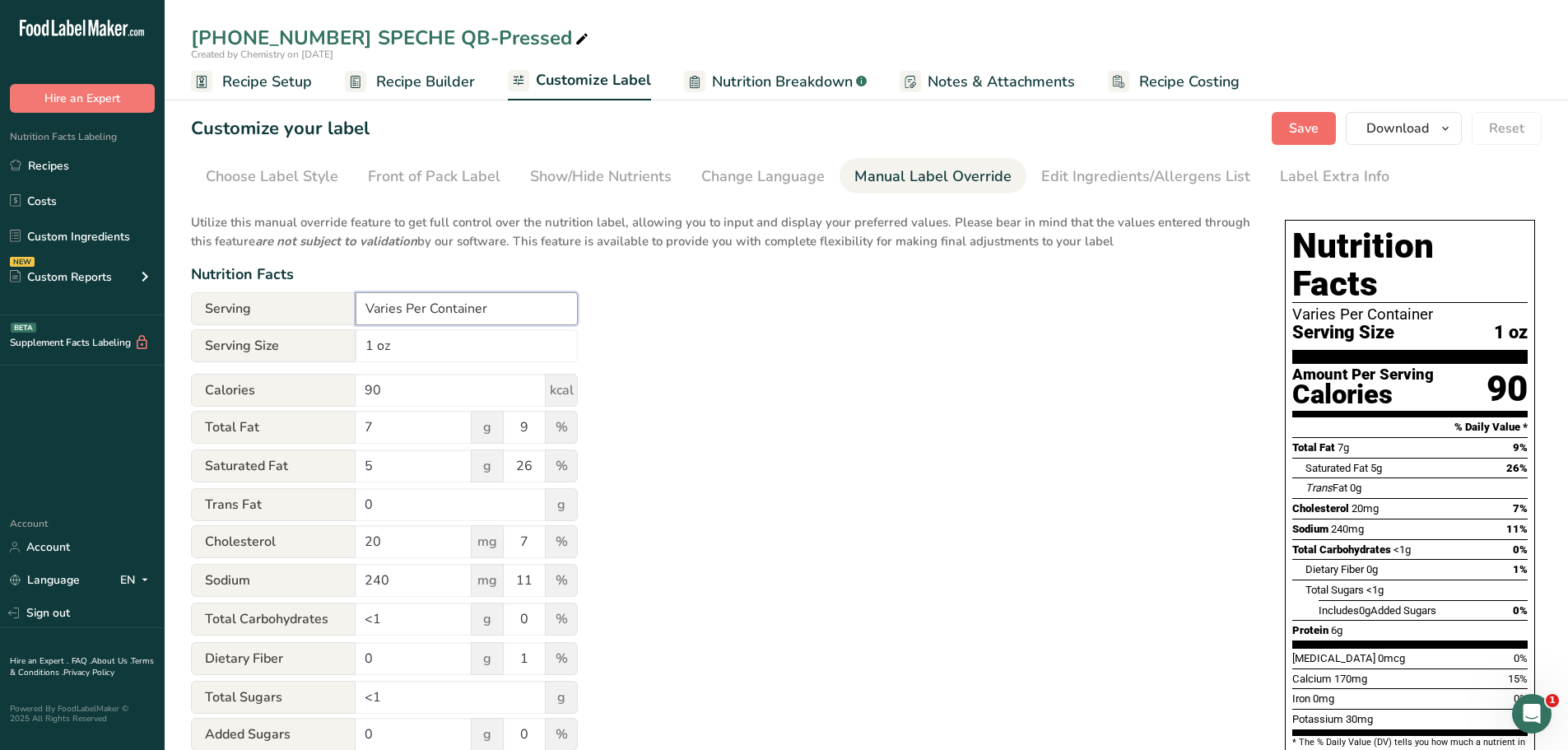
type input "Varies Per Container"
click at [1310, 126] on span "Save" at bounding box center [1304, 128] width 30 height 19
click at [1285, 128] on button "Save" at bounding box center [1304, 128] width 64 height 33
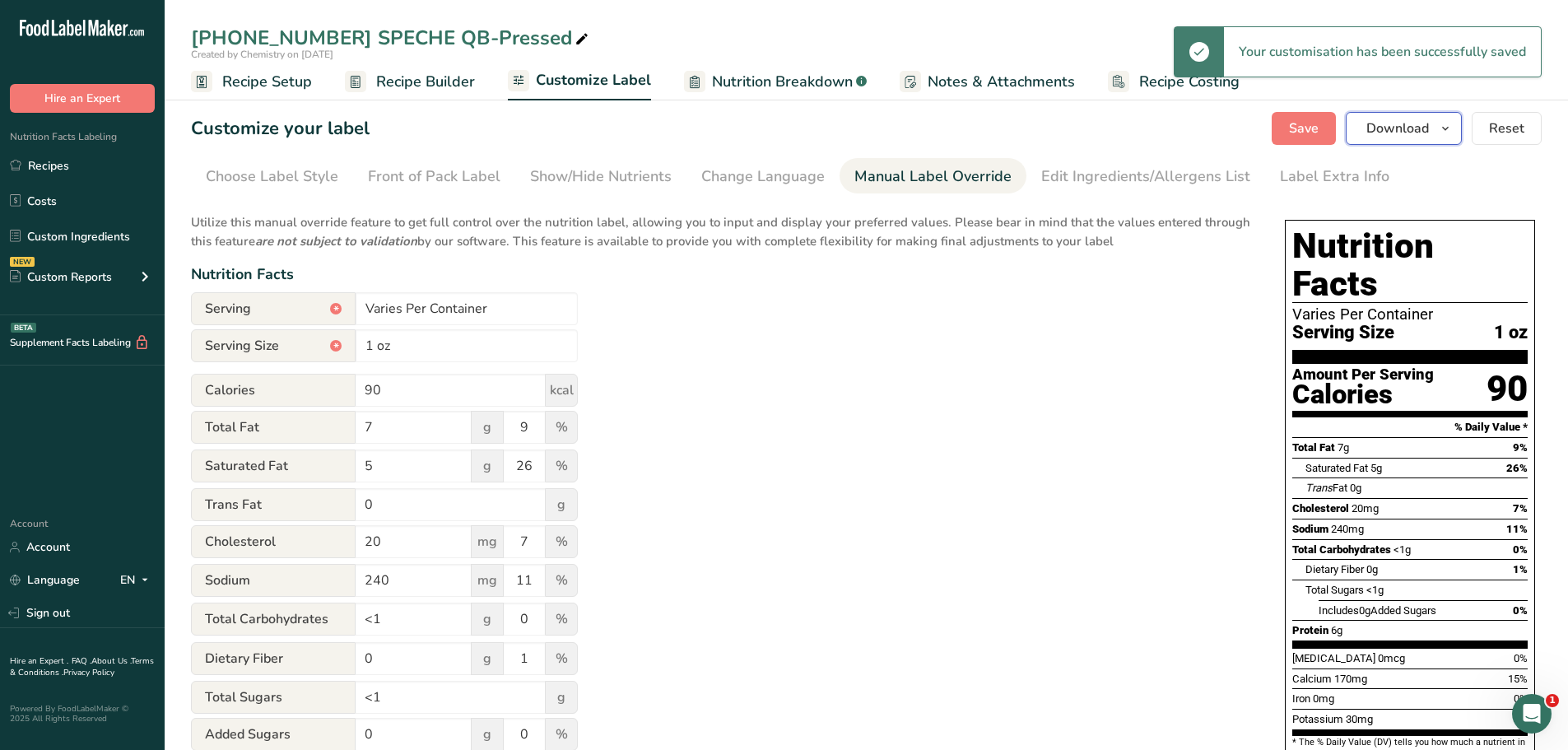
click at [1447, 127] on icon "button" at bounding box center [1446, 128] width 14 height 20
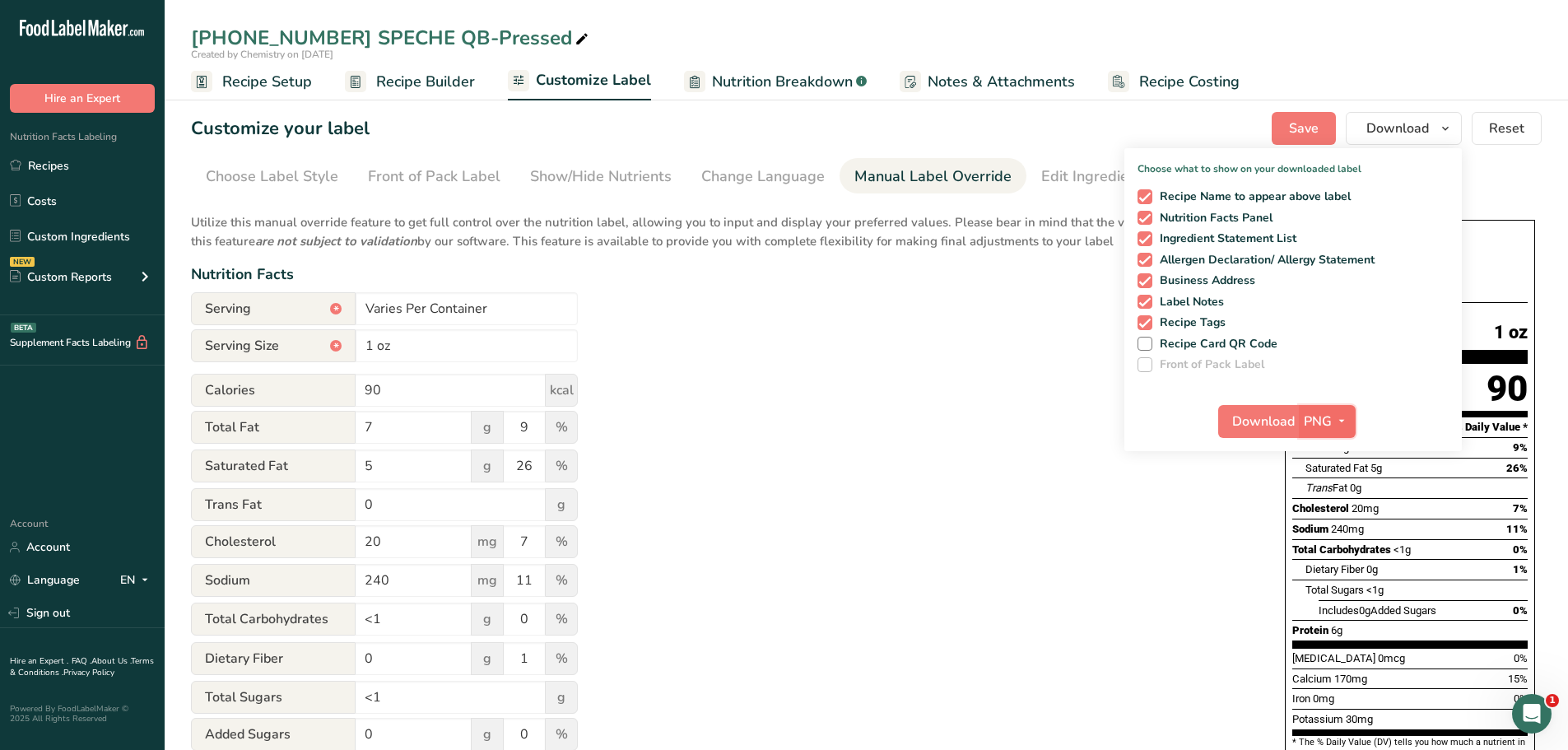
click at [1337, 423] on icon "button" at bounding box center [1343, 421] width 14 height 20
click at [1327, 531] on link "PDF" at bounding box center [1329, 536] width 52 height 27
click at [1274, 428] on span "Download" at bounding box center [1264, 422] width 62 height 19
click at [1265, 427] on span "Download" at bounding box center [1264, 422] width 62 height 19
